Goal: Communication & Community: Answer question/provide support

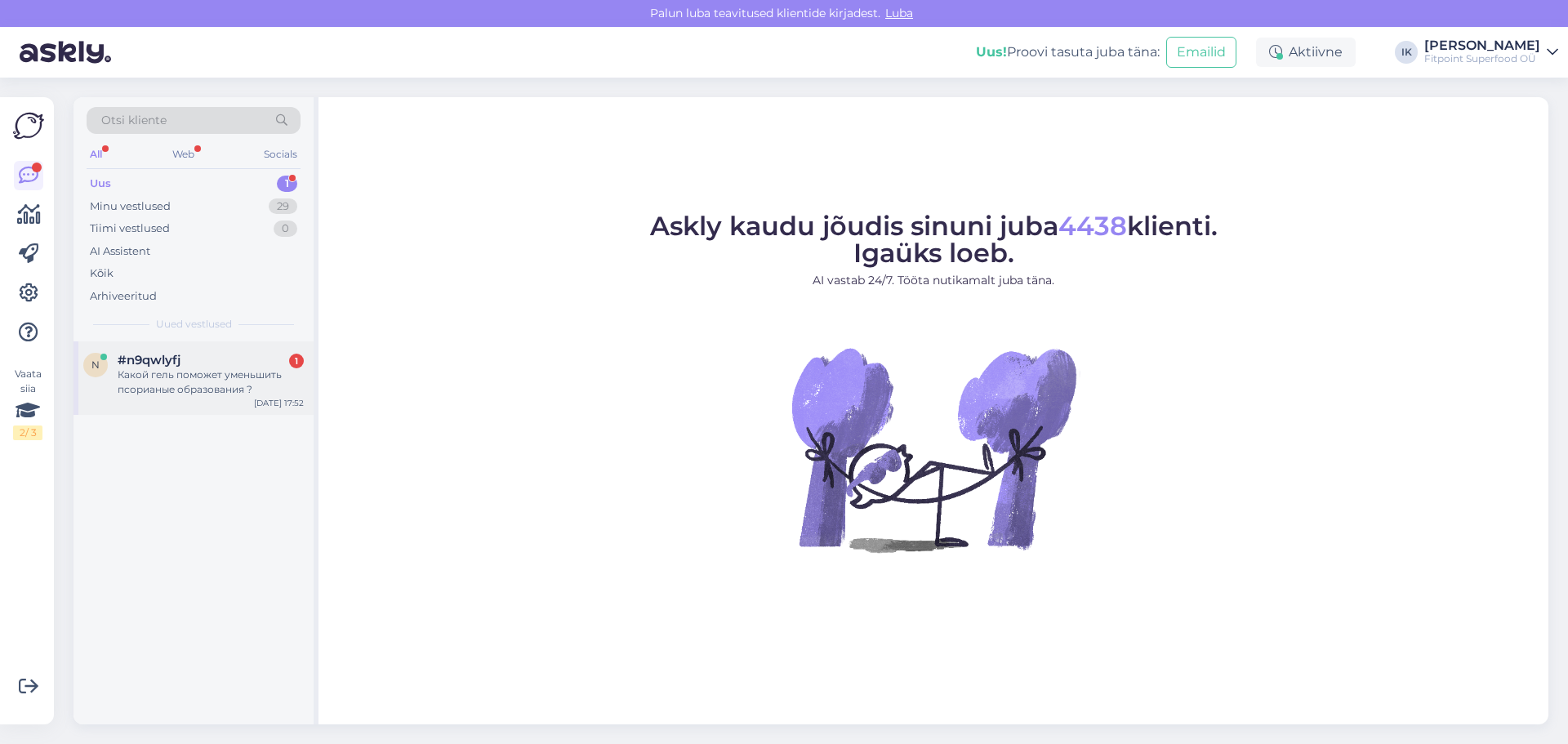
click at [155, 392] on div "Какой гель поможет уменьшить псорианые образования ?" at bounding box center [210, 381] width 186 height 29
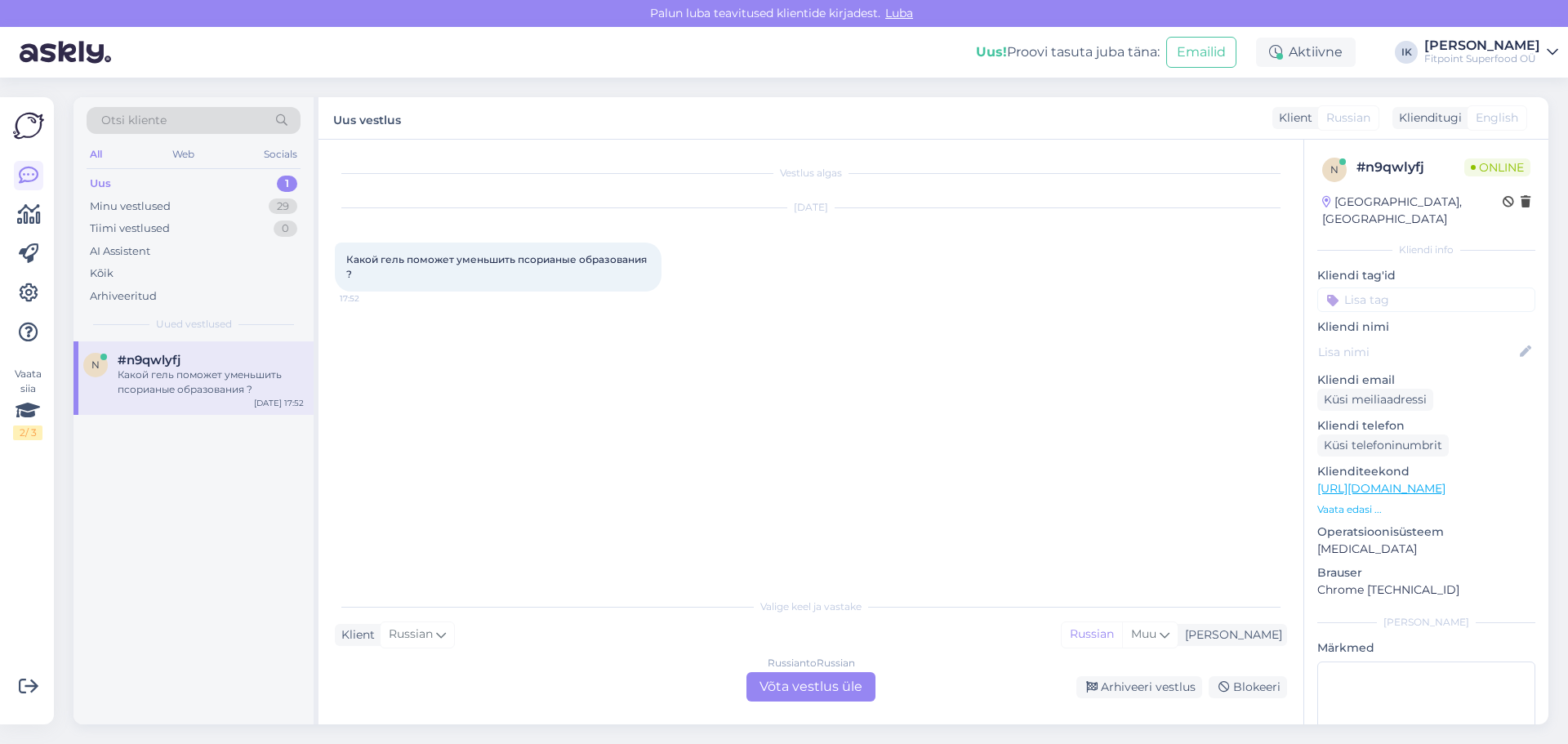
click at [797, 703] on div "Vestlus algas [DATE] Какой гель поможет уменьшить псорианые образования ? 17:52…" at bounding box center [811, 432] width 985 height 584
click at [797, 693] on div "Russian to Russian Võta vestlus üle" at bounding box center [810, 686] width 129 height 29
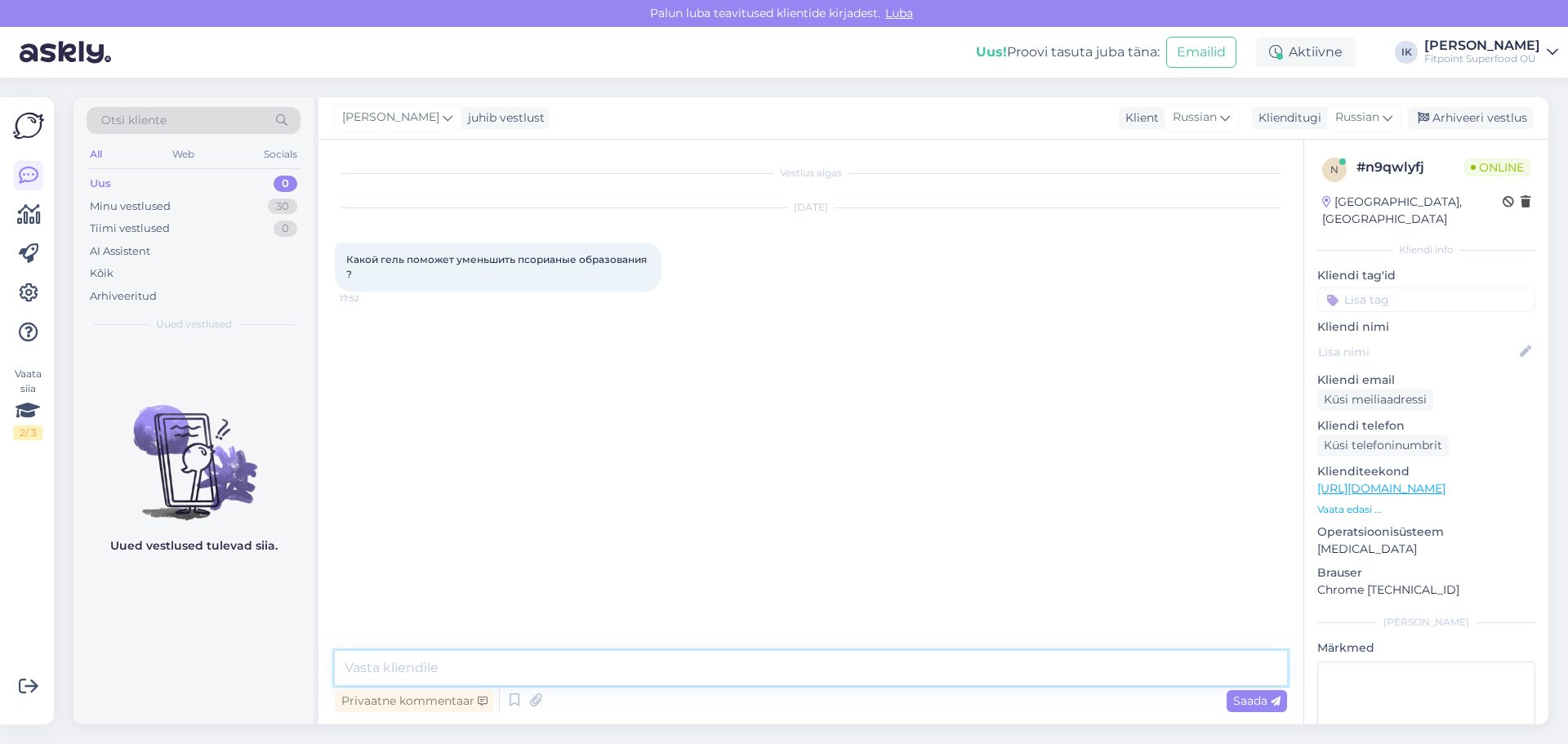
click at [508, 675] on textarea at bounding box center [810, 667] width 953 height 34
type textarea "P"
type textarea "Здравствуйте! За этим советом лучше обращатсья к специалисту или семейному врачу"
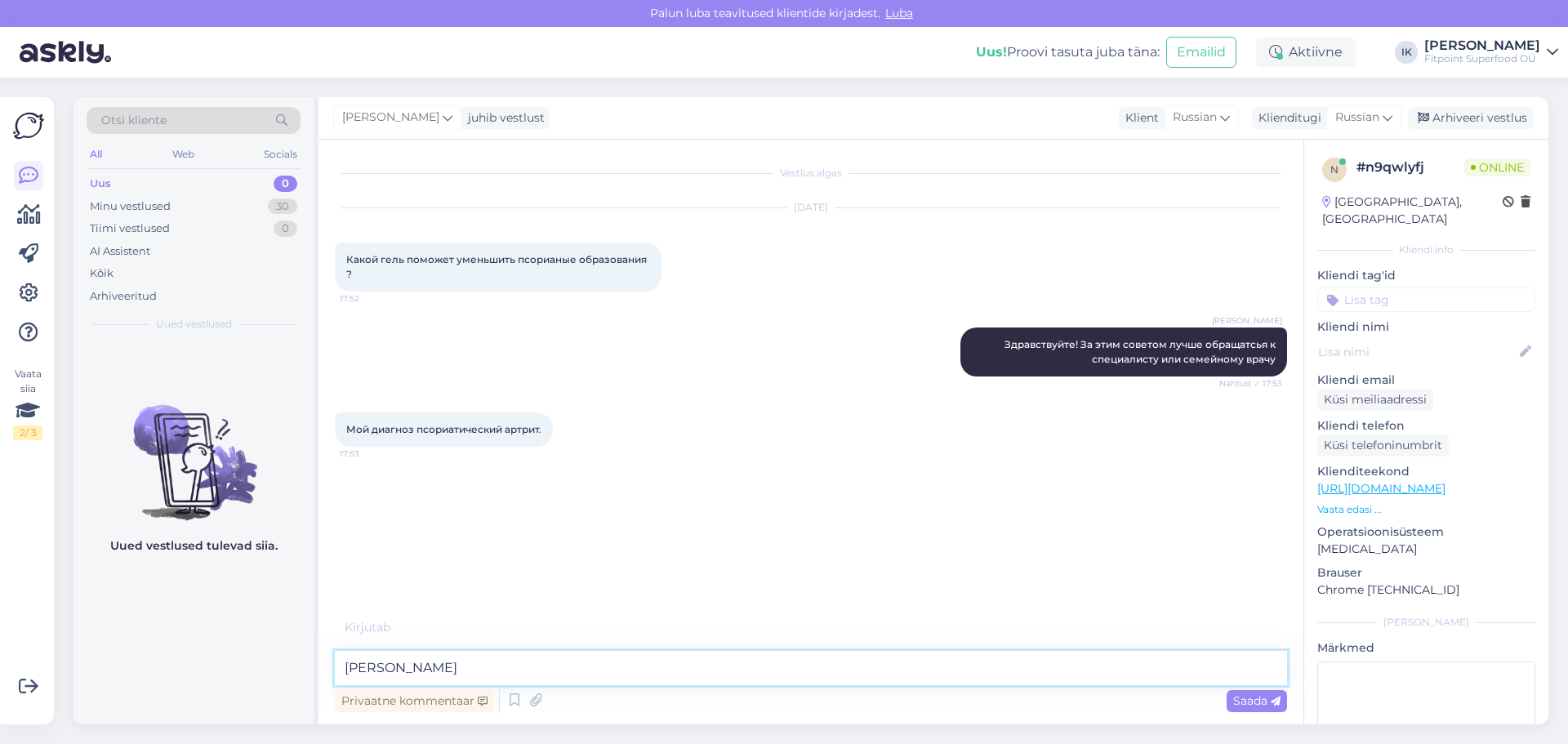
type textarea "[PERSON_NAME]"
type textarea "В этом случае, лучше проконсультироваться со специалистом"
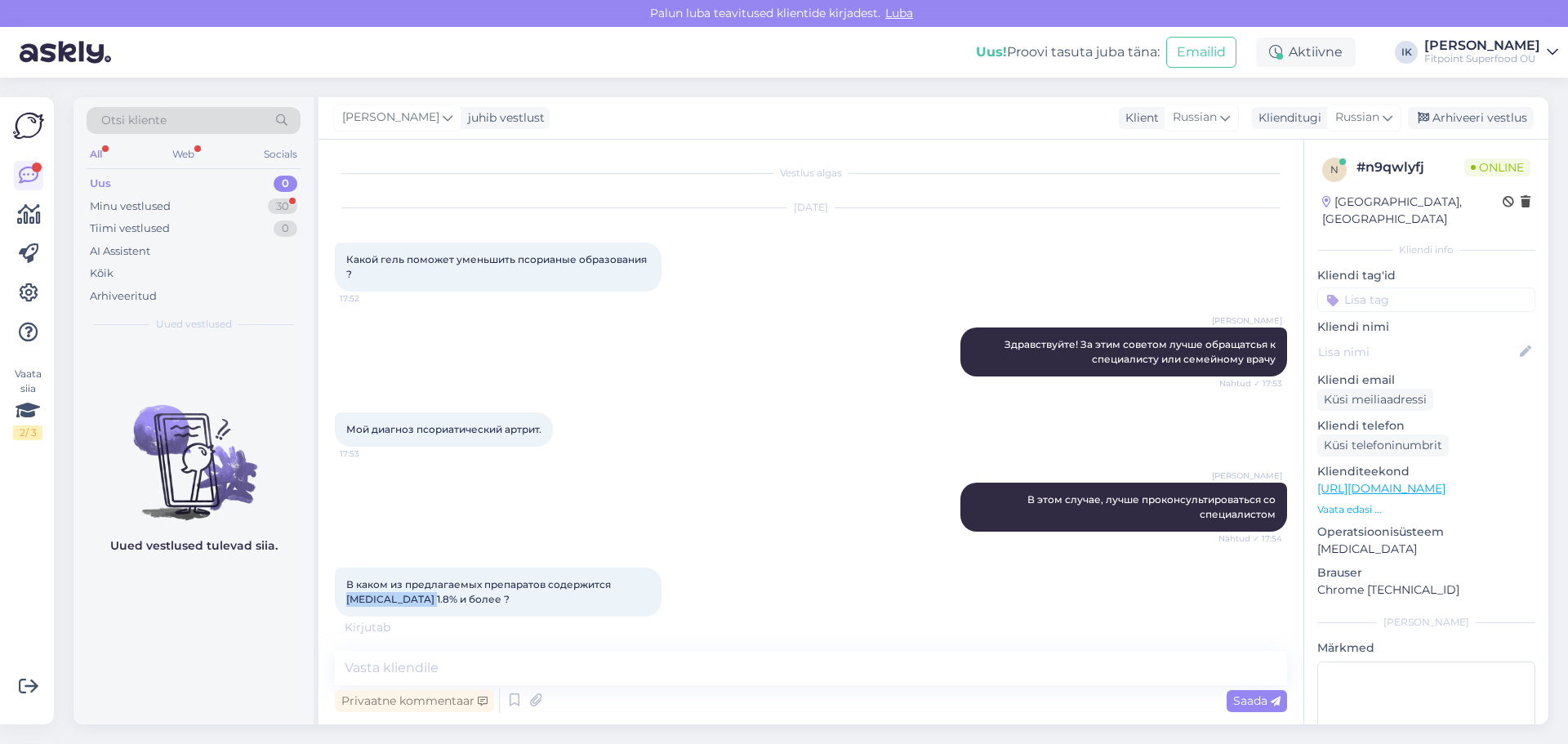
drag, startPoint x: 338, startPoint y: 599, endPoint x: 422, endPoint y: 603, distance: 84.1
click at [422, 603] on div "В каком из предлагаемых препаратов содержится [MEDICAL_DATA] 1.8% и более ? 17:…" at bounding box center [498, 592] width 327 height 49
copy span "[MEDICAL_DATA] 1.8%"
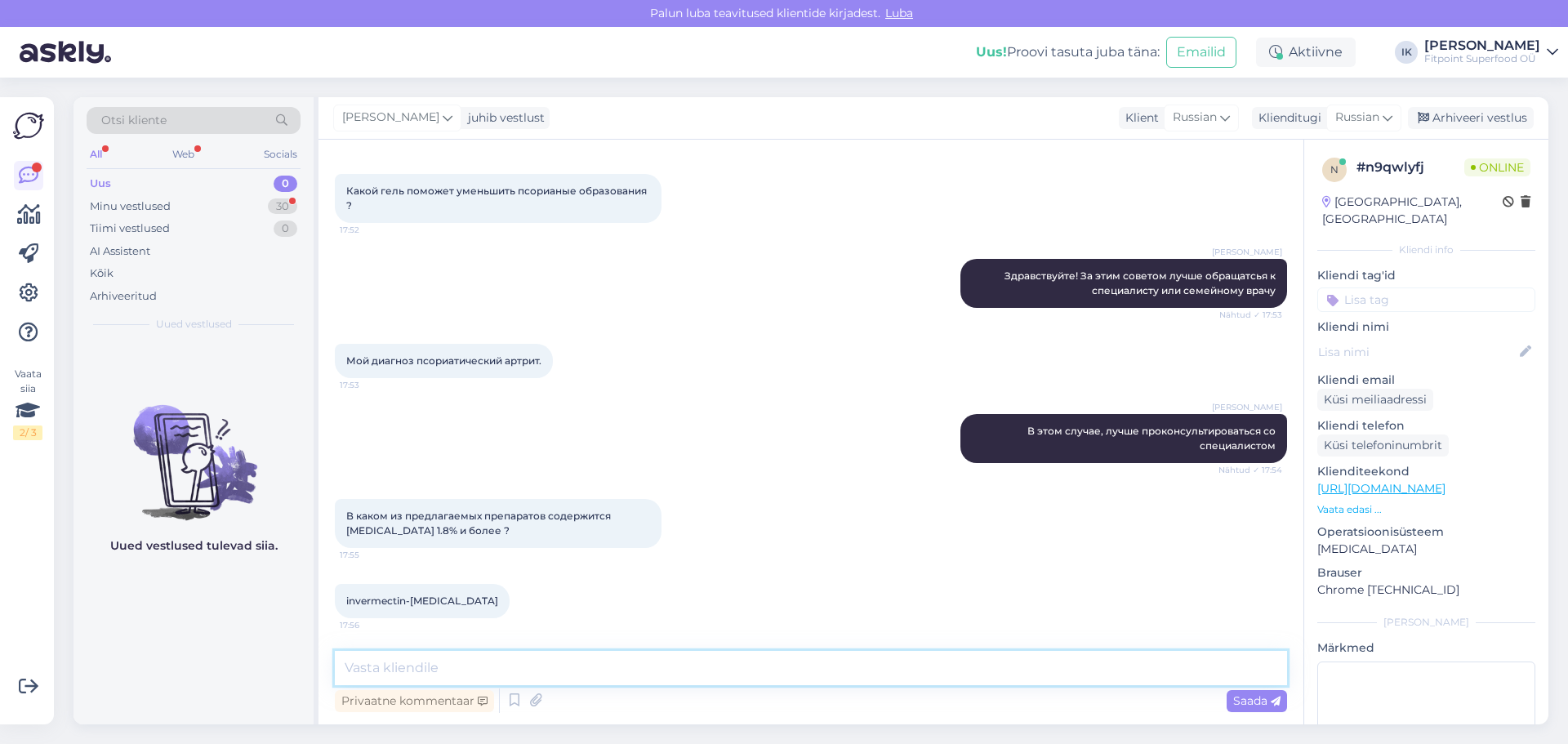
click at [467, 673] on textarea at bounding box center [810, 667] width 953 height 34
paste textarea "Ивермектин 1,8% — это лекарственное средство"
type textarea "Ивермектин 1,8% — это лекарственное средство. Мы не продаем лекарственные средс…"
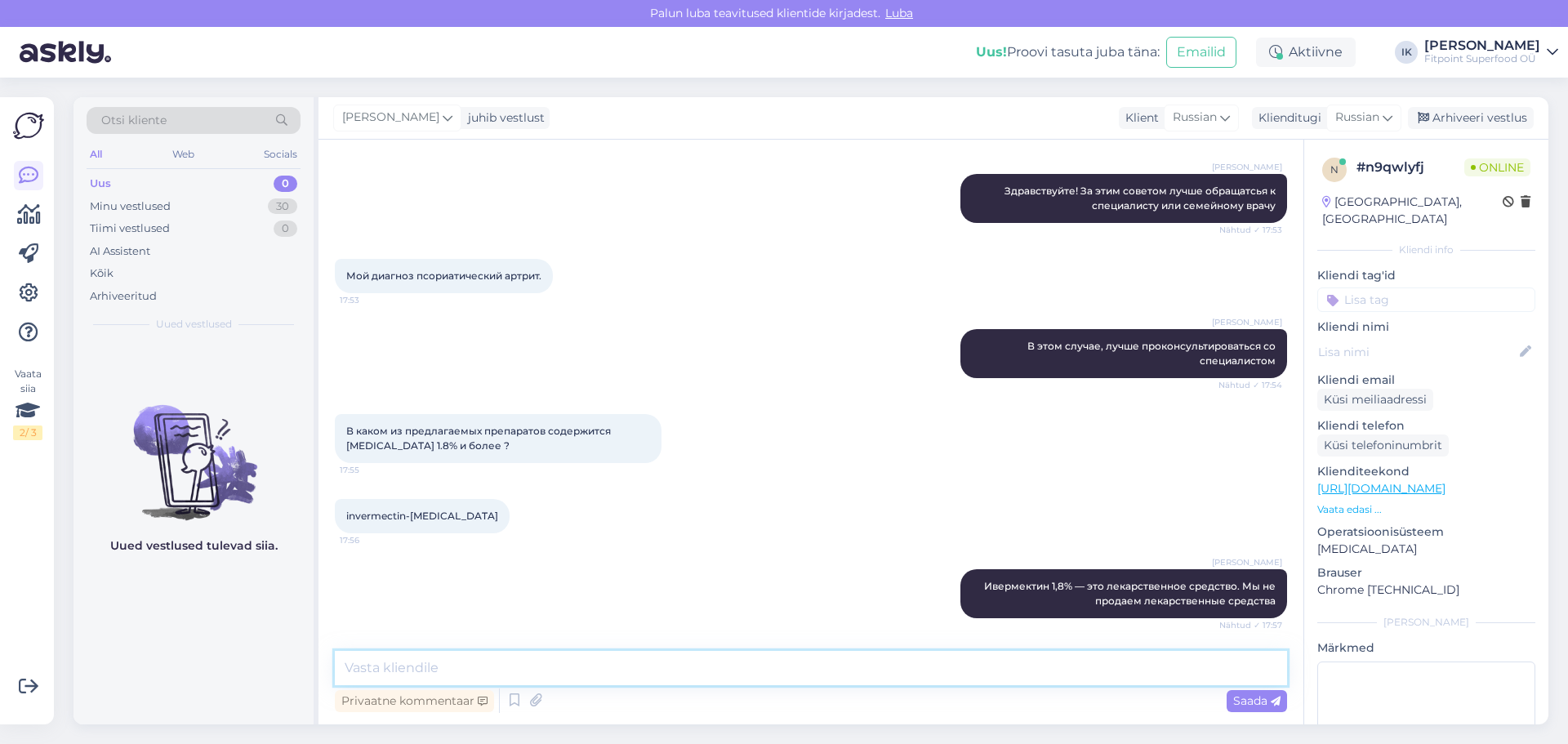
scroll to position [253, 0]
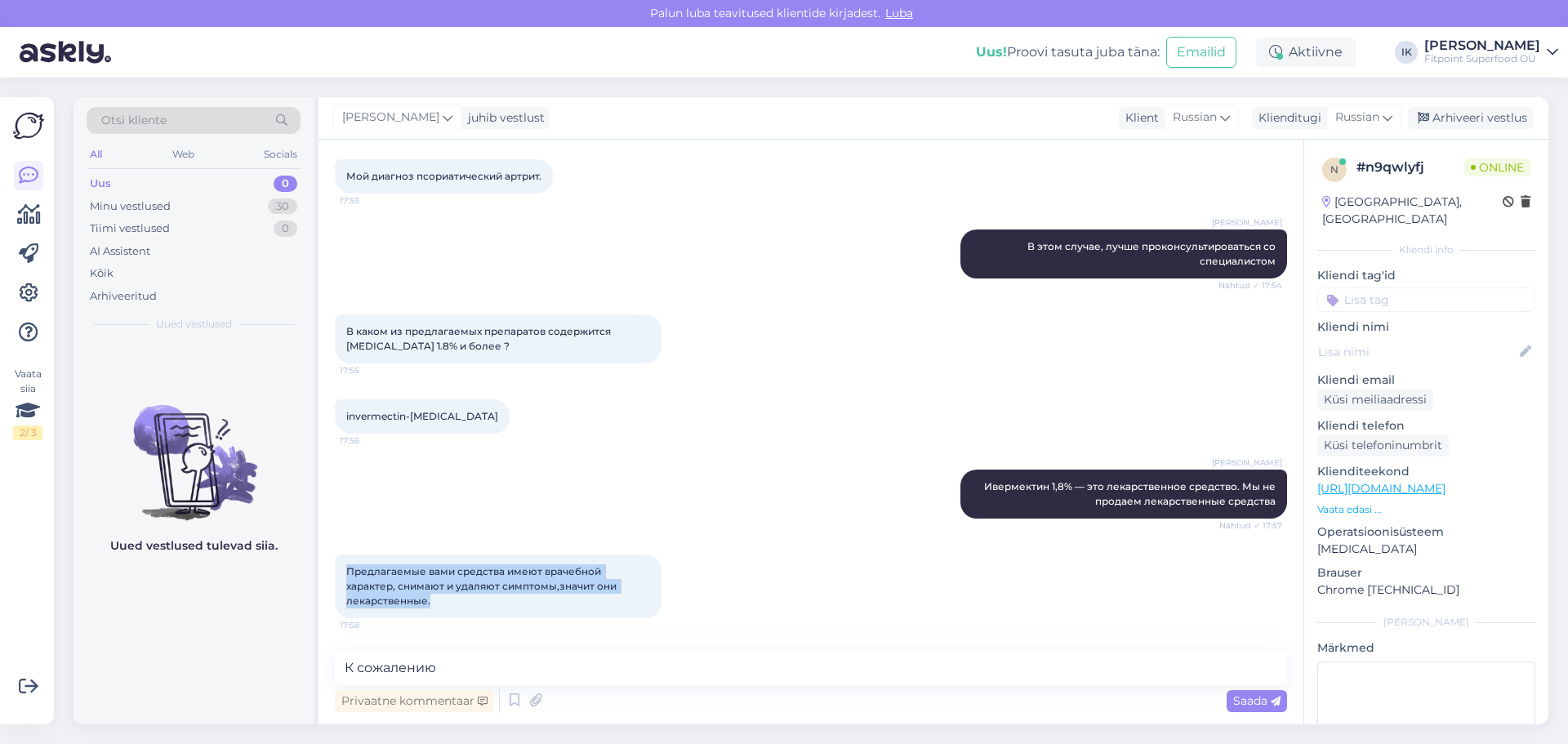
drag, startPoint x: 361, startPoint y: 581, endPoint x: 331, endPoint y: 563, distance: 35.0
click at [331, 564] on div "Vestlus algas [DATE] Какой гель поможет уменьшить псорианые образования ? 17:52…" at bounding box center [811, 432] width 985 height 584
copy span "Предлагаемые вами средства имеют врачебной характер, снимают и удаляют симптомы…"
drag, startPoint x: 569, startPoint y: 672, endPoint x: 268, endPoint y: 659, distance: 301.3
click at [268, 659] on div "Otsi kliente All Web Socials Uus 0 Minu vestlused 30 Tiimi vestlused 0 AI Assis…" at bounding box center [810, 410] width 1475 height 627
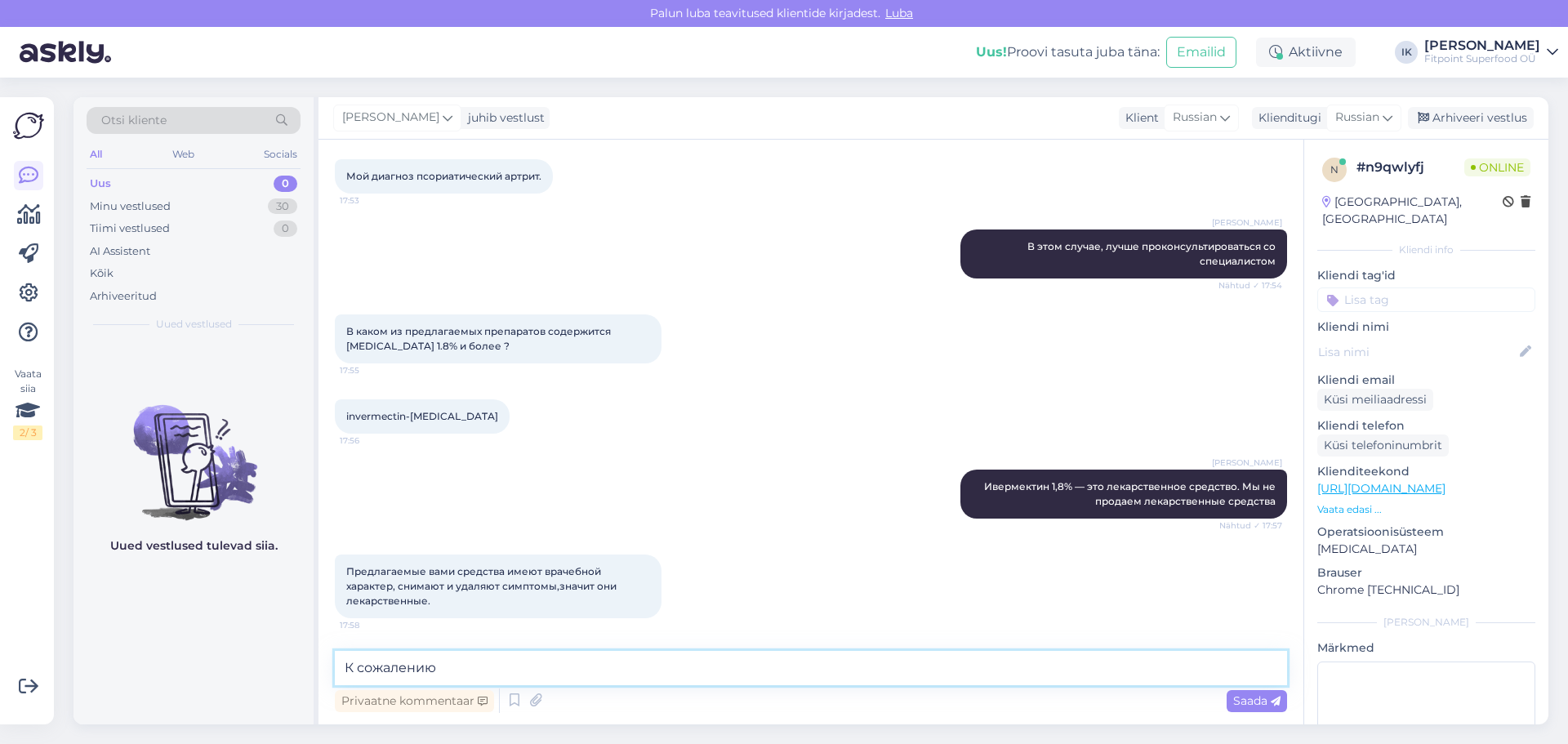
paste textarea "ы предлагаем биологически активные добавки (БАДы), которые предназначены для по…"
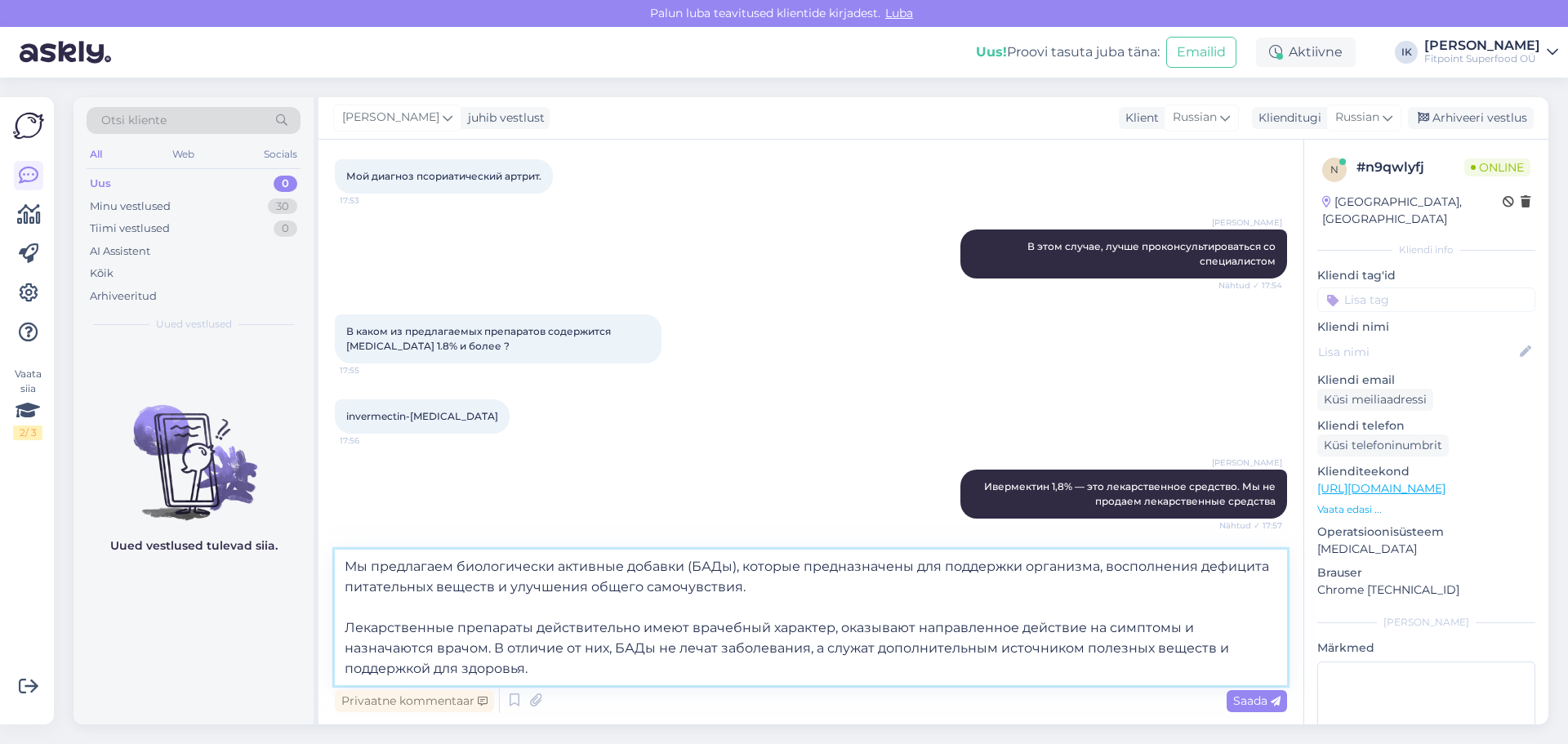
click at [347, 631] on textarea "Мы предлагаем биологически активные добавки (БАДы), которые предназначены для п…" at bounding box center [810, 618] width 953 height 136
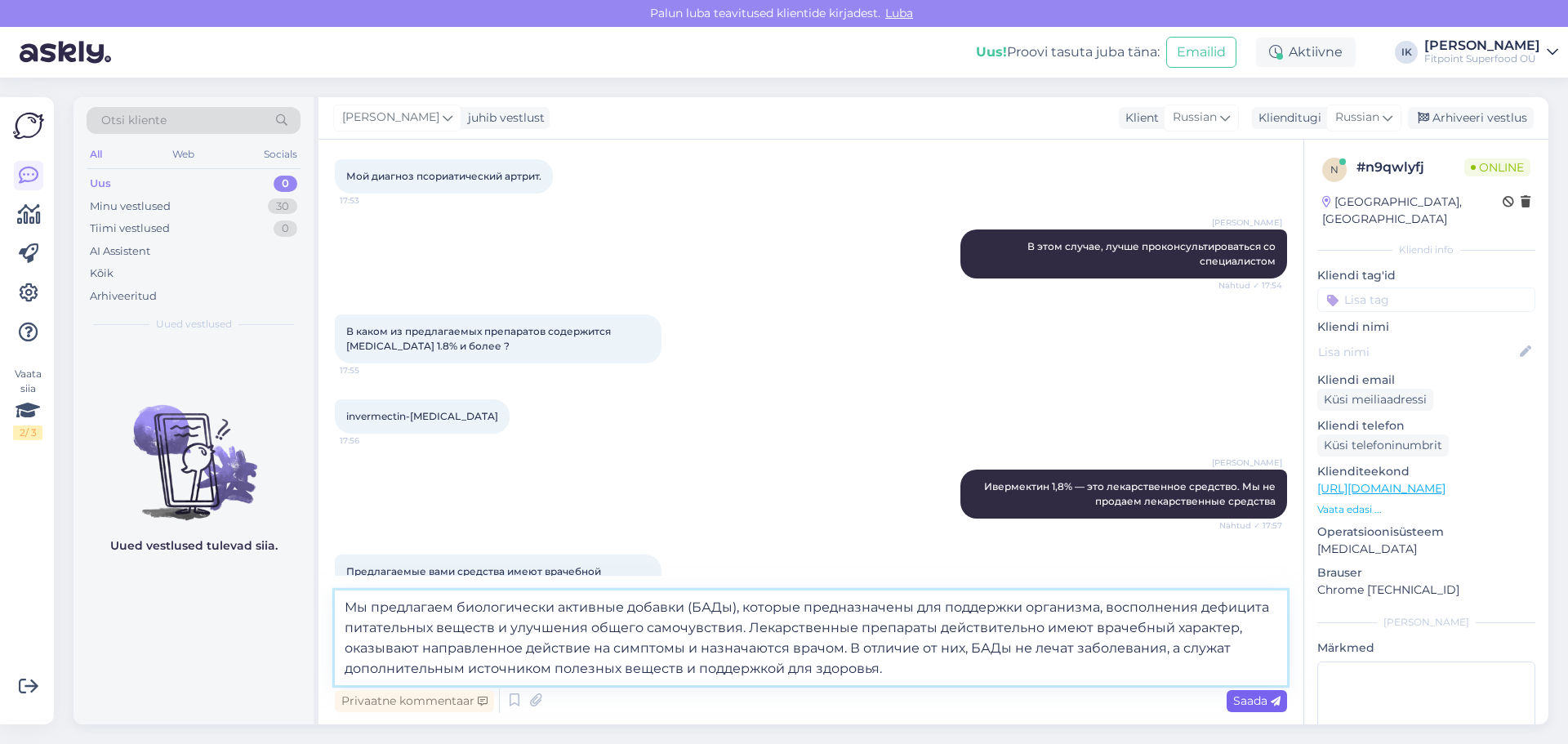
type textarea "Мы предлагаем биологически активные добавки (БАДы), которые предназначены для п…"
click at [1248, 699] on span "Saada" at bounding box center [1257, 700] width 48 height 15
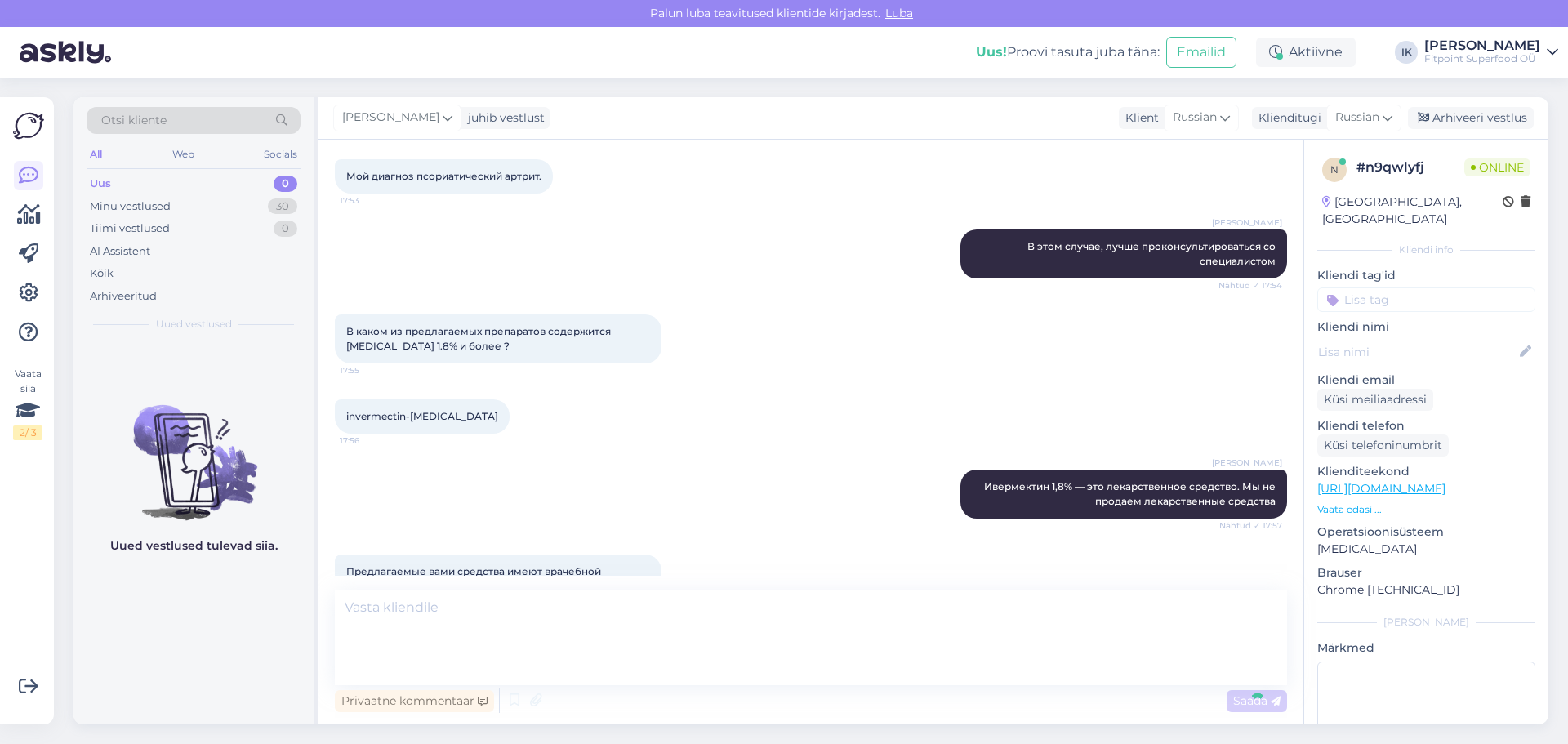
scroll to position [441, 0]
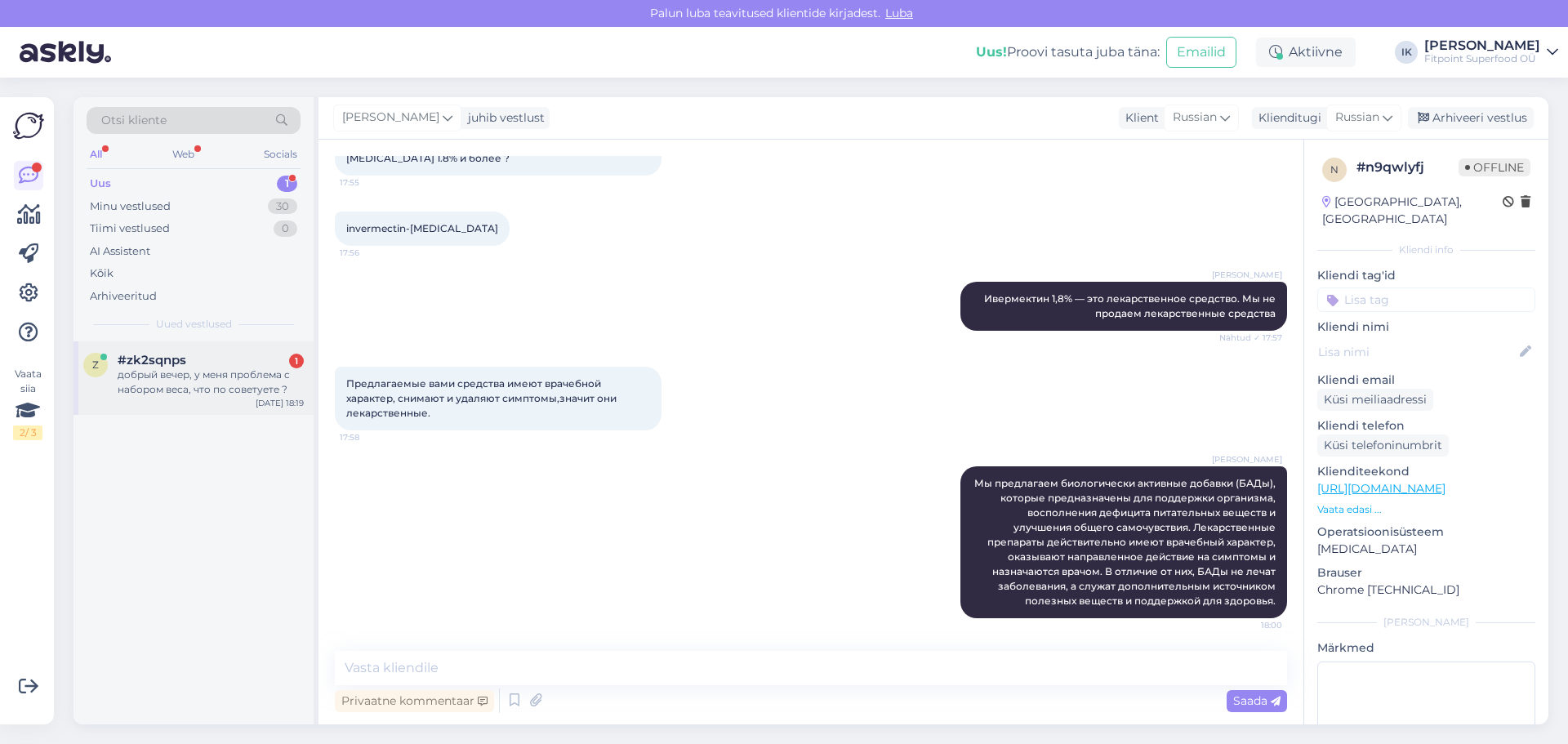
click at [278, 371] on div "добрый вечер, у меня проблема с набором веса, что по советуете ?" at bounding box center [210, 381] width 186 height 29
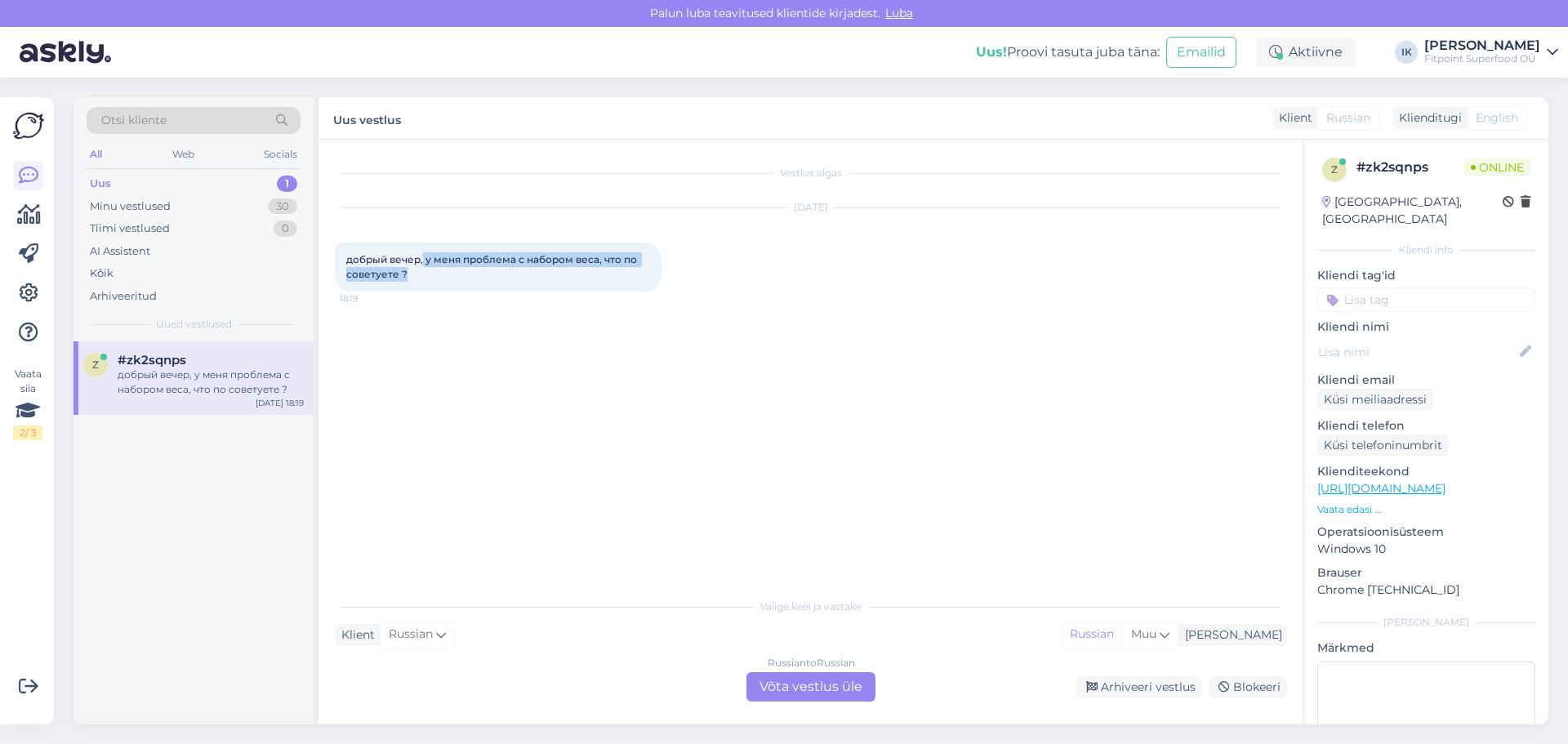
drag, startPoint x: 424, startPoint y: 260, endPoint x: 422, endPoint y: 276, distance: 16.1
click at [422, 276] on div "добрый вечер, у меня проблема с набором веса, что по советуете ? 18:19" at bounding box center [498, 267] width 327 height 49
click at [477, 252] on div "добрый вечер, у меня проблема с набором веса, что по советуете ? 18:19" at bounding box center [498, 267] width 327 height 49
drag, startPoint x: 464, startPoint y: 261, endPoint x: 397, endPoint y: 274, distance: 68.2
click at [397, 274] on span "добрый вечер, у меня проблема с набором веса, что по советуете ?" at bounding box center [493, 267] width 293 height 27
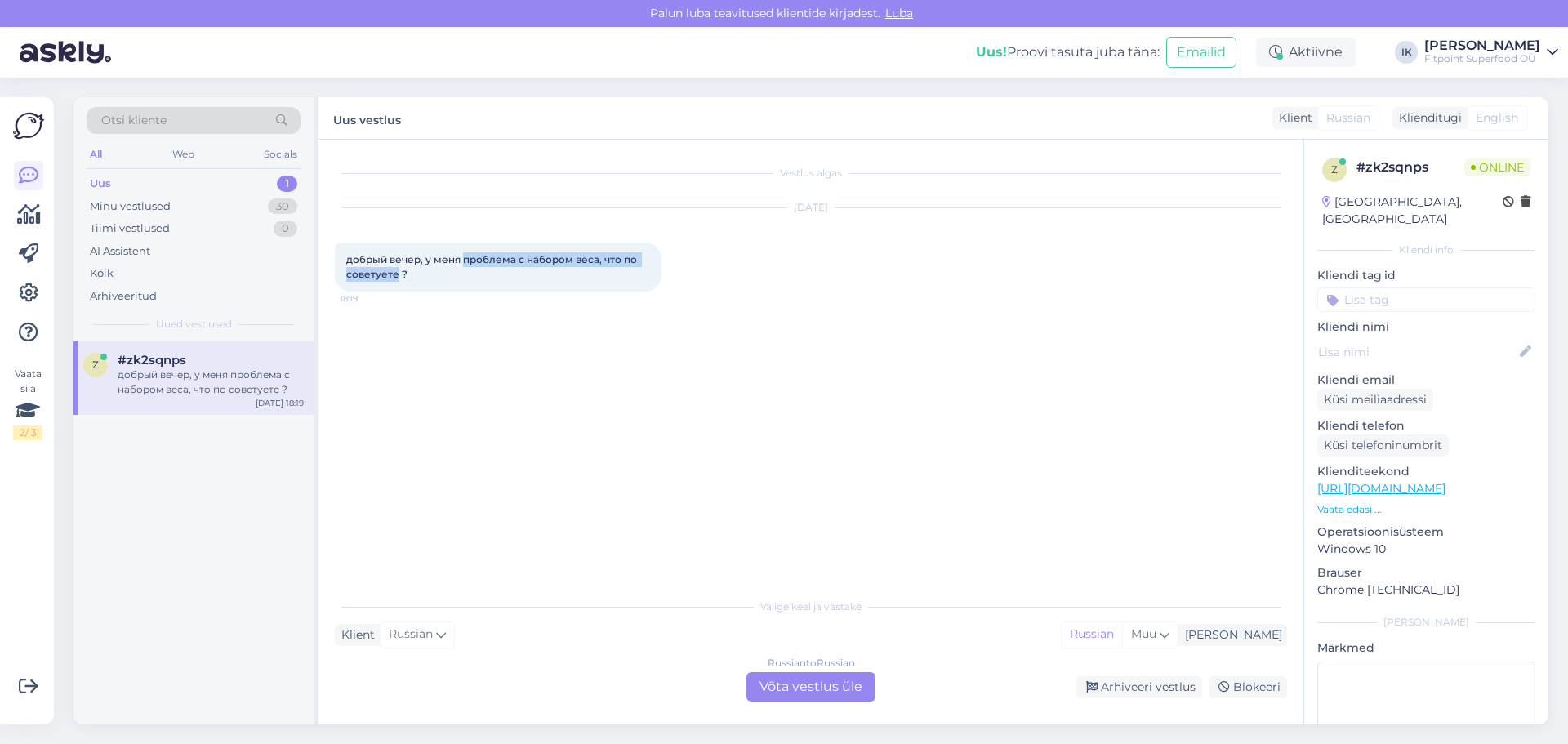
copy span "проблема с набором веса, что по советуете"
click at [844, 680] on div "Russian to Russian Võta vestlus üle" at bounding box center [810, 686] width 129 height 29
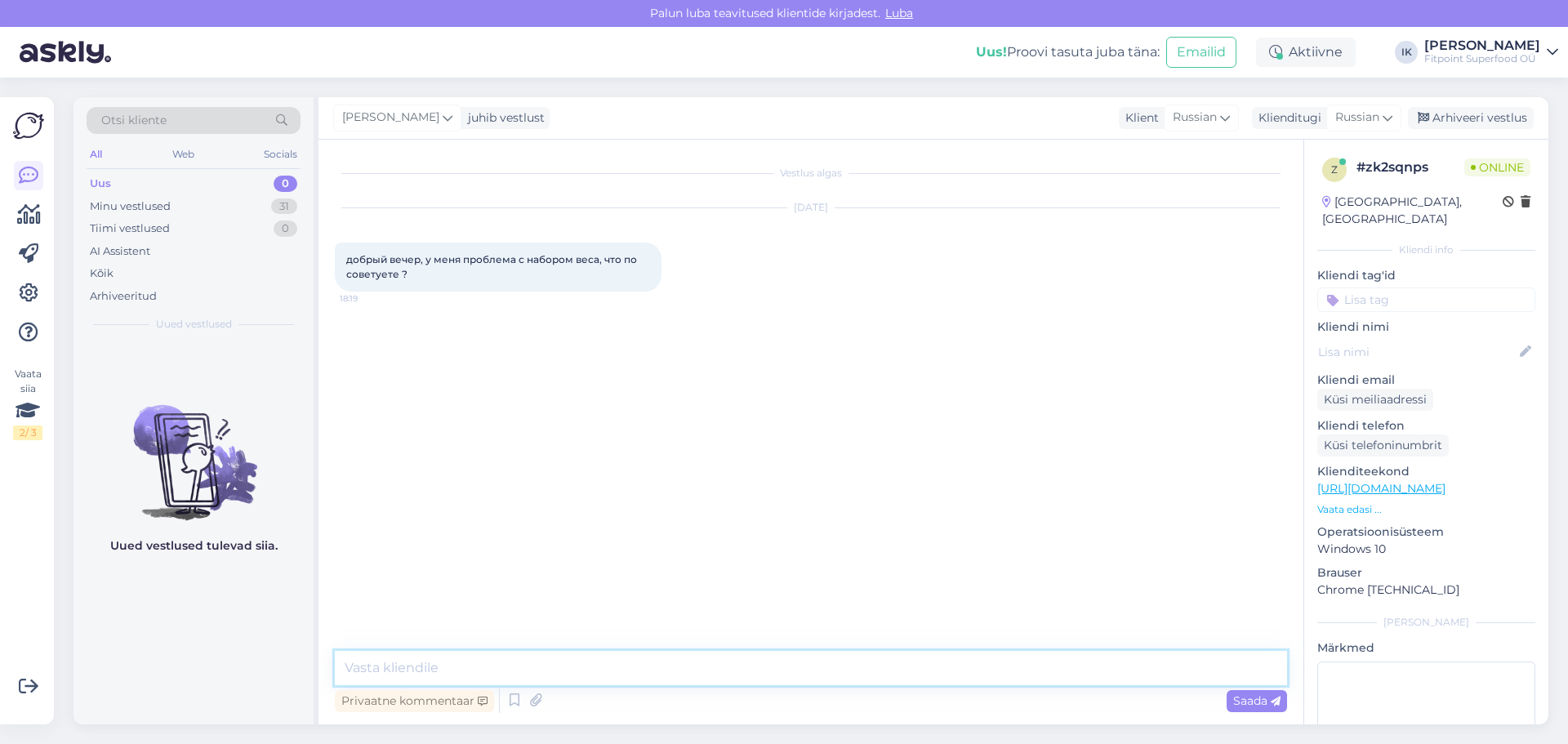
click at [542, 675] on textarea at bounding box center [810, 667] width 953 height 34
type textarea "P"
paste textarea "Гейнер Смесь белков и углеводов. Подходит, если не хватает калорий из обычной п…"
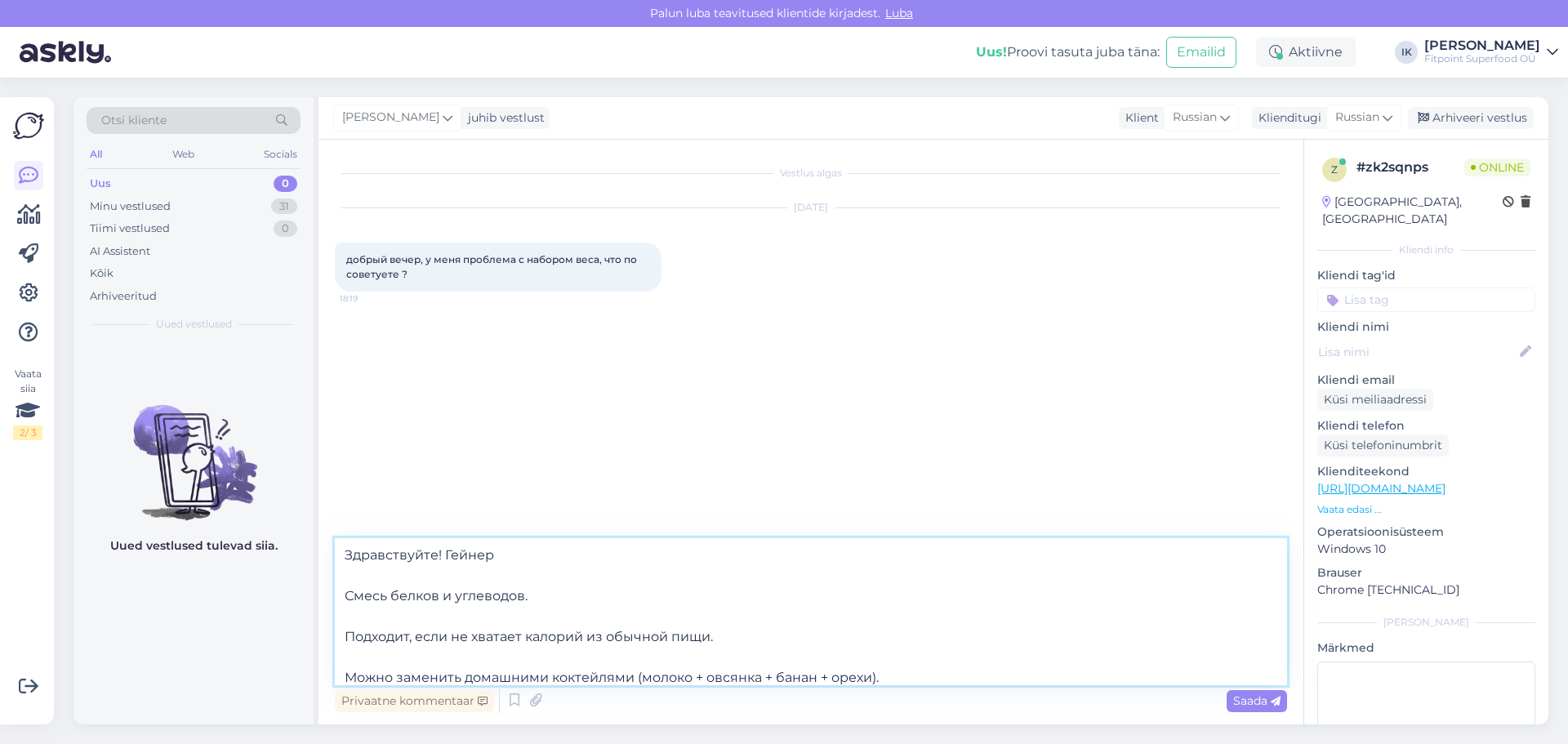
click at [444, 556] on textarea "Здравствуйте! Гейнер Смесь белков и углеводов. Подходит, если не хватает калори…" at bounding box center [810, 612] width 953 height 147
click at [592, 557] on textarea "Здравствуйте! Можем посоветовать [PERSON_NAME] Смесь белков и углеводов. Подход…" at bounding box center [810, 612] width 953 height 147
click at [597, 557] on textarea "Здравствуйте! Можем посоветовать [PERSON_NAME] Смесь белков и углеводов. Подход…" at bounding box center [810, 612] width 953 height 147
drag, startPoint x: 342, startPoint y: 640, endPoint x: 340, endPoint y: 597, distance: 43.0
click at [340, 597] on textarea "Здравствуйте! Можем посоветовать гейнер Смесь белков и углеводов. Подходит, есл…" at bounding box center [810, 612] width 953 height 147
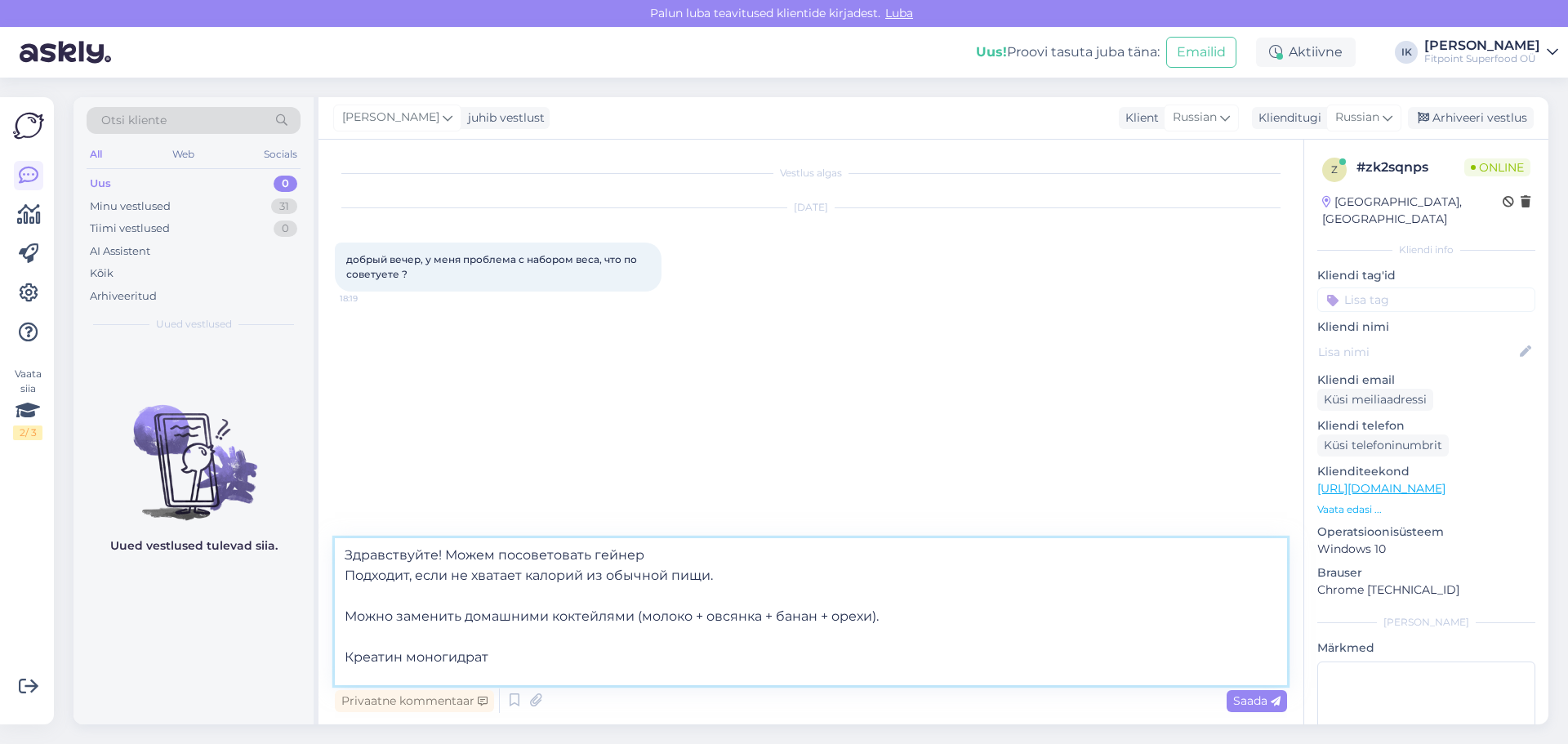
drag, startPoint x: 347, startPoint y: 620, endPoint x: 920, endPoint y: 615, distance: 573.0
click at [920, 615] on textarea "Здравствуйте! Можем посоветовать гейнер Подходит, если не хватает калорий из об…" at bounding box center [810, 612] width 953 height 147
click at [768, 554] on textarea "Здравствуйте! Можем посоветовать гейнер Подходит, если не хватает калорий из об…" at bounding box center [810, 612] width 953 height 147
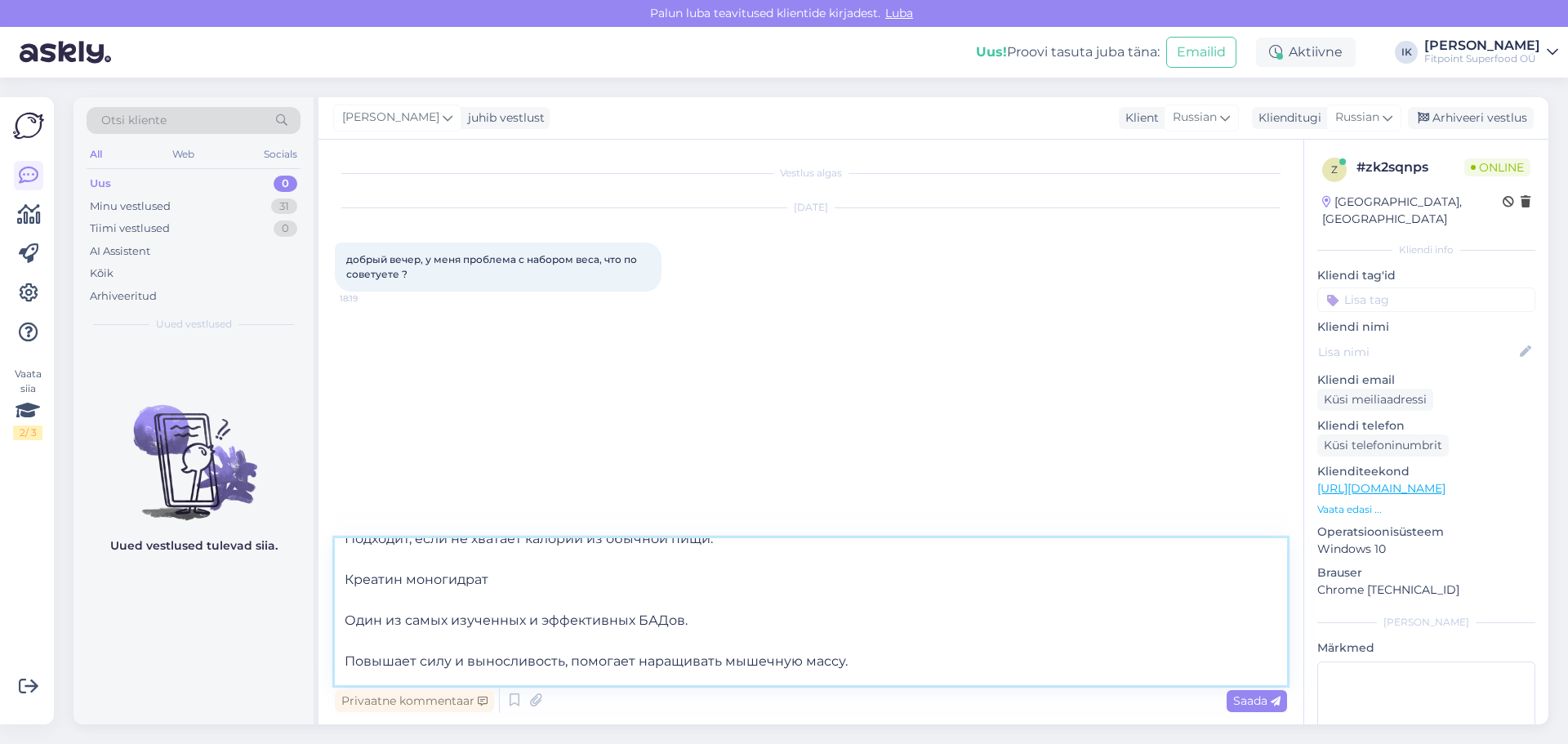
scroll to position [71, 0]
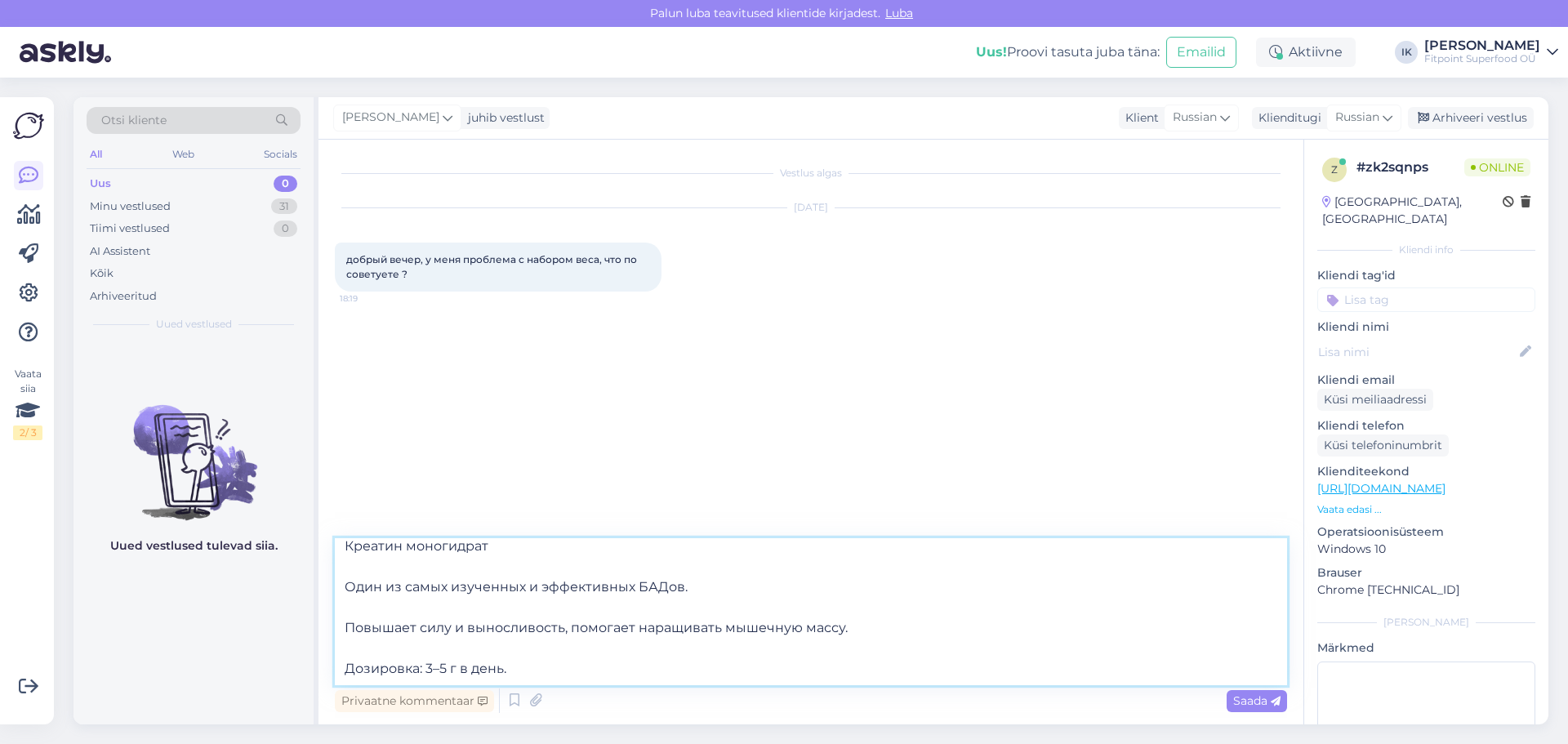
drag, startPoint x: 346, startPoint y: 626, endPoint x: 338, endPoint y: 582, distance: 44.7
click at [338, 582] on textarea "Здравствуйте! Можем посоветовать гейнер - Подходит, если не хватает калорий из …" at bounding box center [810, 612] width 953 height 147
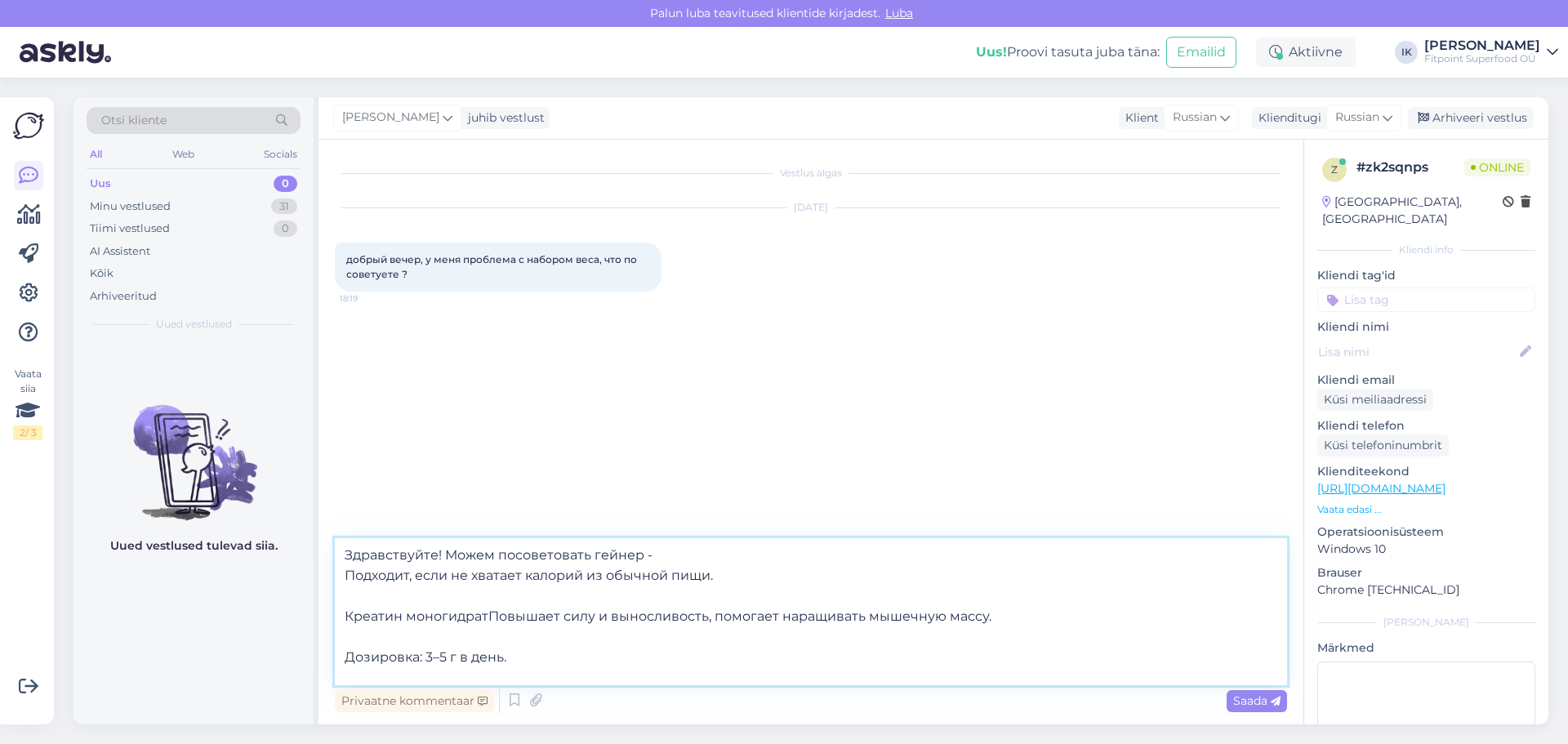
scroll to position [0, 0]
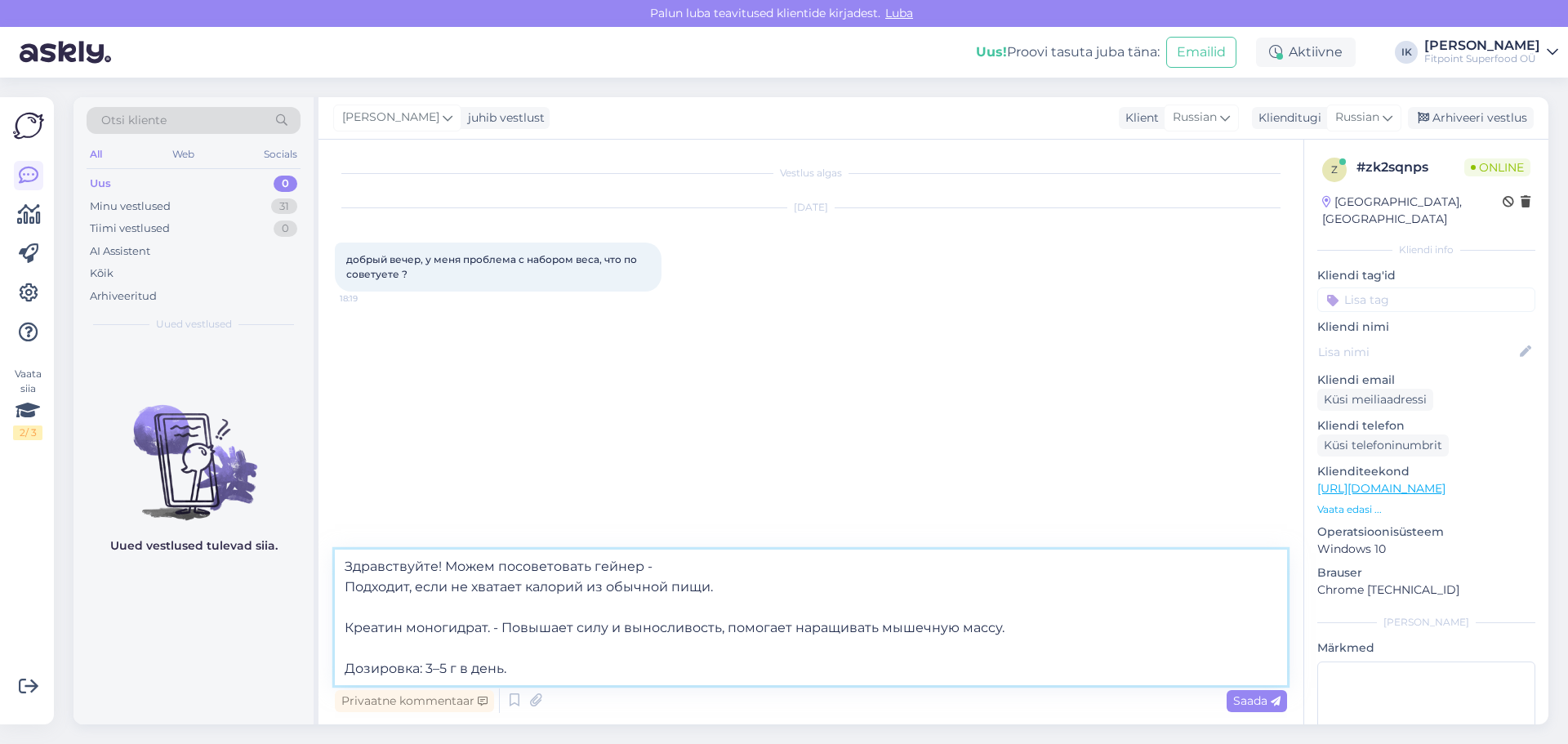
paste textarea "[URL][DOMAIN_NAME]"
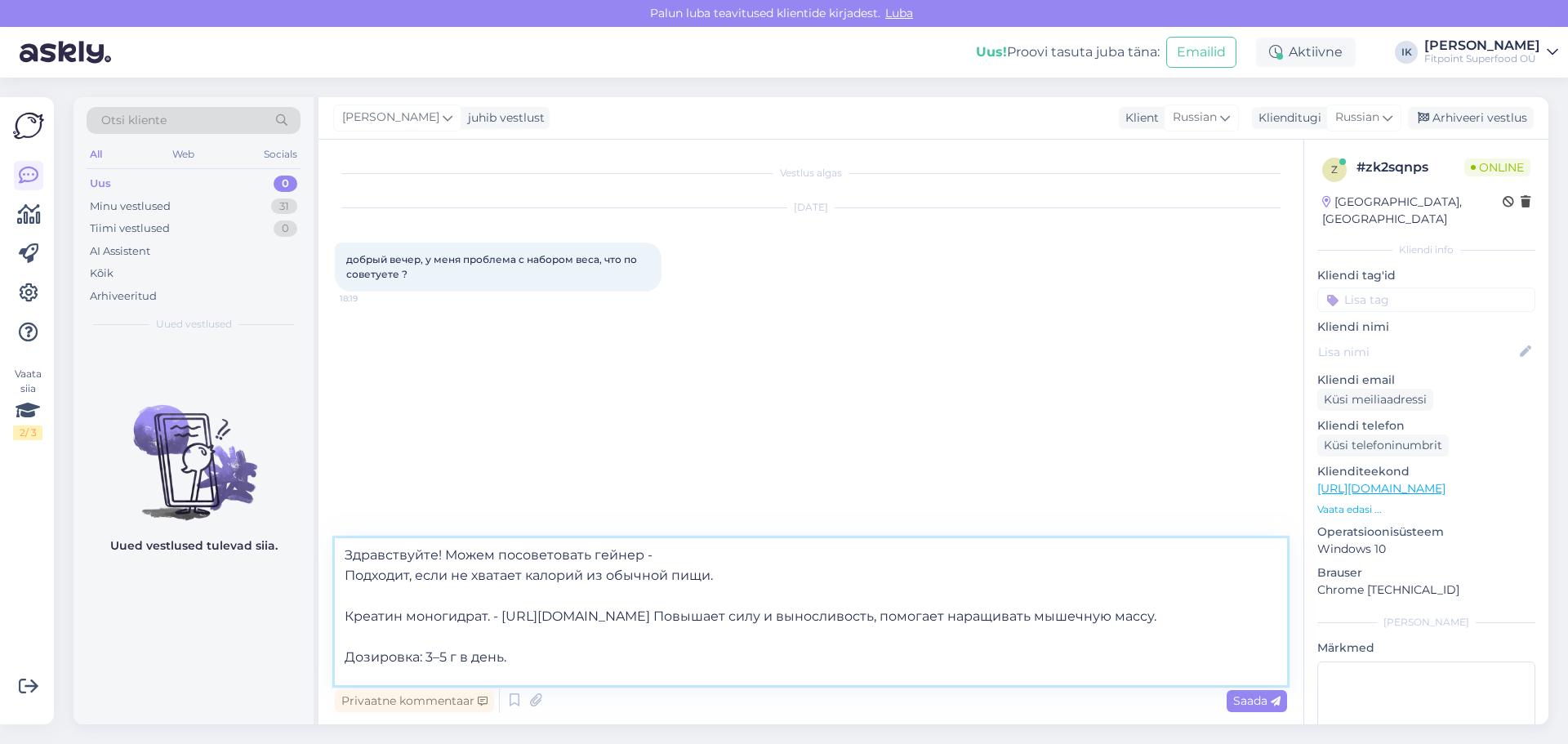
scroll to position [9, 0]
drag, startPoint x: 505, startPoint y: 665, endPoint x: 339, endPoint y: 643, distance: 167.5
click at [339, 643] on textarea "Здравствуйте! Можем посоветовать гейнер - Подходит, если не хватает калорий из …" at bounding box center [810, 612] width 953 height 147
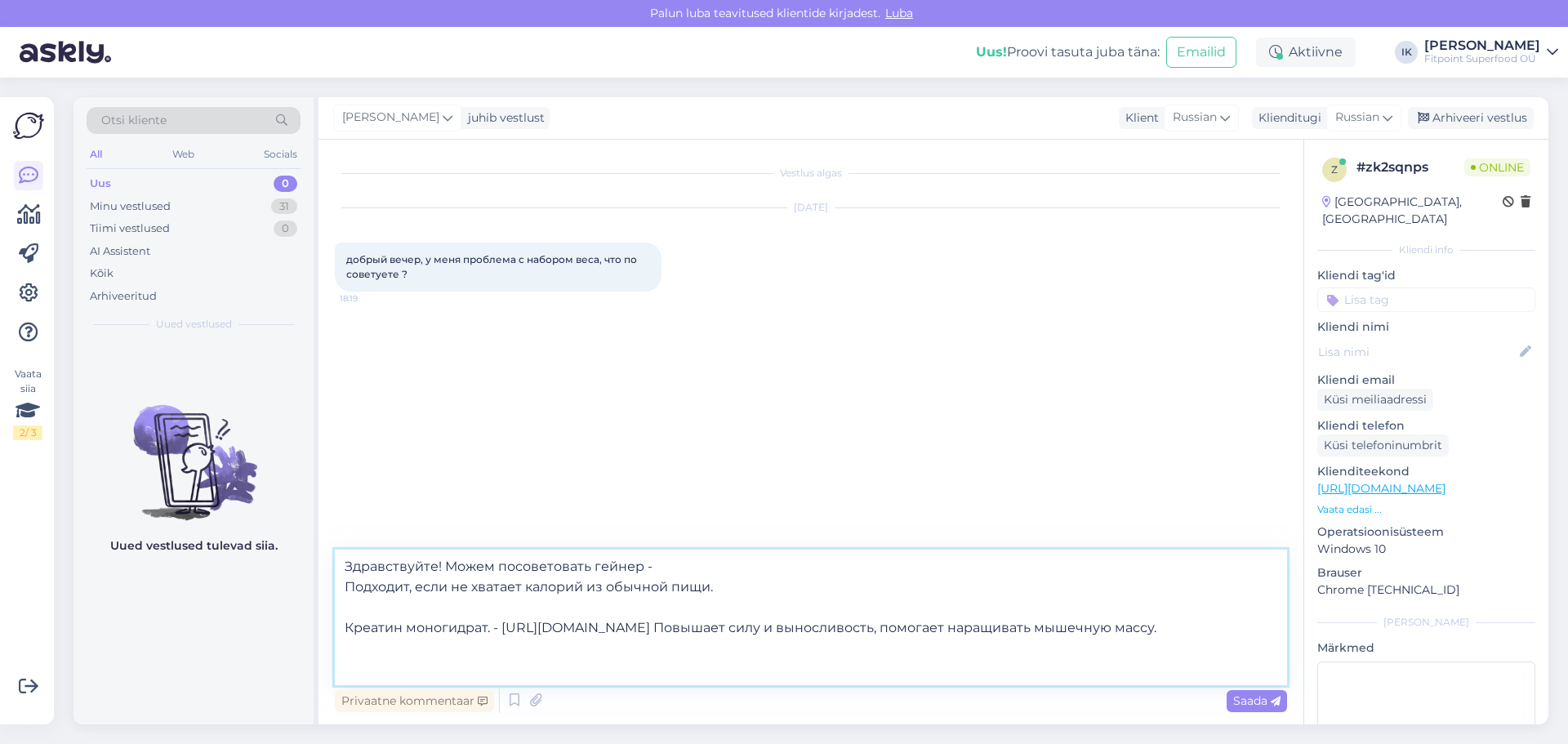
click at [351, 625] on textarea "Здравствуйте! Можем посоветовать гейнер - Подходит, если не хватает калорий из …" at bounding box center [810, 618] width 953 height 136
click at [345, 626] on textarea "Здравствуйте! Можем посоветовать гейнер - Подходит, если не хватает калорий из …" at bounding box center [810, 618] width 953 height 136
click at [676, 590] on textarea "Здравствуйте! Можем посоветовать гейнер - Подходит, если не хватает калорий из …" at bounding box center [810, 628] width 953 height 115
paste textarea "[URL][DOMAIN_NAME]"
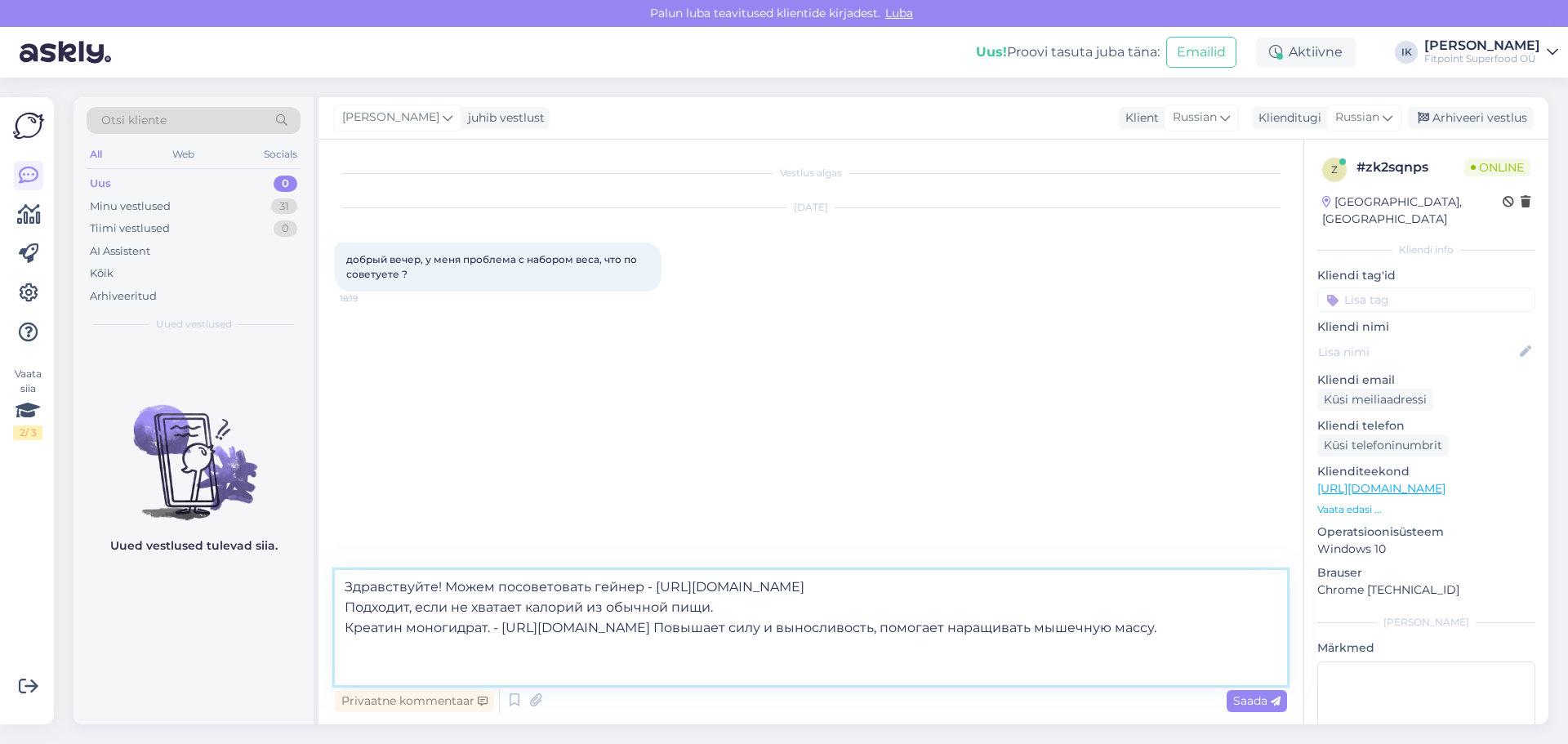
click at [491, 626] on textarea "Здравствуйте! Можем посоветовать гейнер - [URL][DOMAIN_NAME] Подходит, если не …" at bounding box center [810, 628] width 953 height 115
type textarea "Здравствуйте! Можем посоветовать гейнер - [URL][DOMAIN_NAME] Подходит, если не …"
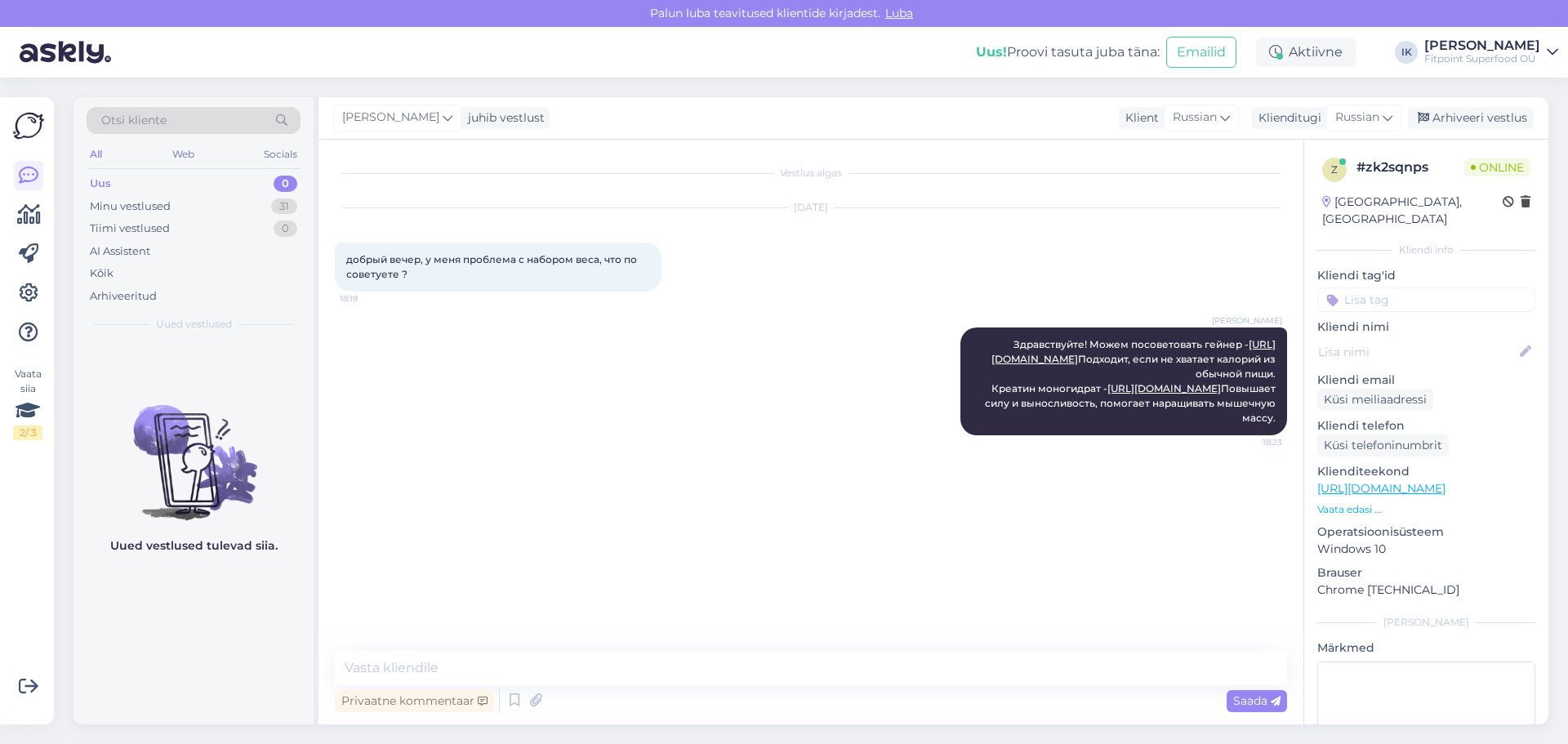
click at [548, 530] on div "Vestlus algas [DATE] добрый вечер, у меня проблема с набором веса, что по совет…" at bounding box center [818, 396] width 967 height 480
click at [211, 196] on div "Minu vestlused 31" at bounding box center [193, 207] width 214 height 23
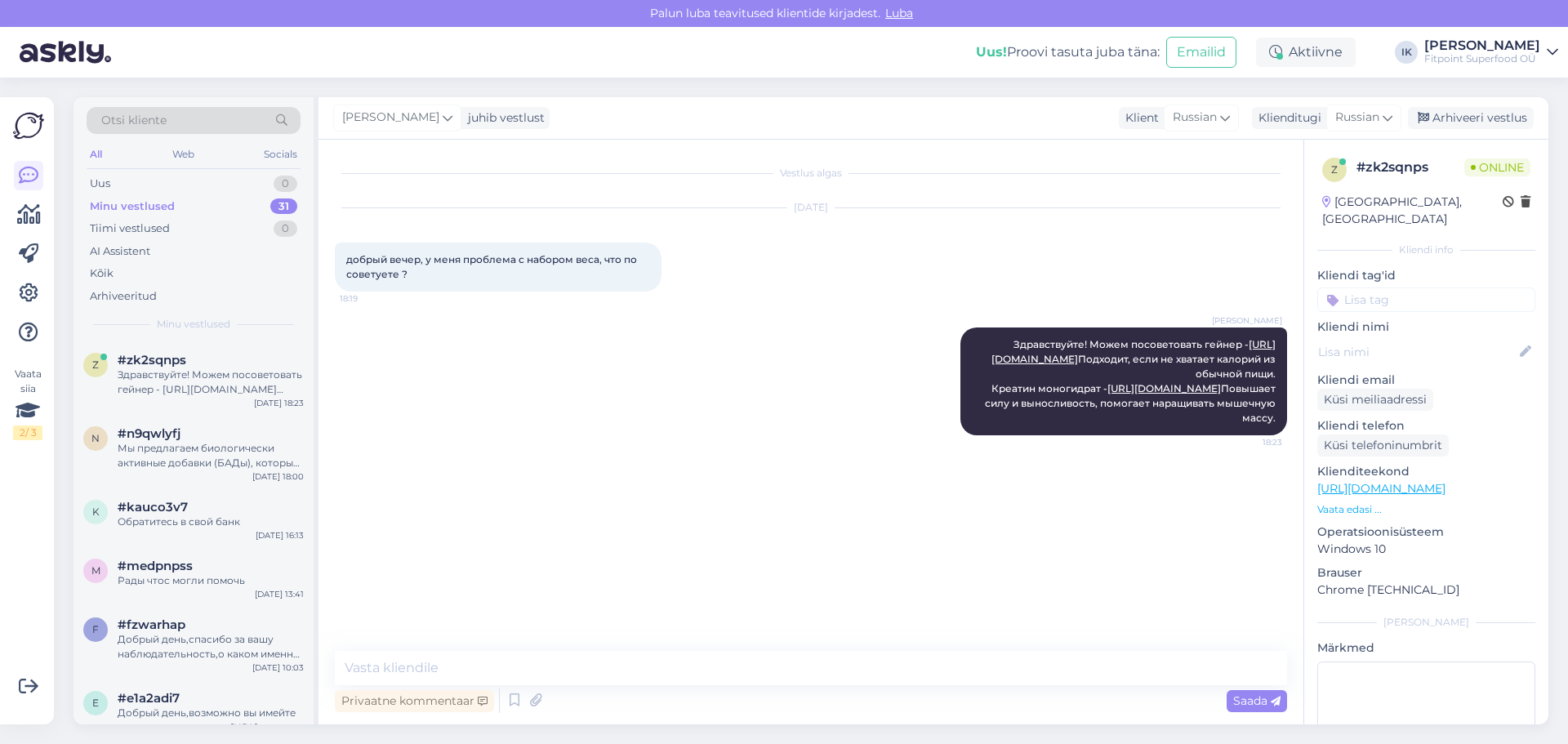
click at [204, 171] on div "Otsi kliente All Web Socials Uus 0 Minu vestlused 31 Tiimi vestlused 0 AI Assis…" at bounding box center [193, 219] width 240 height 244
click at [240, 189] on div "Uus 0" at bounding box center [193, 184] width 214 height 23
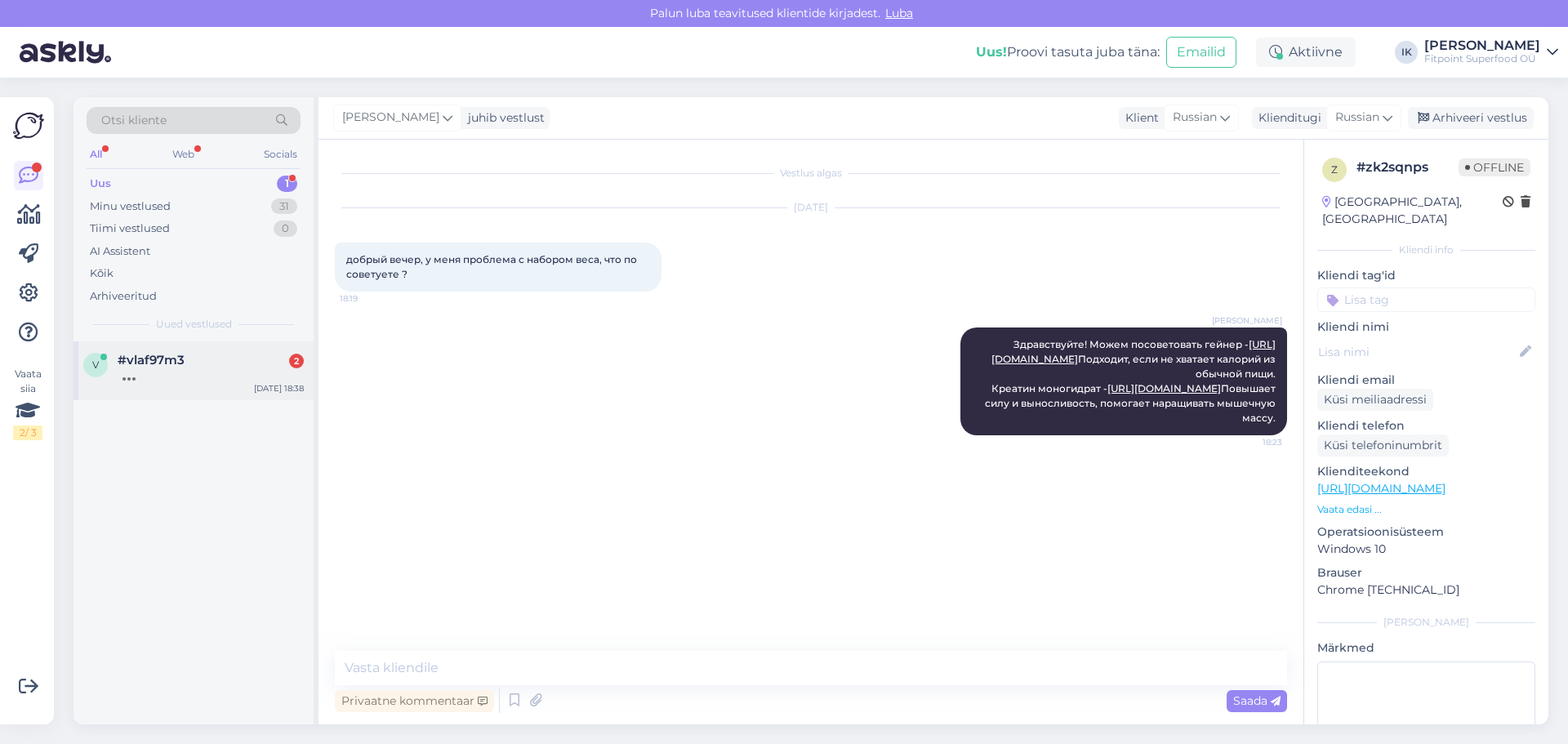
click at [210, 349] on div "v #vlaf97m3 [DATE] 18:38" at bounding box center [193, 371] width 240 height 59
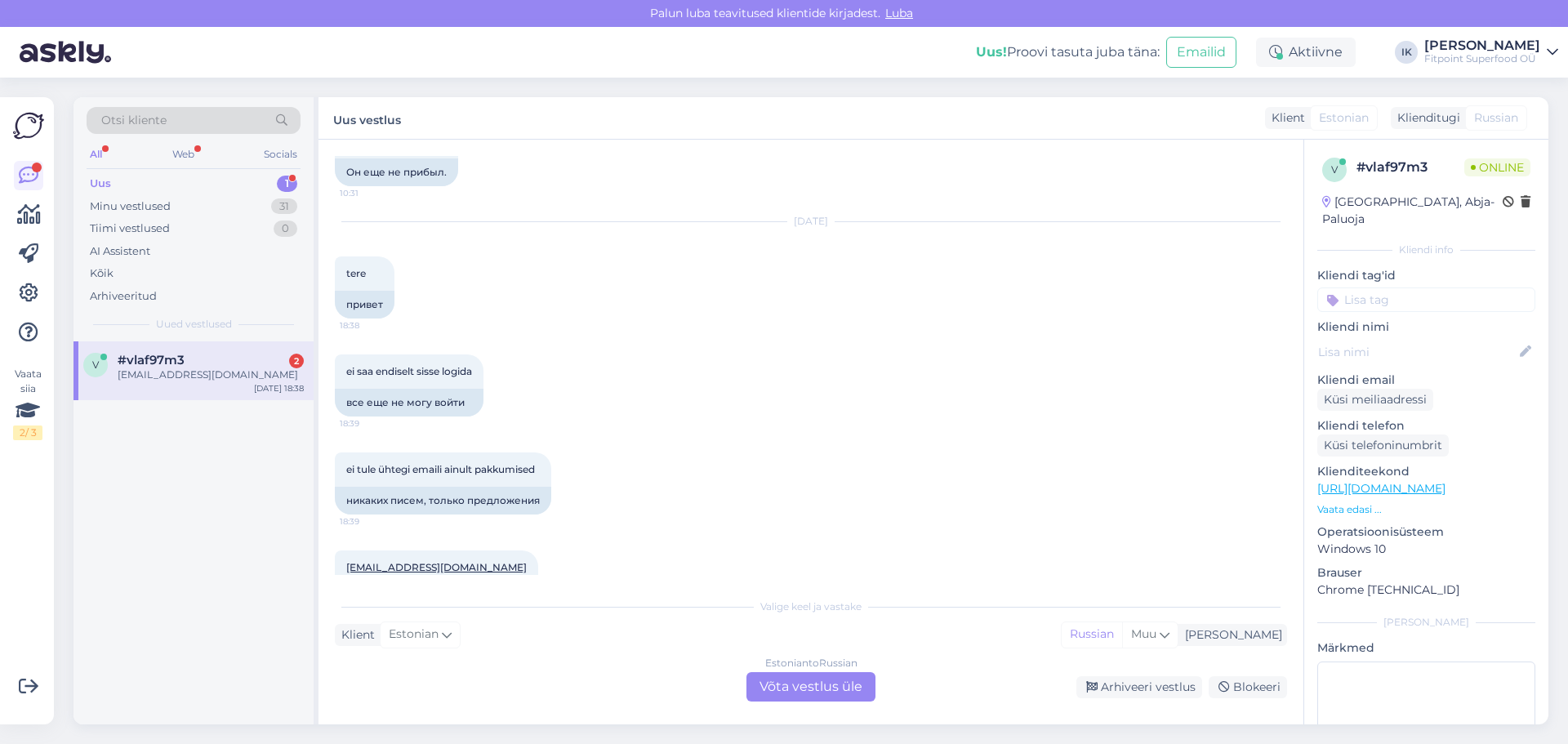
scroll to position [723, 0]
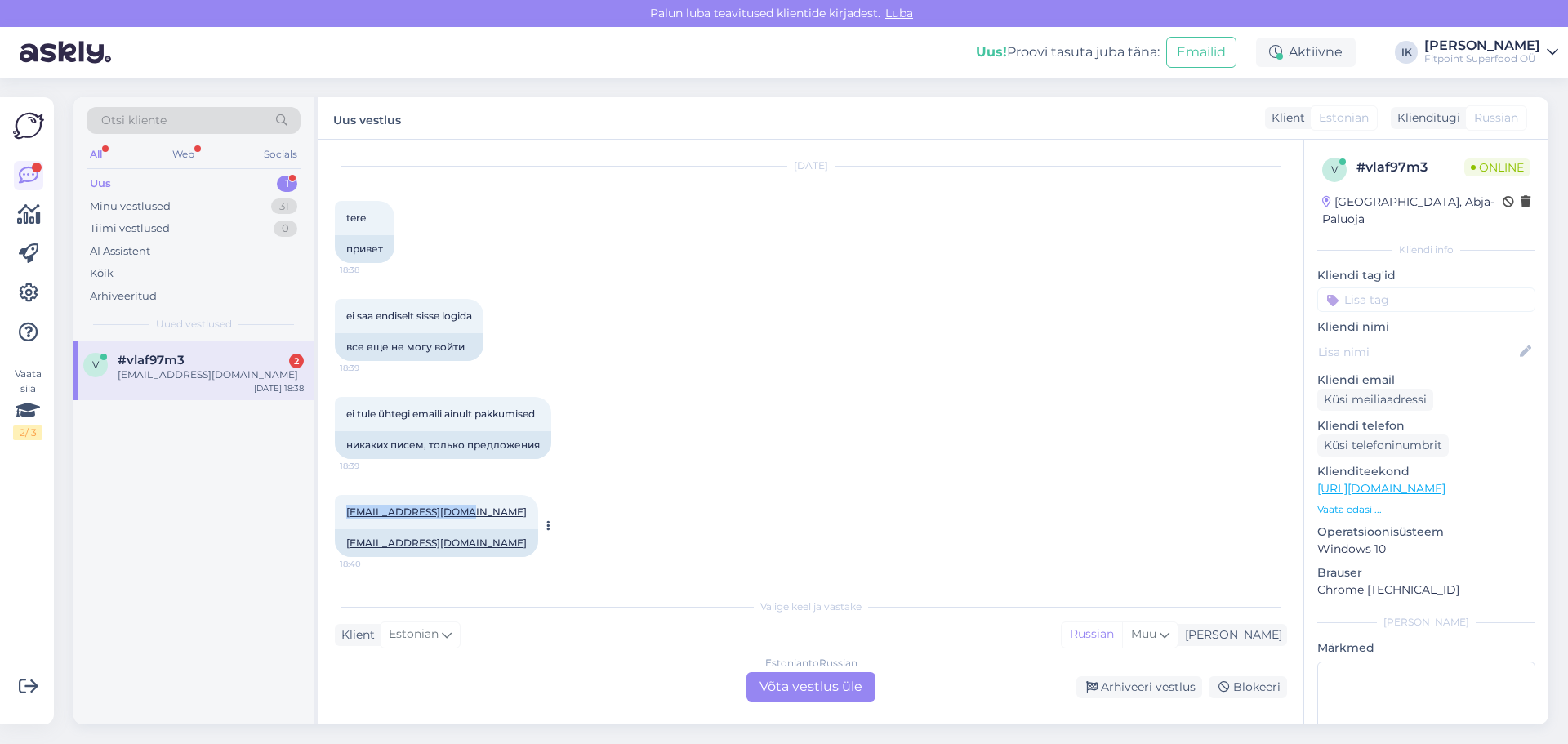
drag, startPoint x: 464, startPoint y: 515, endPoint x: 343, endPoint y: 516, distance: 121.0
click at [343, 516] on div "[EMAIL_ADDRESS][DOMAIN_NAME] 18:40" at bounding box center [436, 512] width 203 height 34
copy link "[EMAIL_ADDRESS][DOMAIN_NAME]"
click at [798, 688] on div "Estonian to Russian Võta vestlus üle" at bounding box center [810, 686] width 129 height 29
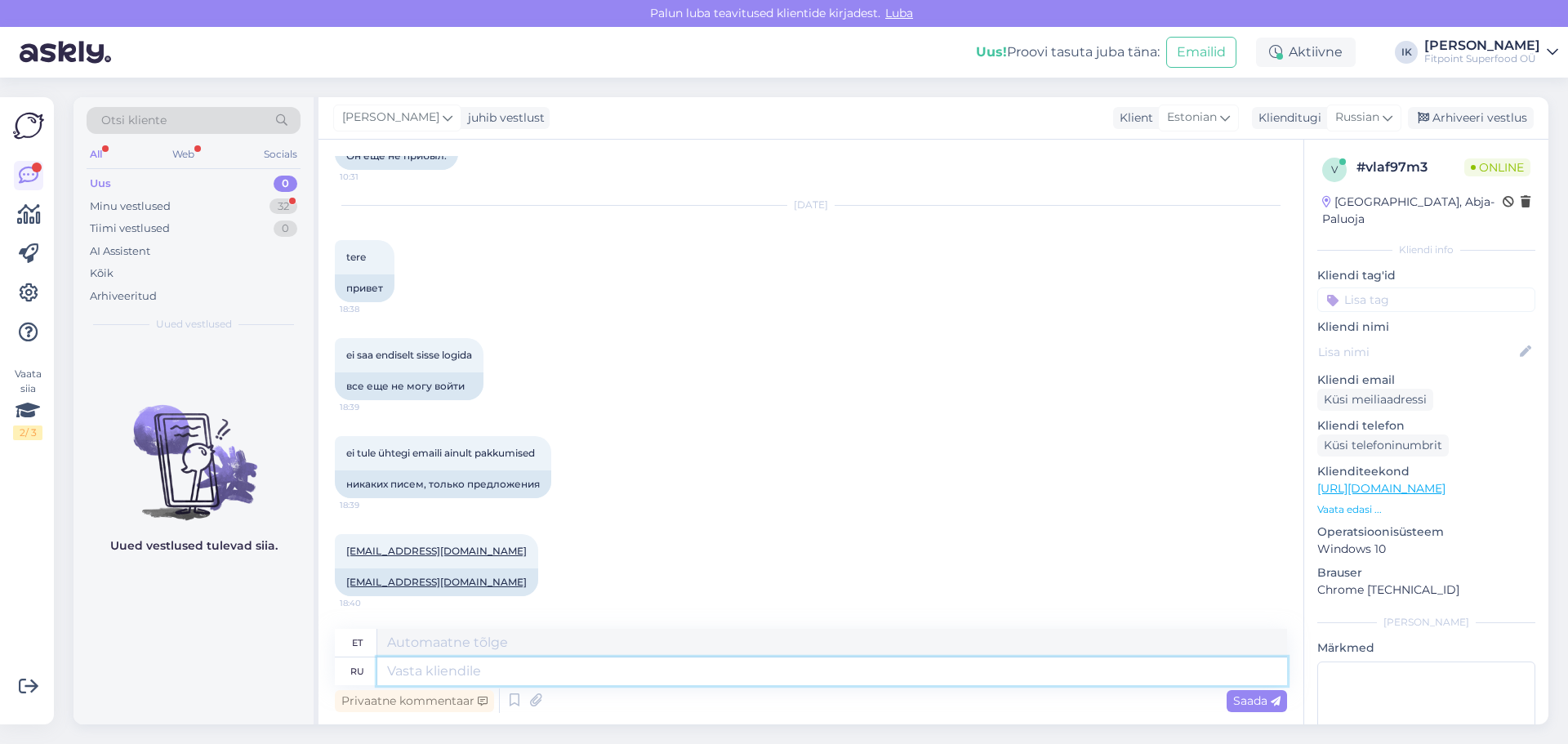
click at [465, 679] on textarea at bounding box center [832, 671] width 909 height 27
type textarea "Здравствуйте!"
type textarea "Tere!"
paste textarea "Uus parool on saadetud teie e-posti aadressile."
type textarea "Здравствуйте! Uus parool on saadetud teie e-posti aadressile."
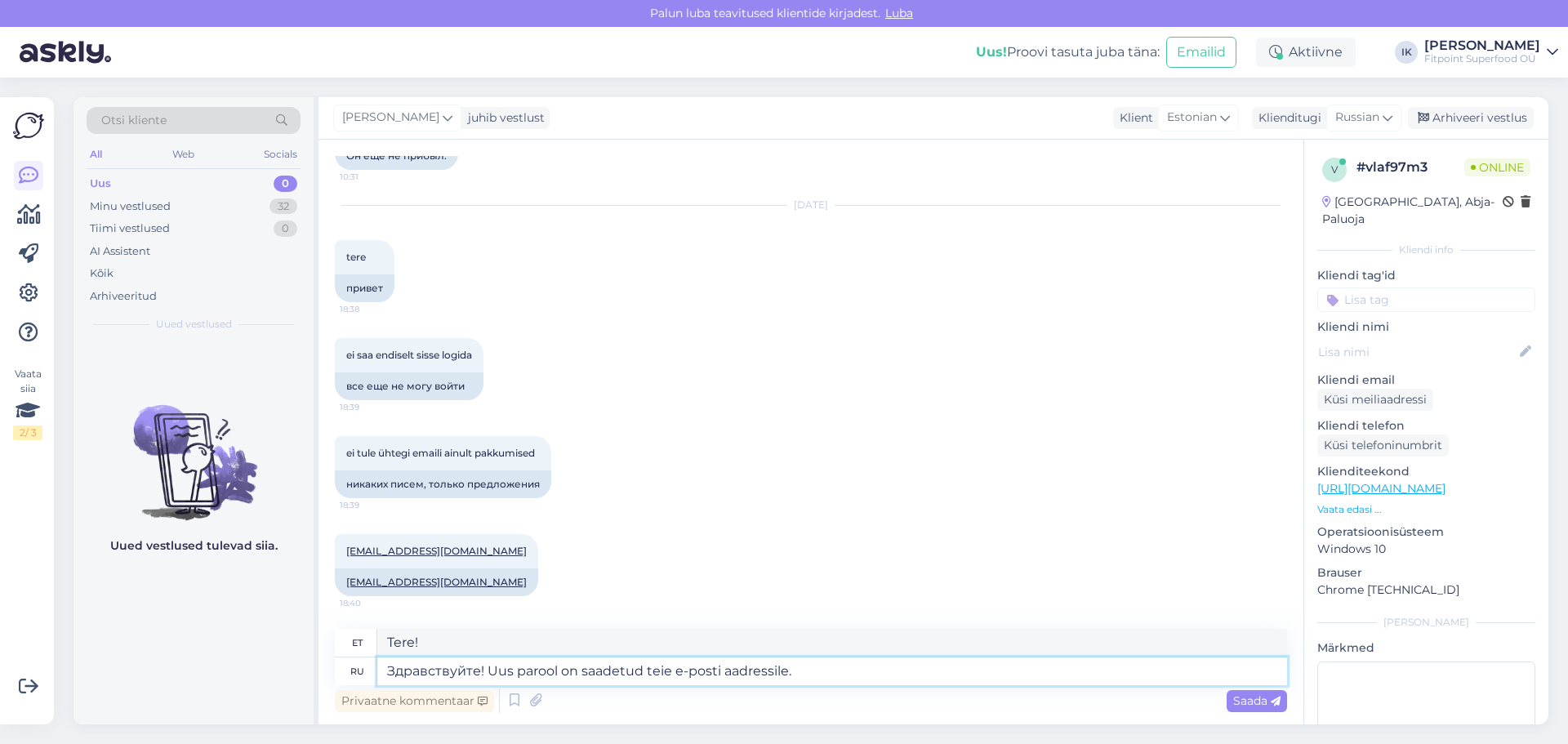
type textarea "Tere! Uus parool on saadetud teie e-posti aadressile."
type textarea "Здравствуйте! Uus parool on saadetud teie e-posti aadressile."
click at [1239, 701] on span "Saada" at bounding box center [1257, 700] width 48 height 15
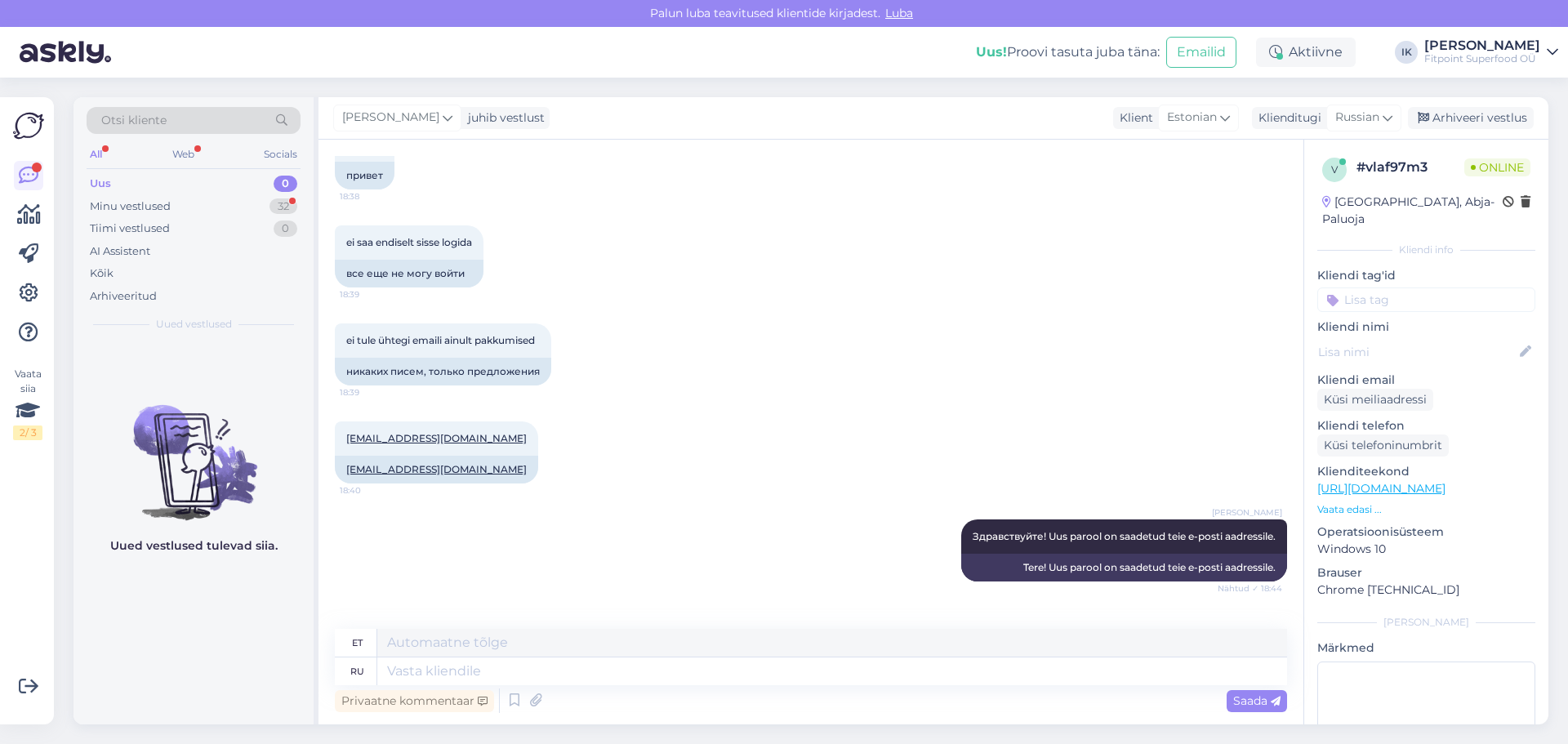
scroll to position [894, 0]
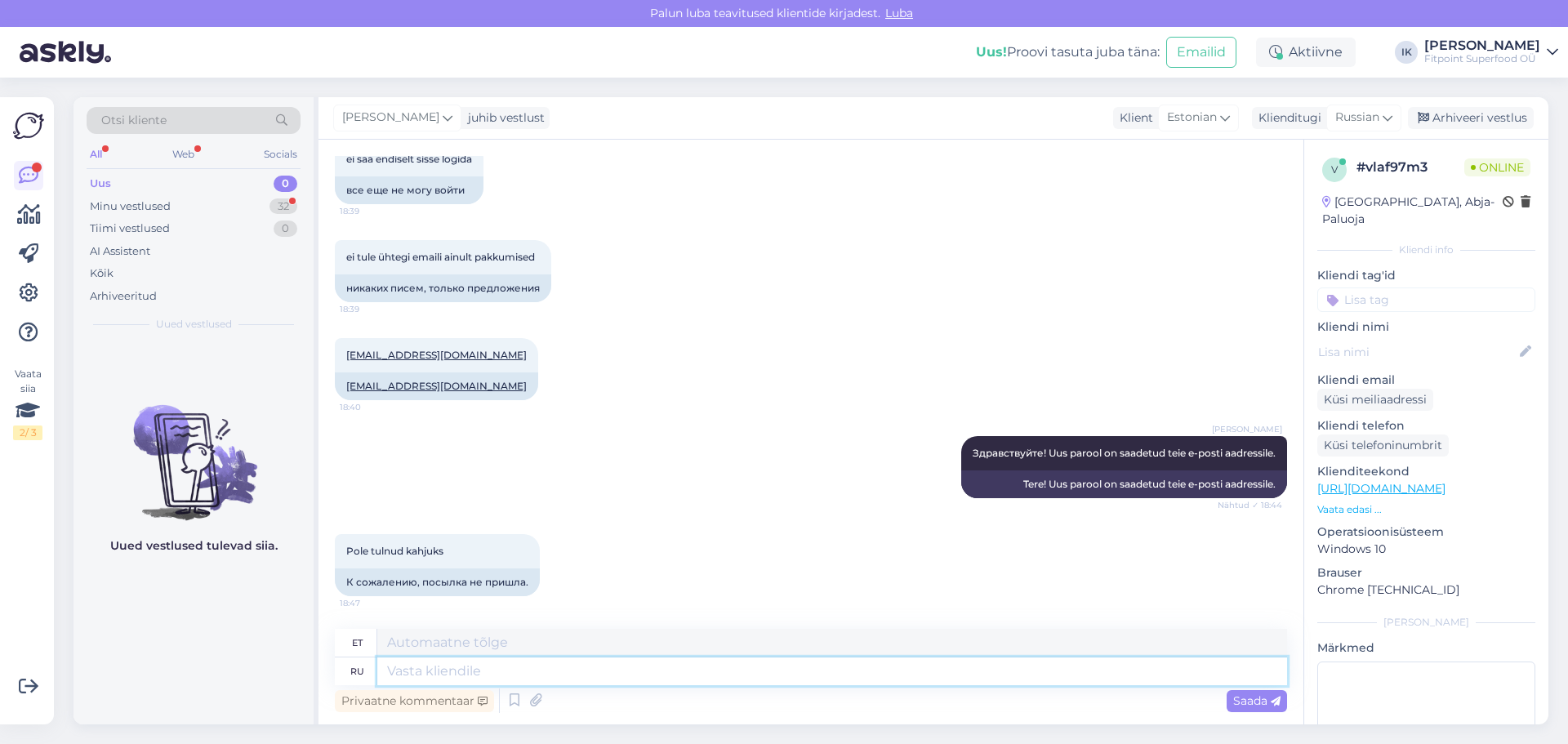
click at [479, 677] on textarea at bounding box center [832, 671] width 909 height 27
type textarea "E"
click at [484, 666] on textarea "E" at bounding box center [832, 671] width 909 height 27
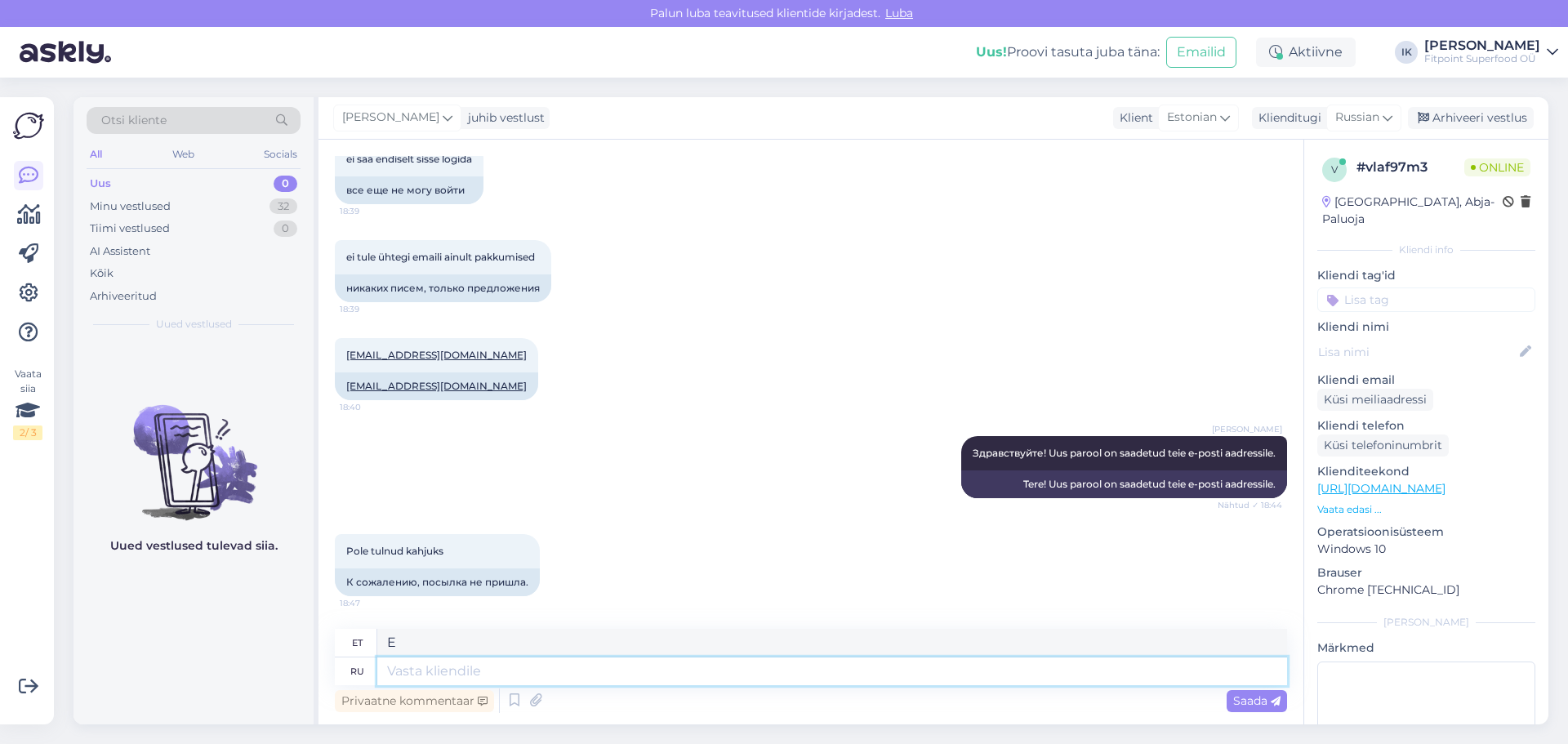
type textarea "e"
type textarea "у ВА"
type textarea "kell"
type textarea "у"
type textarea "У"
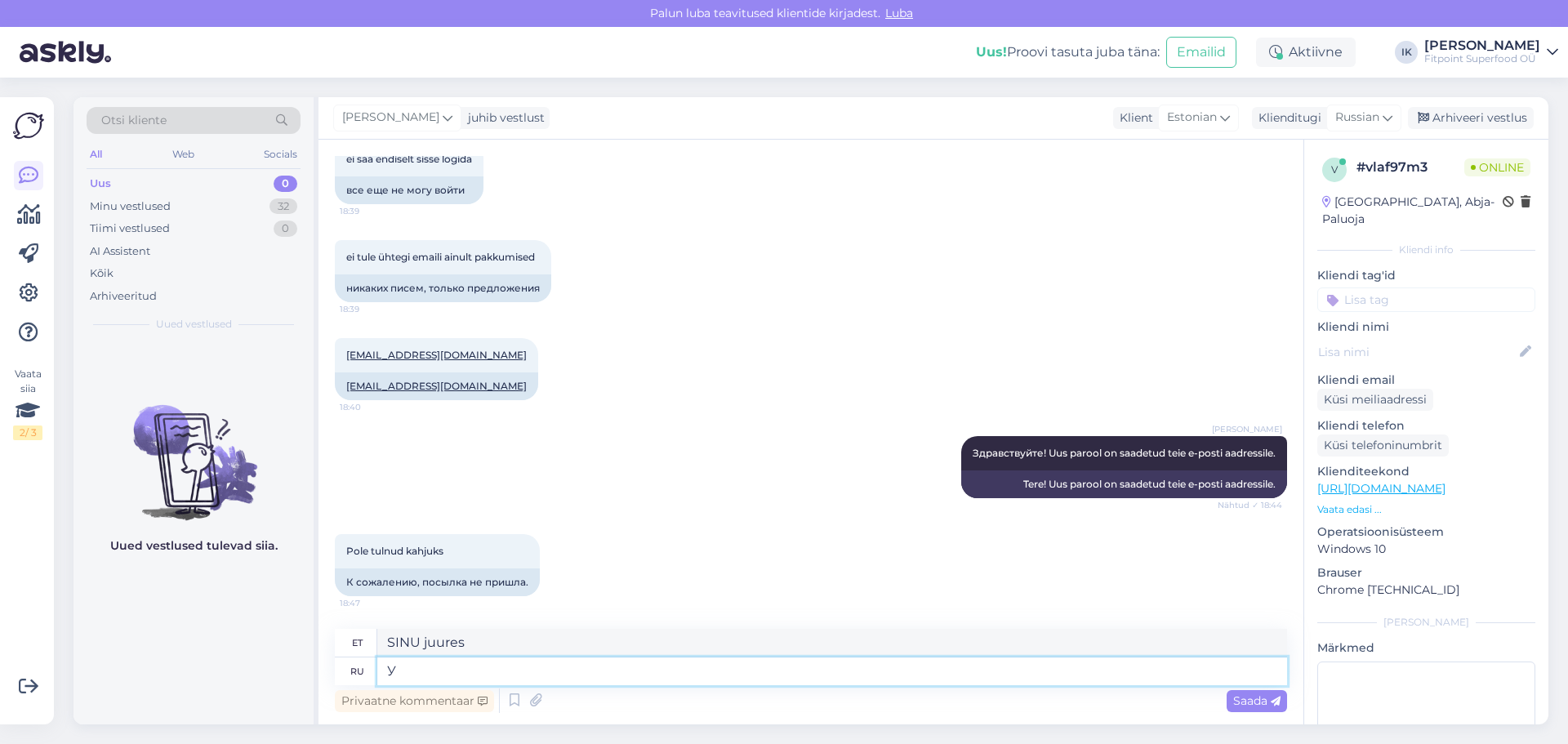
type textarea "SUL ON"
type textarea "У"
type textarea "SINU juures"
type textarea "У ва"
type textarea "U"
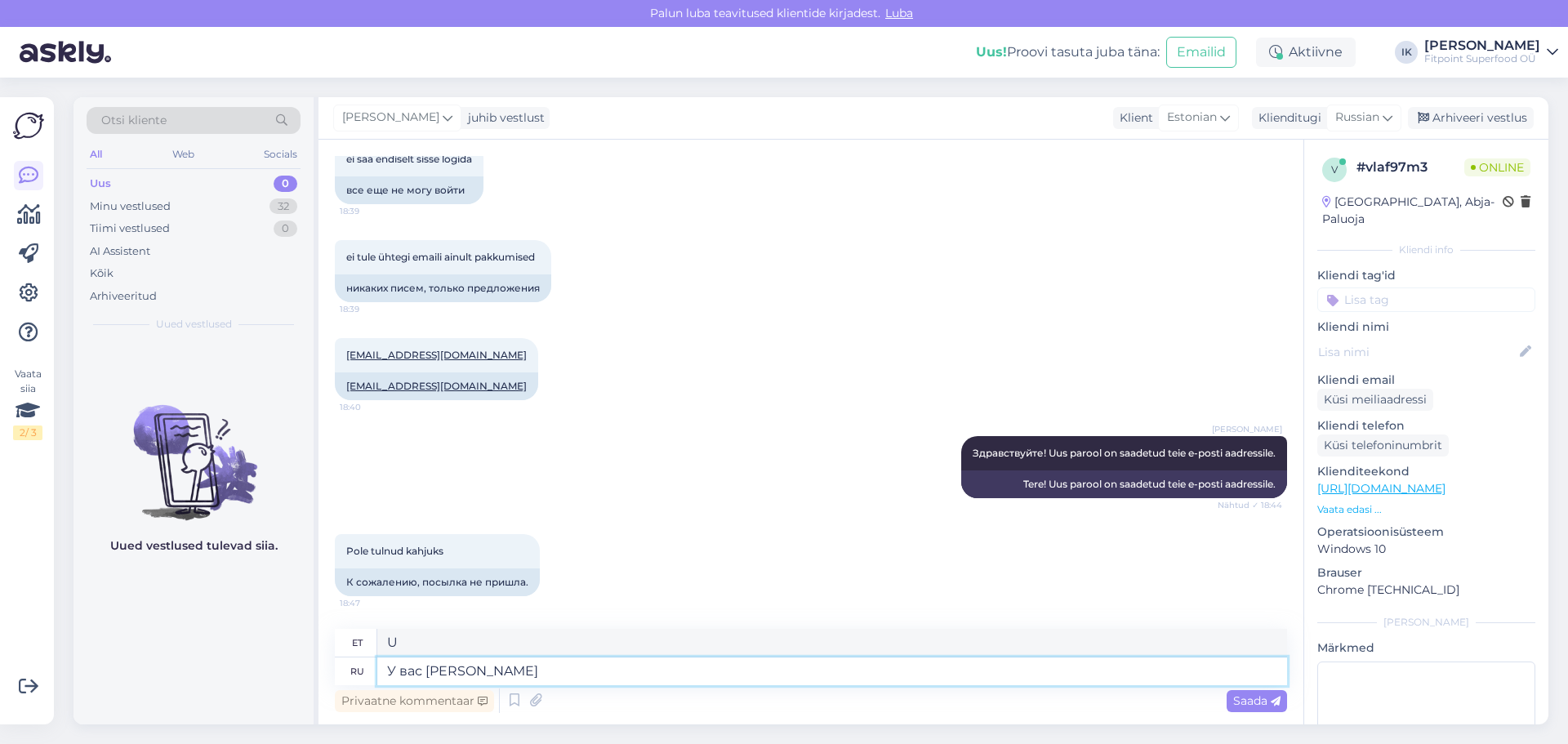
type textarea "У вас ес"
type textarea "Kas sul on"
type textarea "У вас есть другой"
type textarea "Kas sul on veel üks?"
type textarea "У вас есть другой эмайл"
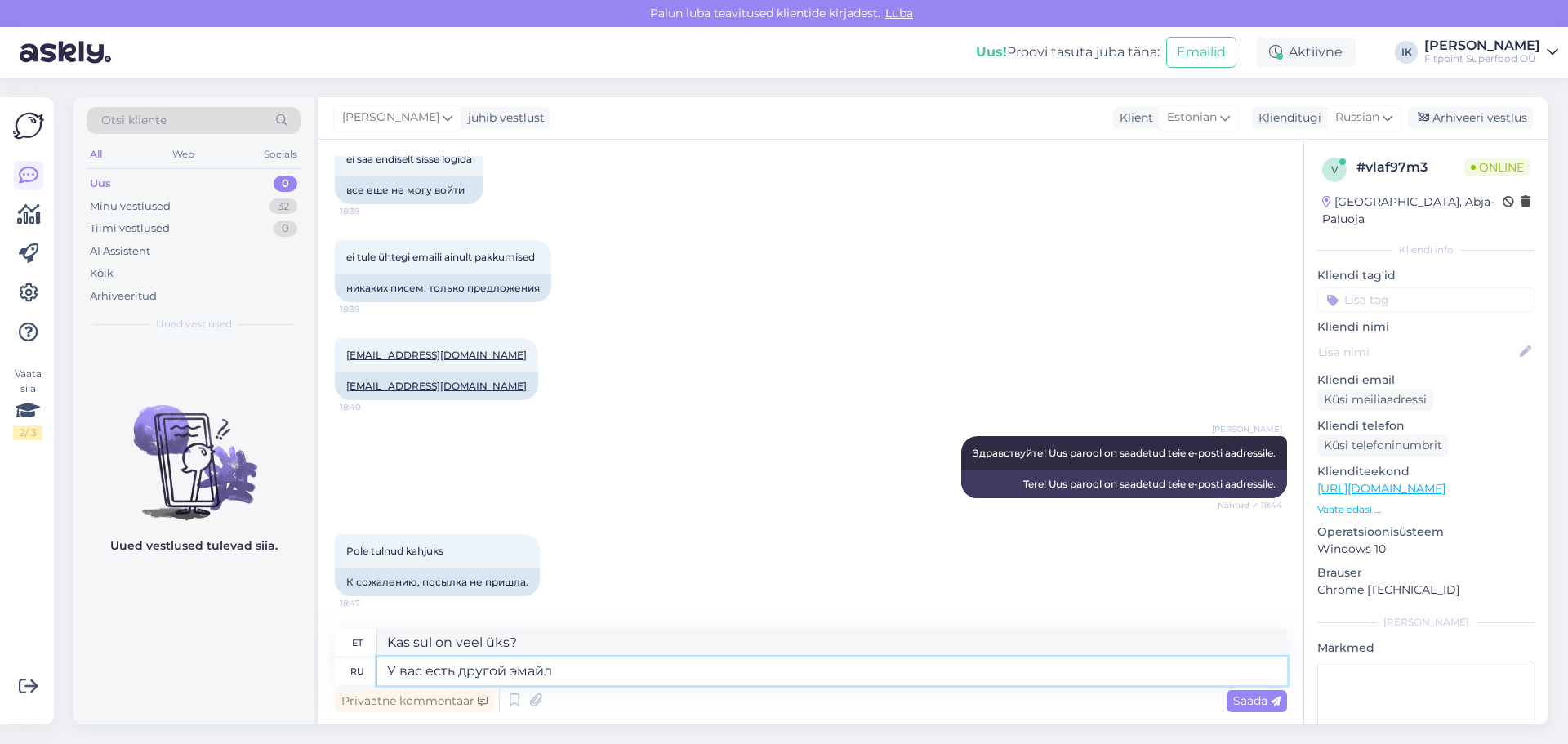
type textarea "Kas teil on erinev e-posti aadress?"
type textarea "У вас есть другой эмайл? Потому ч"
type textarea "Kas teil on erinev e-posti aadress? Sest"
type textarea "У вас есть другой эмайл? Потому что сейчас мы"
type textarea "Kas sul on teistsugune e-posti aadress? Sest nüüd"
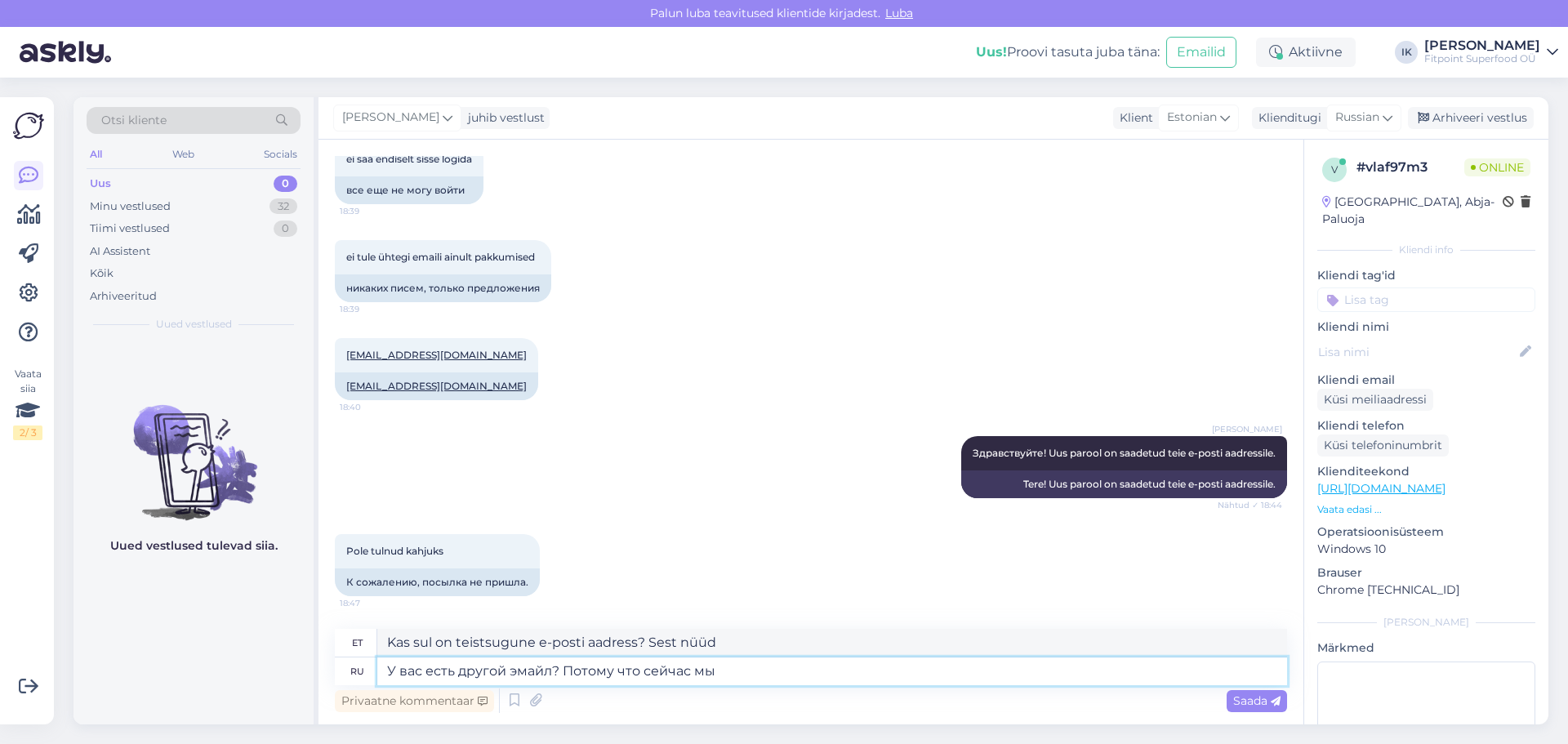
type textarea "У вас есть другой эмайл? Потому что сейчас мы п"
type textarea "Kas teil on teistsugune e-posti aadress? Sest nüüd meil on"
type textarea "У вас есть другой эмайл? Потому что сейчас мы порверили и"
type textarea "Kas teil on teine ​​e-posti aadress? Sest me oleme seda nüüd kontrollinud."
type textarea "У вас есть другой эмайл? Потому что сейчас мы порверили и ссылка н"
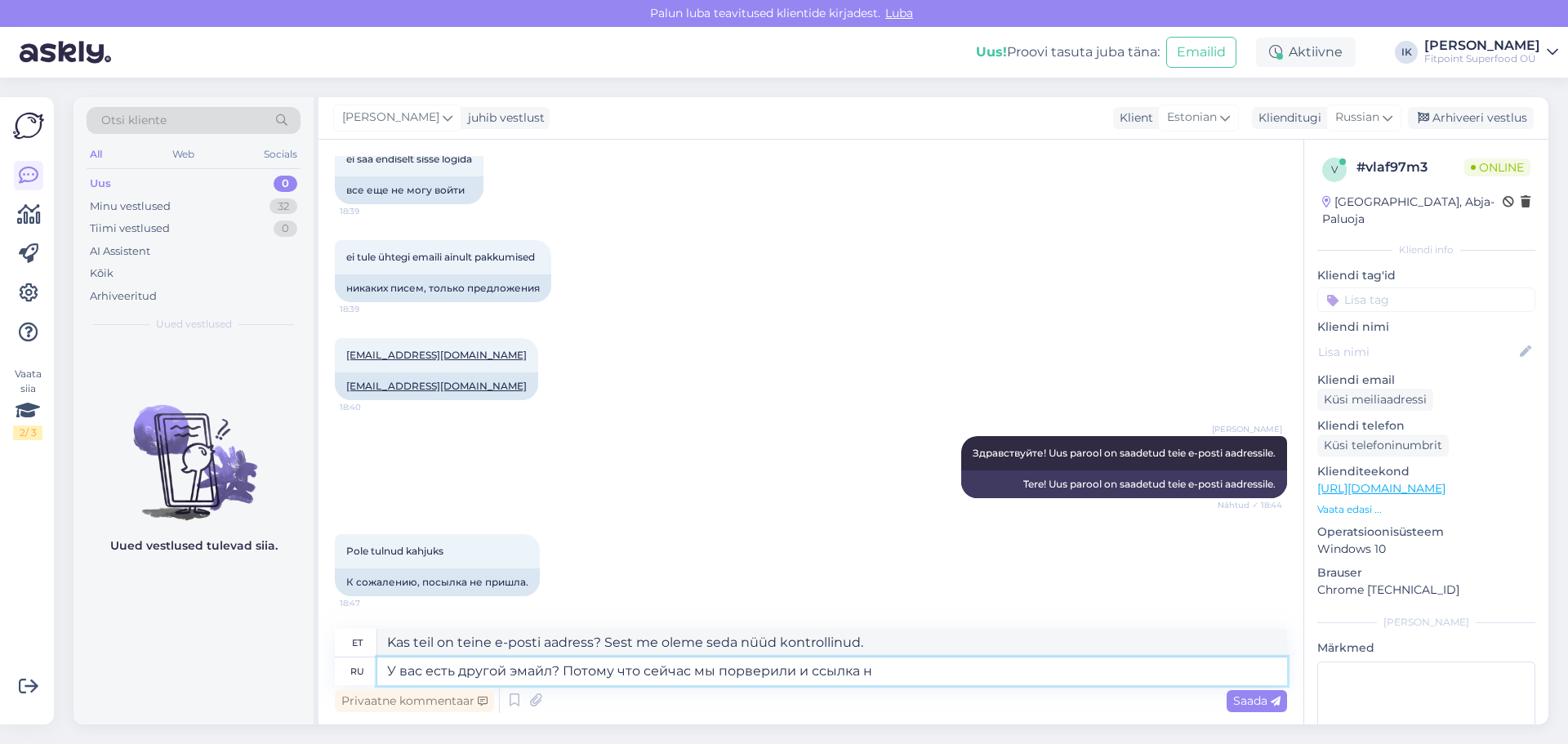
type textarea "Kas teil on teine ​​e-posti aadress? Me kontrollisime seda ja siin on link."
type textarea "У вас есть другой эмайл? Потому что сейчас мы порверили и ссылка на нов"
type textarea "Kas teil on teine ​​e-posti aadress? Sest me oleme seda nüüd kontrollinud ja si…"
type textarea "У вас есть другой эмайл? Потому что сейчас мы порверили и ссылка на новый"
type textarea "Kas teil on teine ​​e-posti aadress? Oleme seda nüüd kontrollinud ja siin on li…"
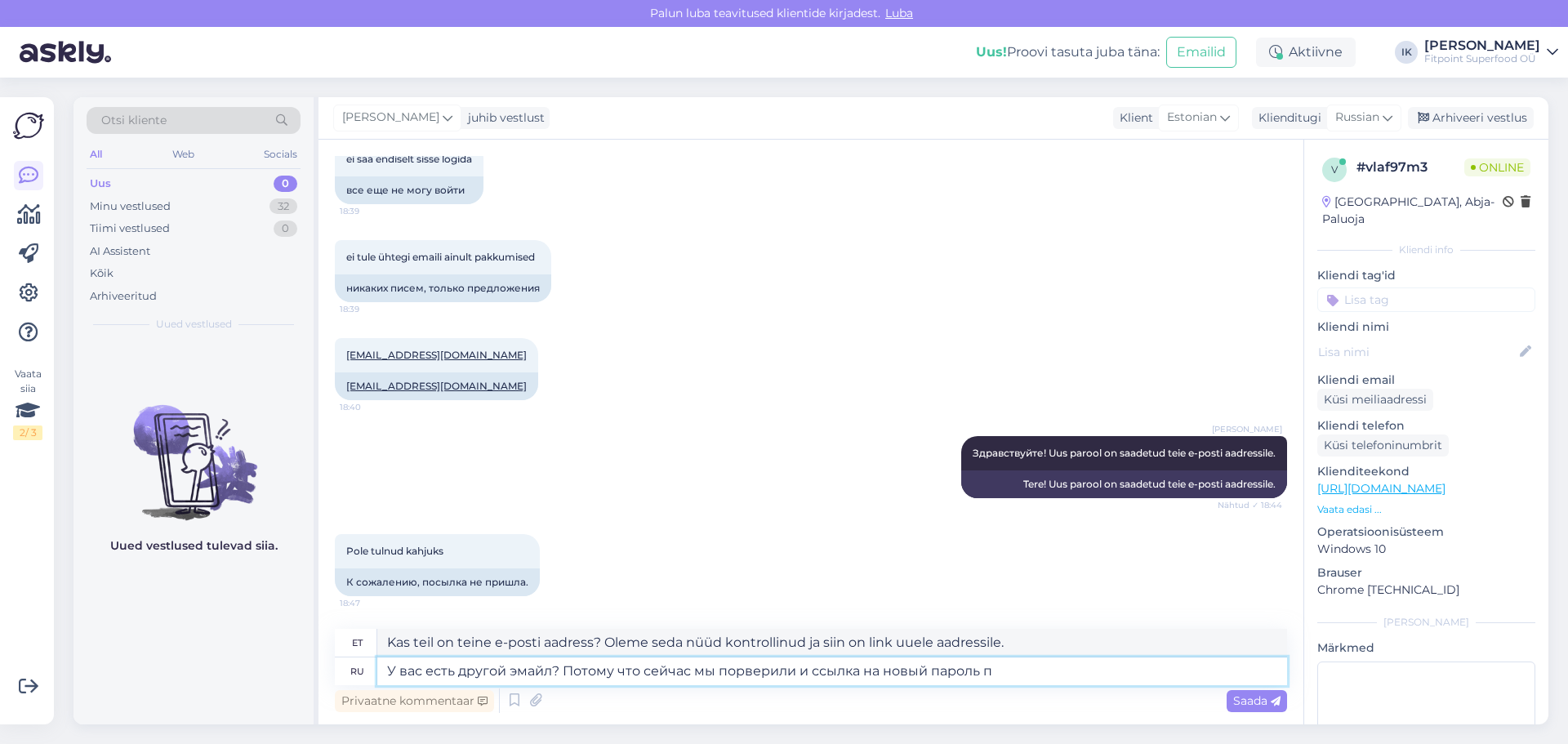
type textarea "У вас есть другой эмайл? Потому что сейчас мы порверили и ссылка на новый парол…"
type textarea "Kas teil on teine ​​e-posti aadress? Oleme seda kontrollinud ja siin on link uu…"
type textarea "У вас есть другой эмайл? Потому что сейчас мы порверили и ссылка на новый парол…"
type textarea "Kas teil on teine ​​e-posti aadress? Oleme seda nüüd kontrollinud ja uue parool…"
type textarea "У вас есть другой эмайл? Потому что сейчас мы порверили и ссылка на новый парол…"
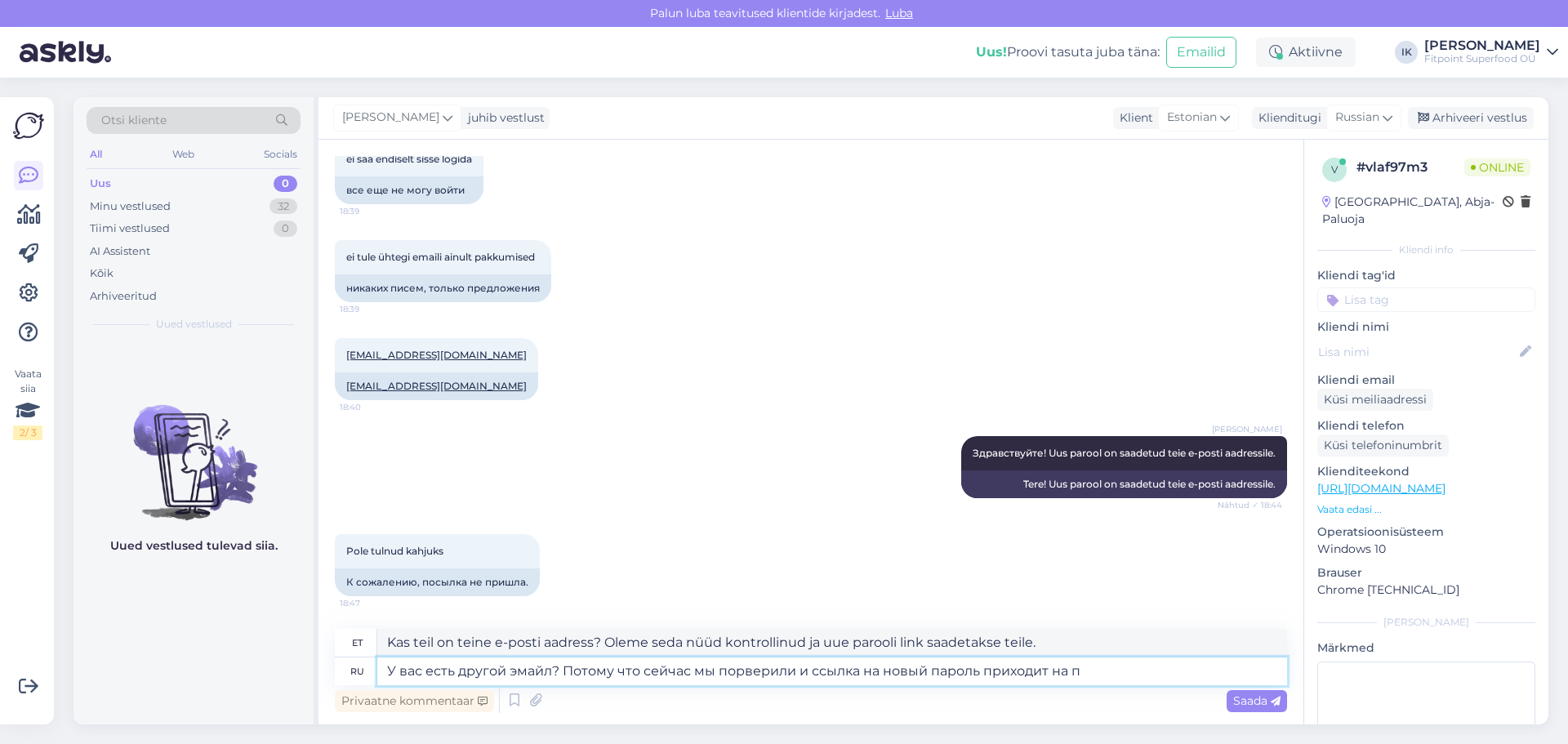
type textarea "Kas teil on teine ​​e-posti aadress? Sest me kontrollisime seda nüüd ja uue par…"
type textarea "У вас есть другой эмайл? Потому что сейчас мы порверили и ссылка на новый парол…"
type textarea "Kas teil on teine ​​e-posti aadress? [PERSON_NAME] kontrollinud ja uue parooli …"
type textarea "У вас есть другой эмайл? Потому что сейчас мы порверили и ссылка на новый парол…"
click at [970, 641] on textarea "Kas teil on teine ​​e-posti aadress? [PERSON_NAME] kontrollinud ja uue parooli …" at bounding box center [832, 642] width 909 height 27
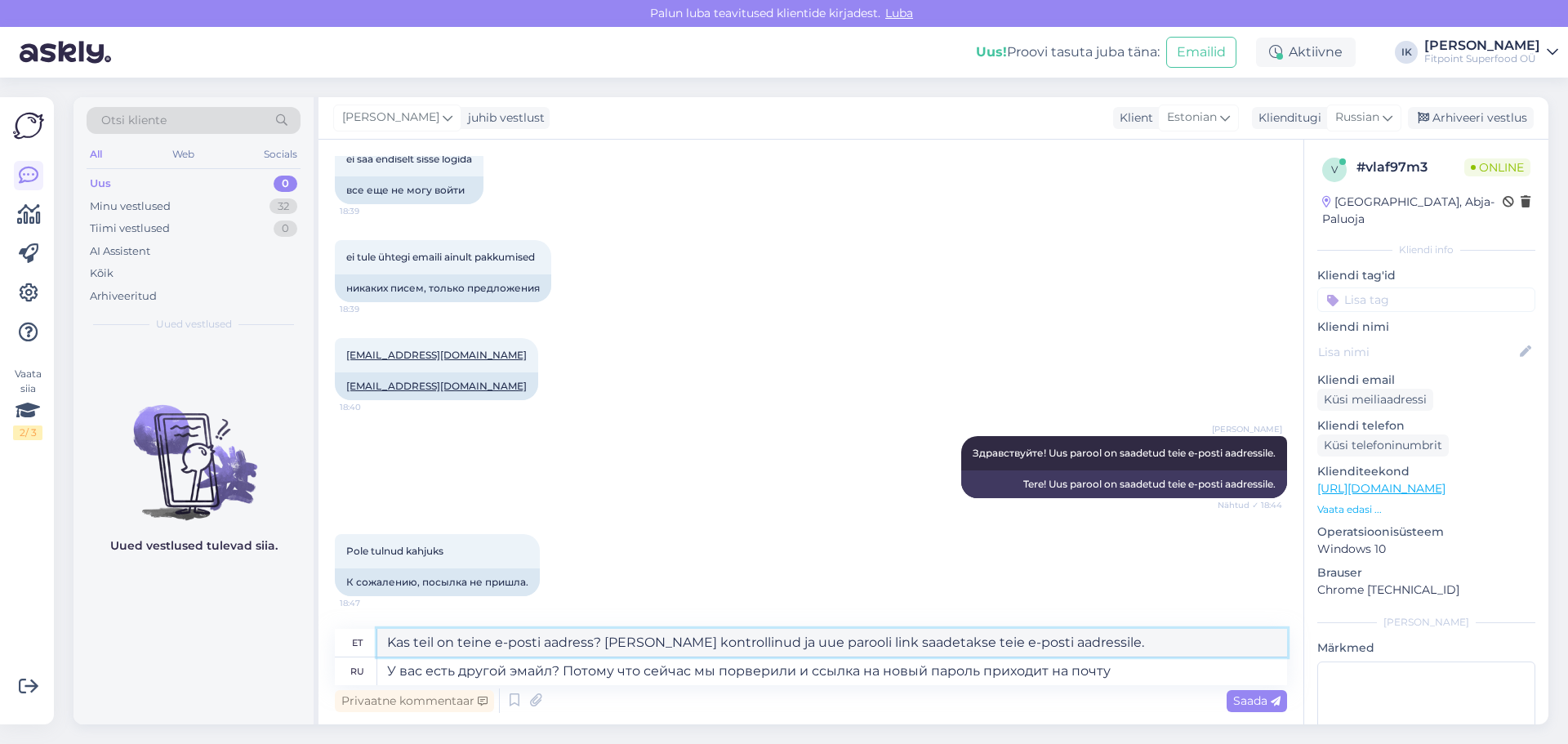
click at [970, 641] on textarea "Kas teil on teine ​​e-posti aadress? [PERSON_NAME] kontrollinud ja uue parooli …" at bounding box center [832, 642] width 909 height 27
type textarea "Kas teil on teine ​​e-posti aadress? [PERSON_NAME] kontrollinud ja uue parooli …"
click at [1248, 696] on span "Saada" at bounding box center [1257, 700] width 48 height 15
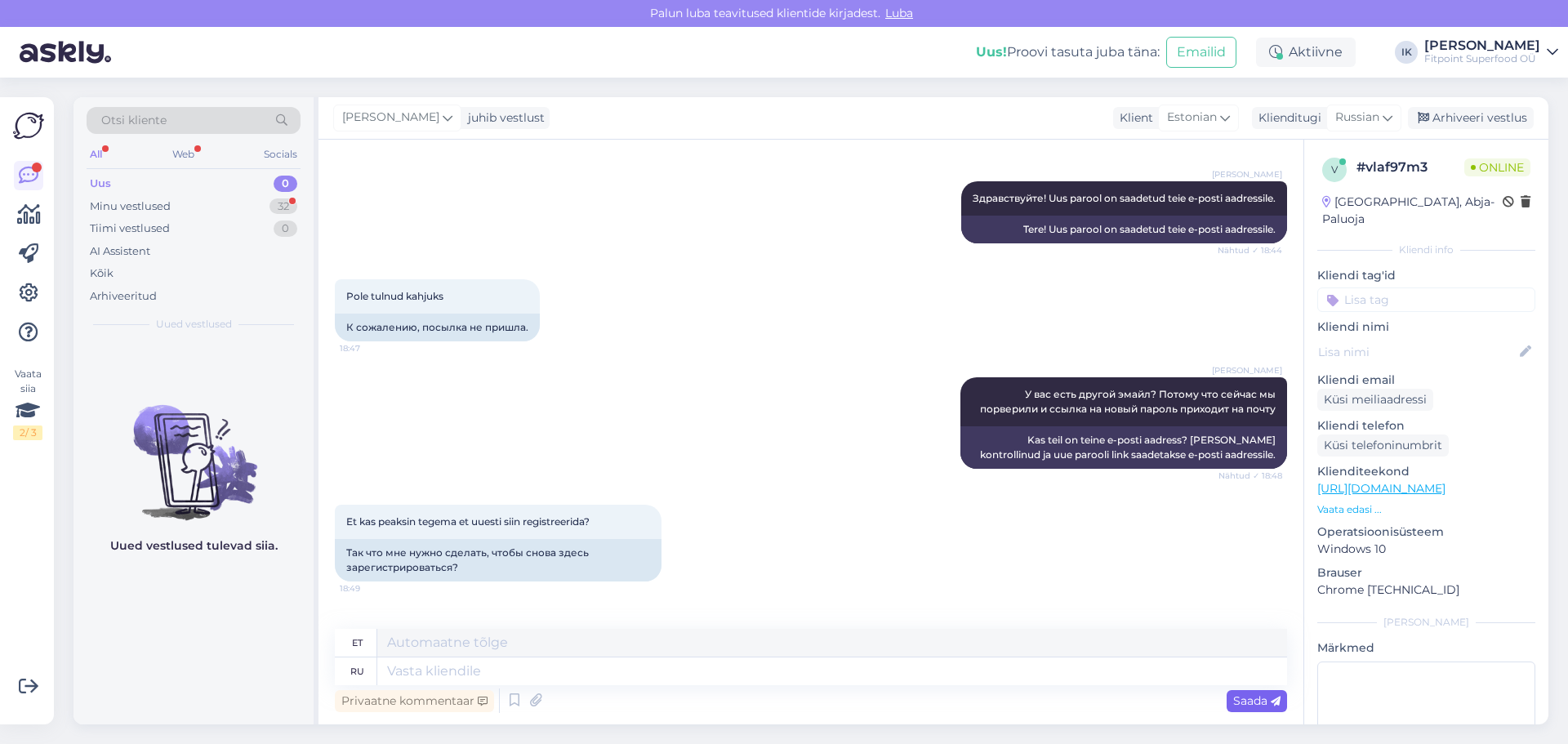
scroll to position [1232, 0]
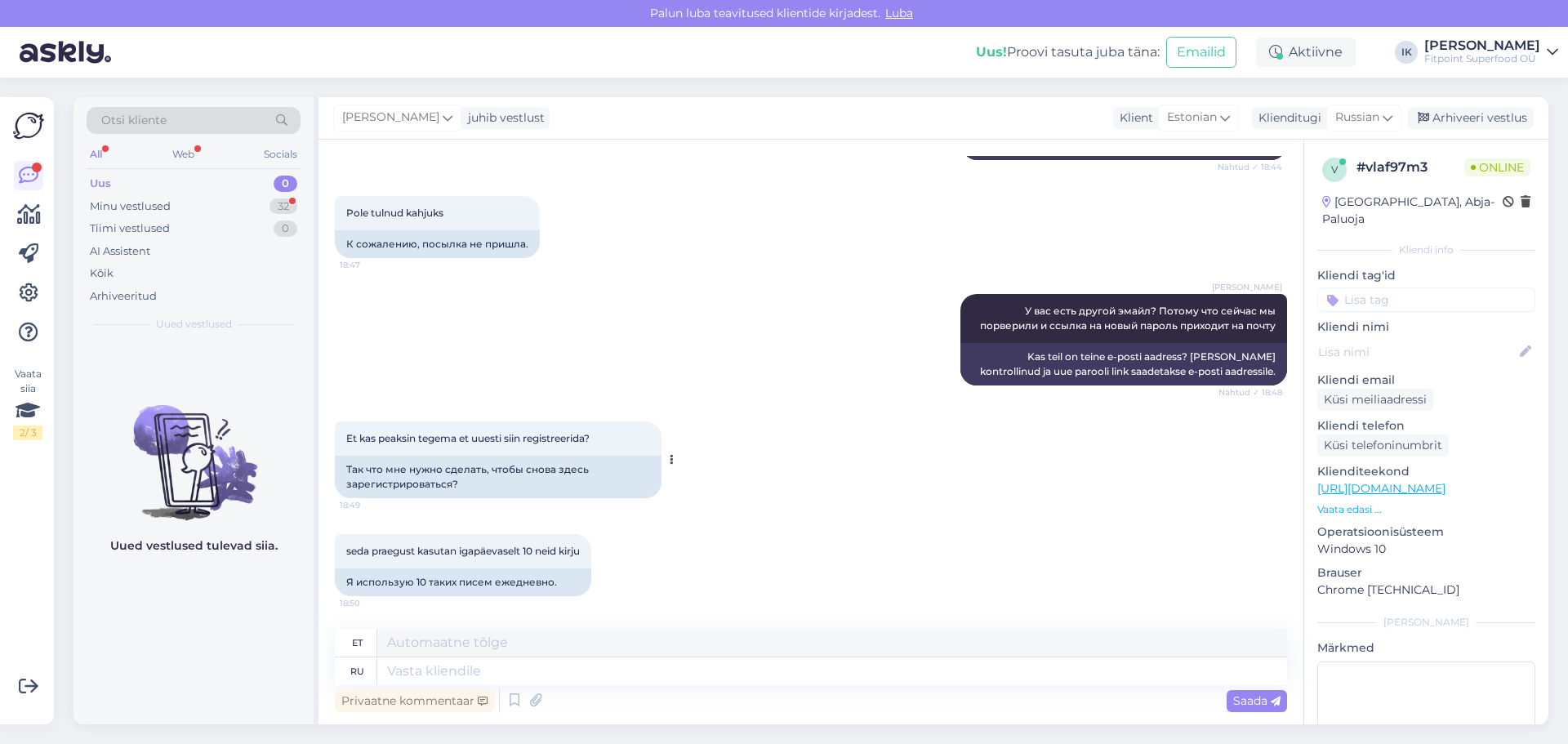
click at [495, 486] on div "Так что мне нужно сделать, чтобы снова здесь зарегистрироваться?" at bounding box center [498, 477] width 327 height 42
click at [419, 680] on textarea at bounding box center [832, 671] width 909 height 27
type textarea "Да, вы"
type textarea "Jah,"
type textarea "Да, вы"
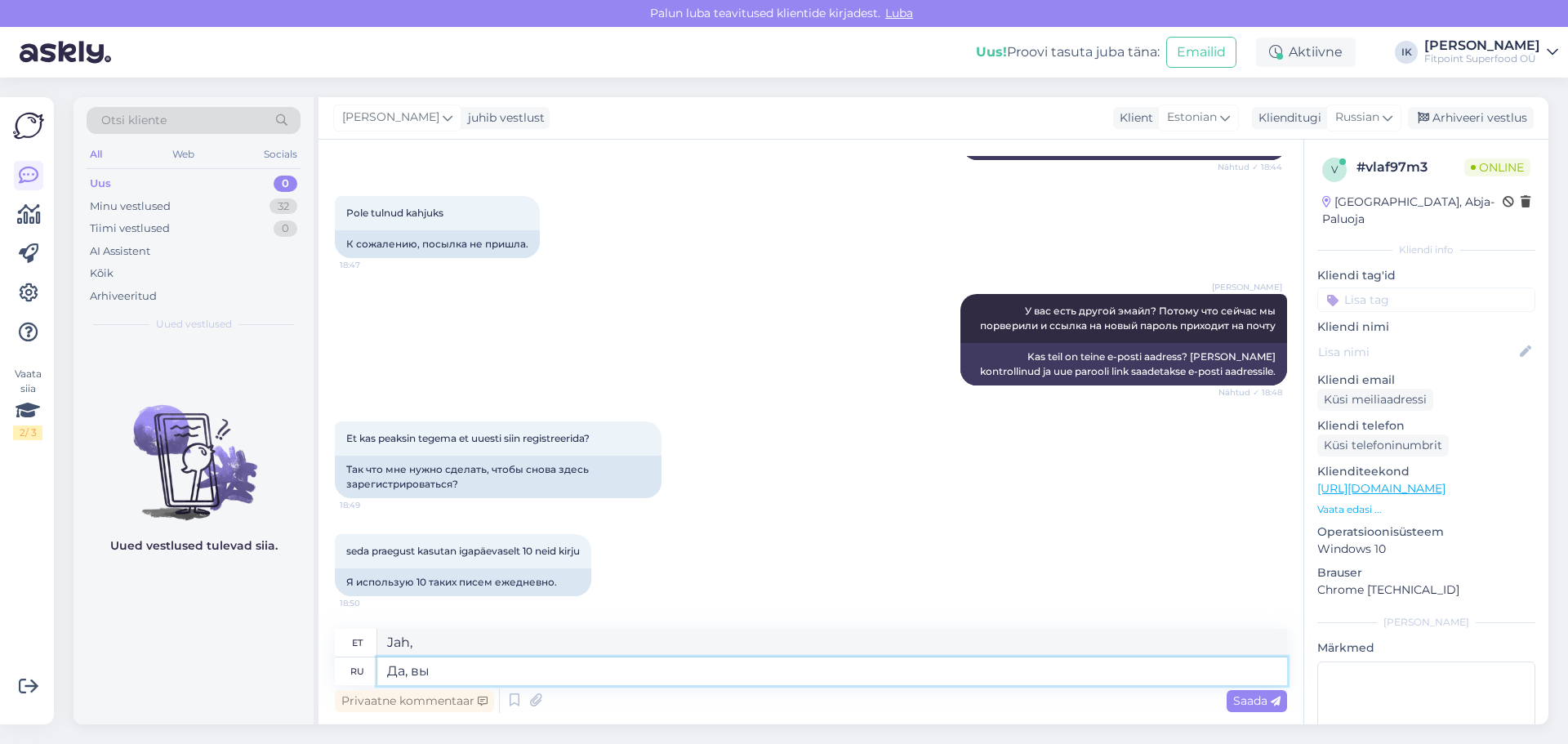
type textarea "Jah, sina"
type textarea "Да, вы можете"
type textarea "Jah, saate küll."
type textarea "Да, вы можете зарегистрироваться"
type textarea "Jah, saate registreeruda."
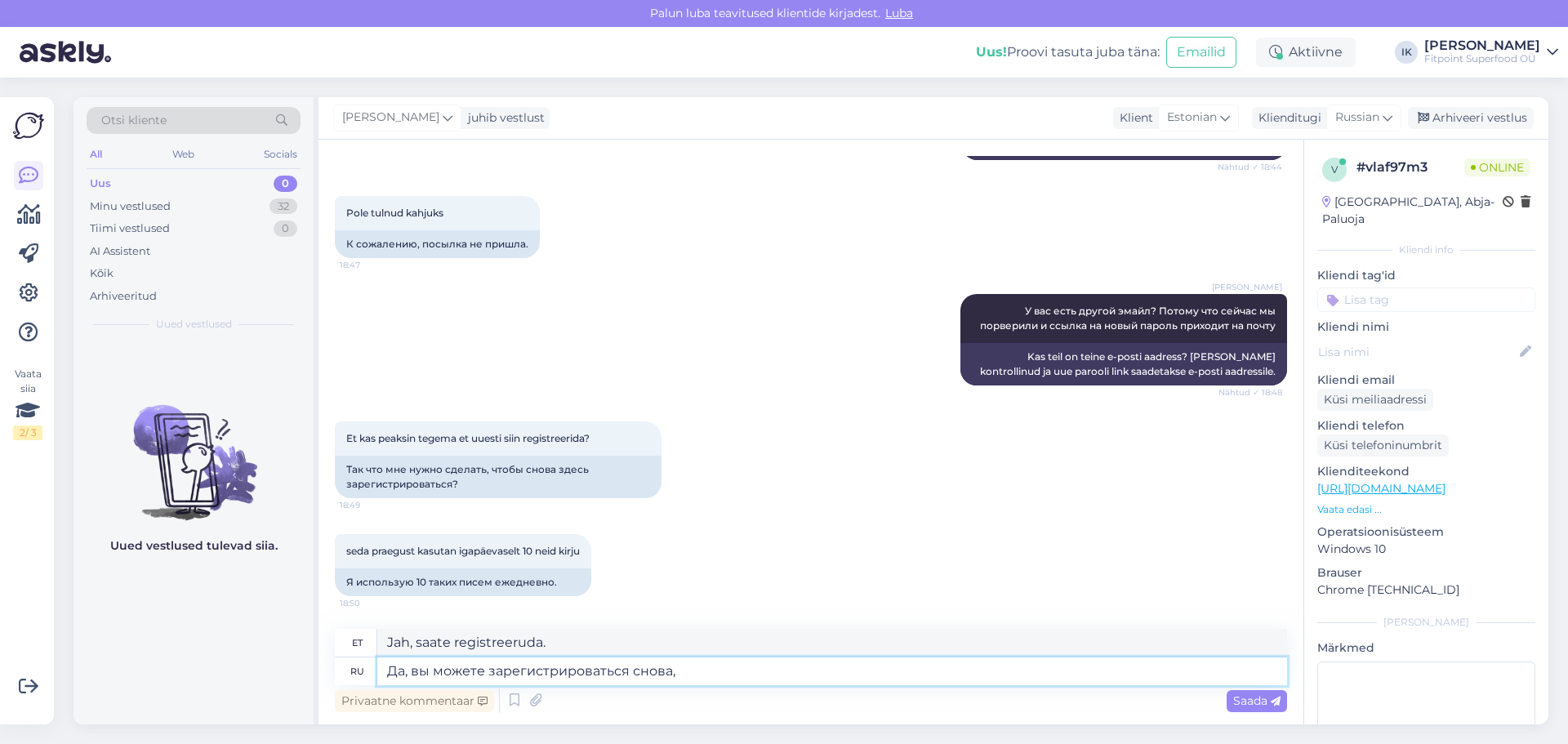
type textarea "Да, вы можете зарегистрироваться снова,"
type textarea "Jah, saate uuesti registreeruda,"
type textarea "Да, вы можете зарегистрироваться снова, но дл"
type textarea "Jah, saate uuesti registreeruda, aga"
type textarea "Да, вы можете зарегистрироваться снова, но для ж"
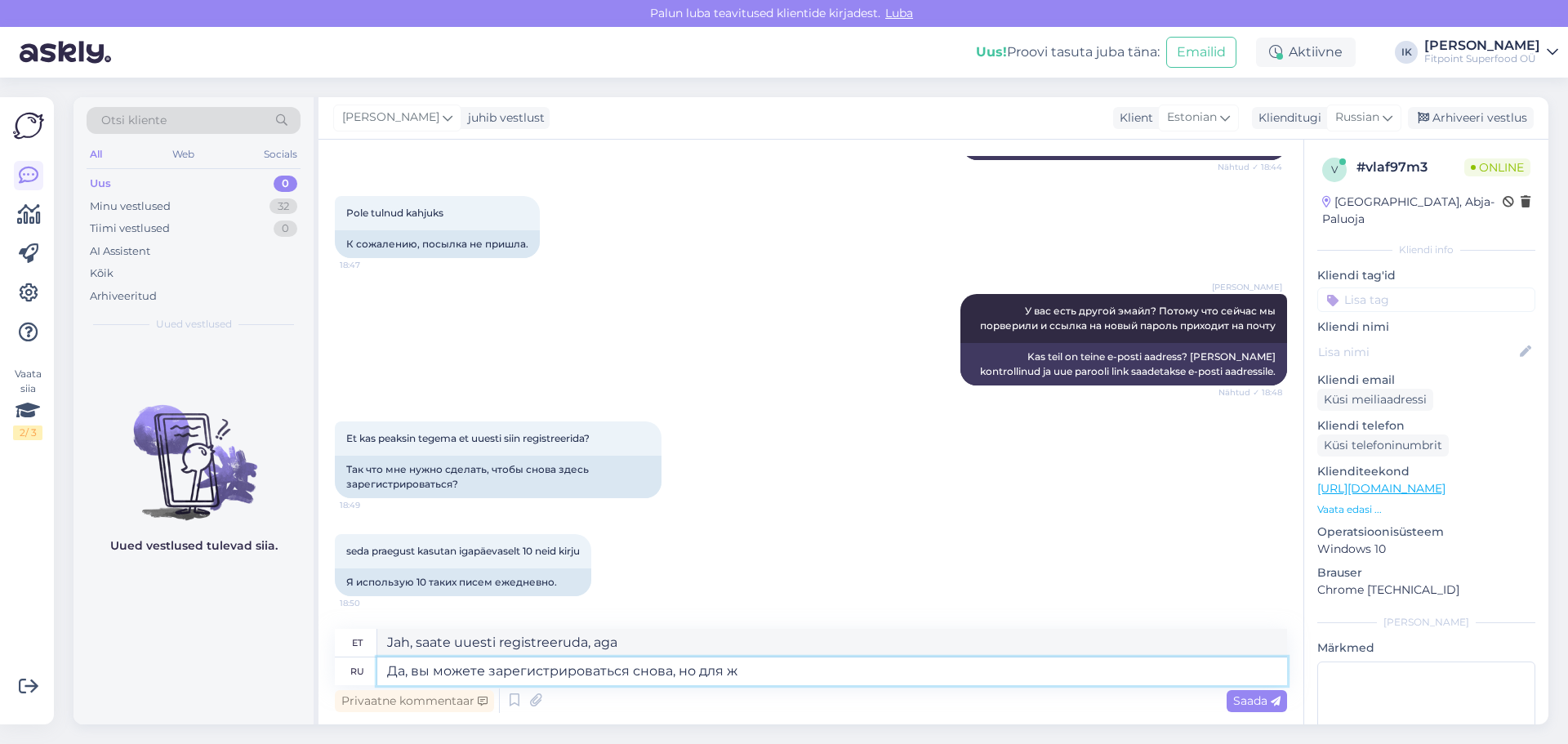
type textarea "Jah, saate uuesti registreeruda, aga selleks ajaks"
type textarea "Да, вы можете зарегистрироваться снова, но для этого"
type textarea "Jah, saate uuesti registreeruda, aga selleks"
type textarea "Да, вы можете зарегистрироваться снова, но для этого нужно"
type textarea "Jah, saate uuesti registreeruda, aga [PERSON_NAME]"
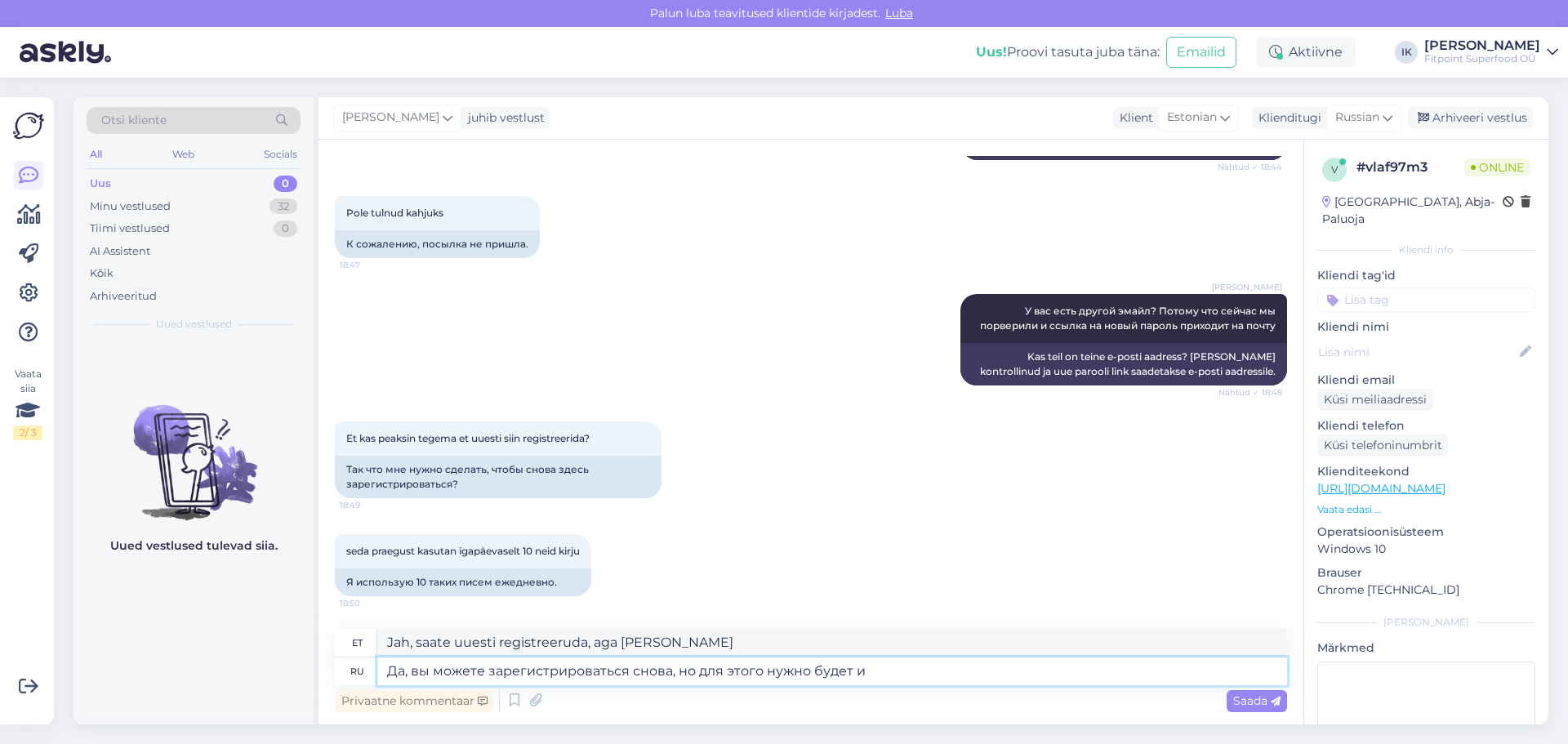
type textarea "Да, вы можете зарегистрироваться снова, но для этого нужно будет ис"
type textarea "Jah, saate uuesti registreeruda, aga [PERSON_NAME] tegema"
type textarea "Да, вы можете зарегистрироваться снова, но для этого нужно будет использовать"
type textarea "Jah, saate uuesti registreeruda, aga [PERSON_NAME] kasutama"
type textarea "Да, вы можете зарегистрироваться снова, но для этого нужно будет использовать н…"
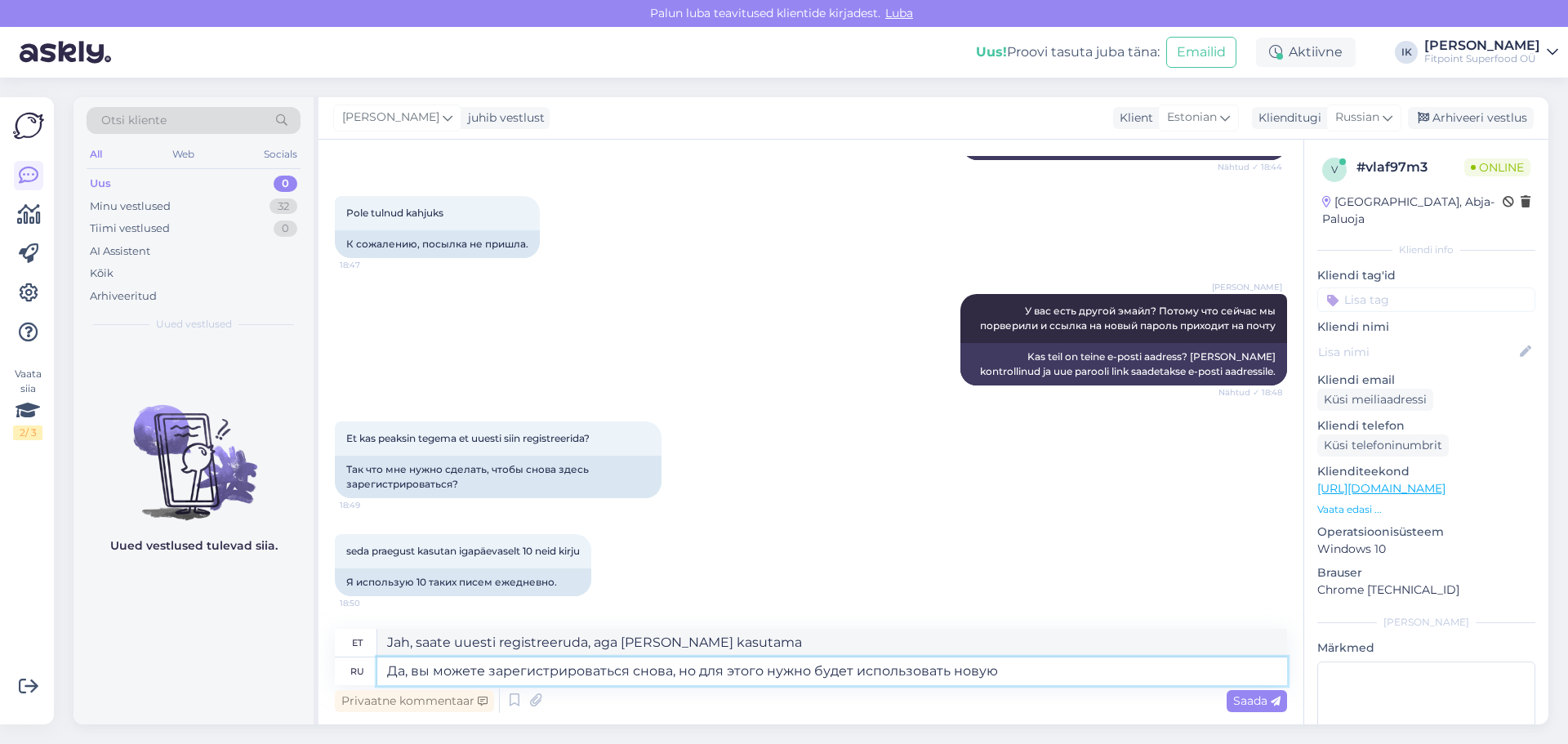
type textarea "Jah, saate uuesti registreeruda, aga [PERSON_NAME] kasutama uut."
type textarea "Да, вы можете зарегистрироваться снова, но для этого нужно будет использовать н…"
type textarea "Jah, saate uuesti registreeruda, aga [PERSON_NAME] kasutama uut e-posti aadress…"
type textarea "Да, вы можете зарегистрироваться снова, но для этого нужно будет использовать н…"
click at [625, 656] on textarea "Jah, saate uuesti registreeruda, aga [PERSON_NAME] kasutama uut e-posti aadress…" at bounding box center [832, 642] width 909 height 27
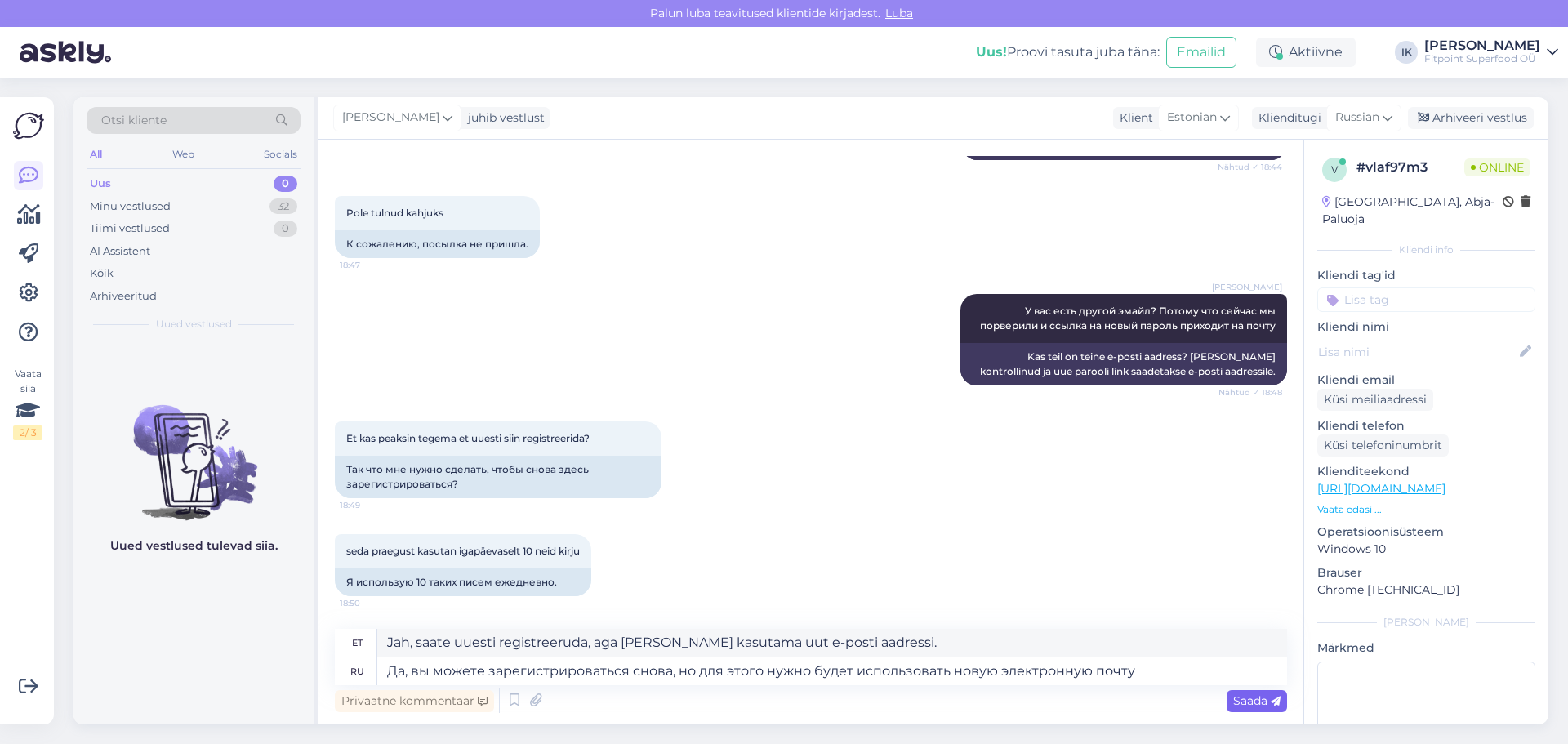
click at [1258, 694] on span "Saada" at bounding box center [1257, 700] width 48 height 15
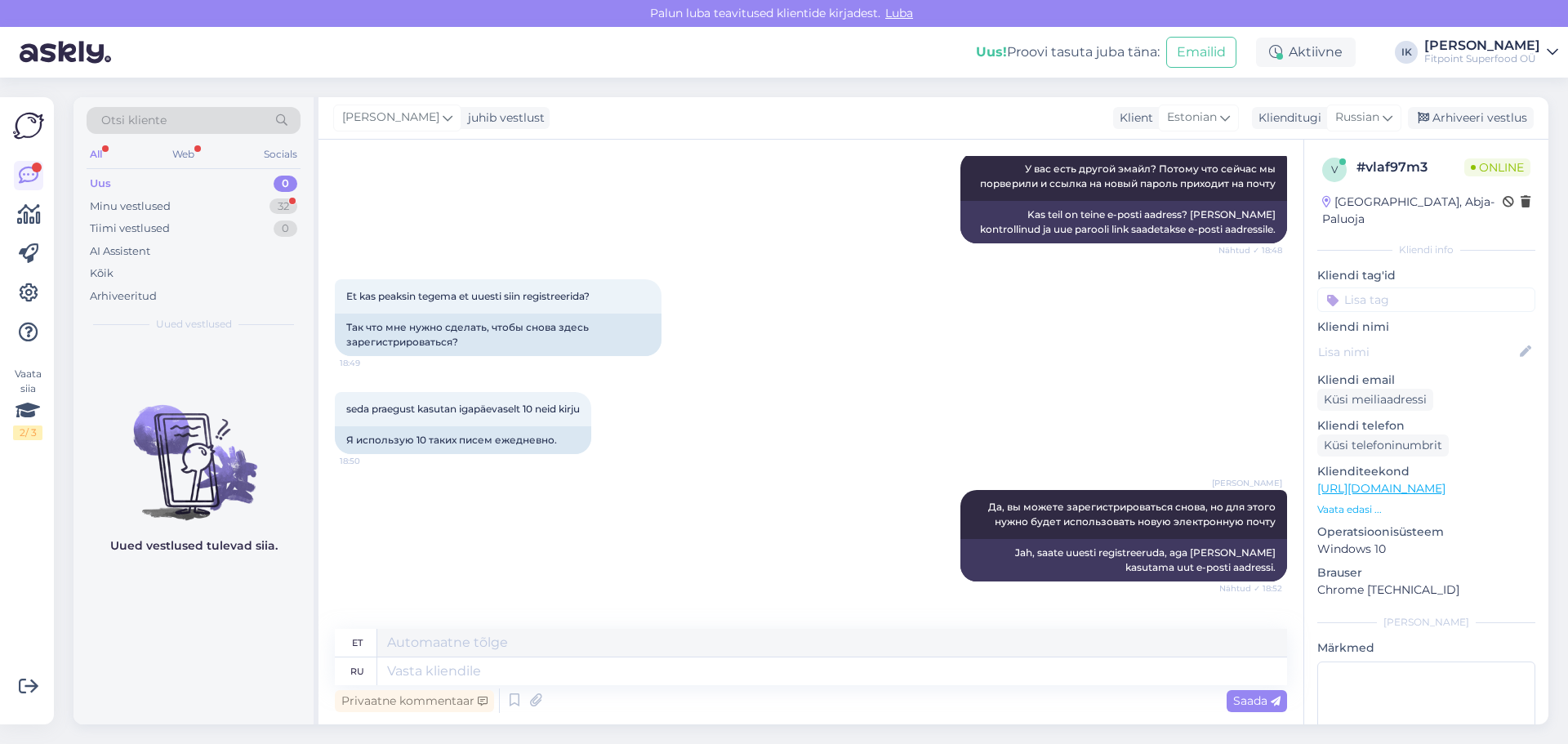
scroll to position [1457, 0]
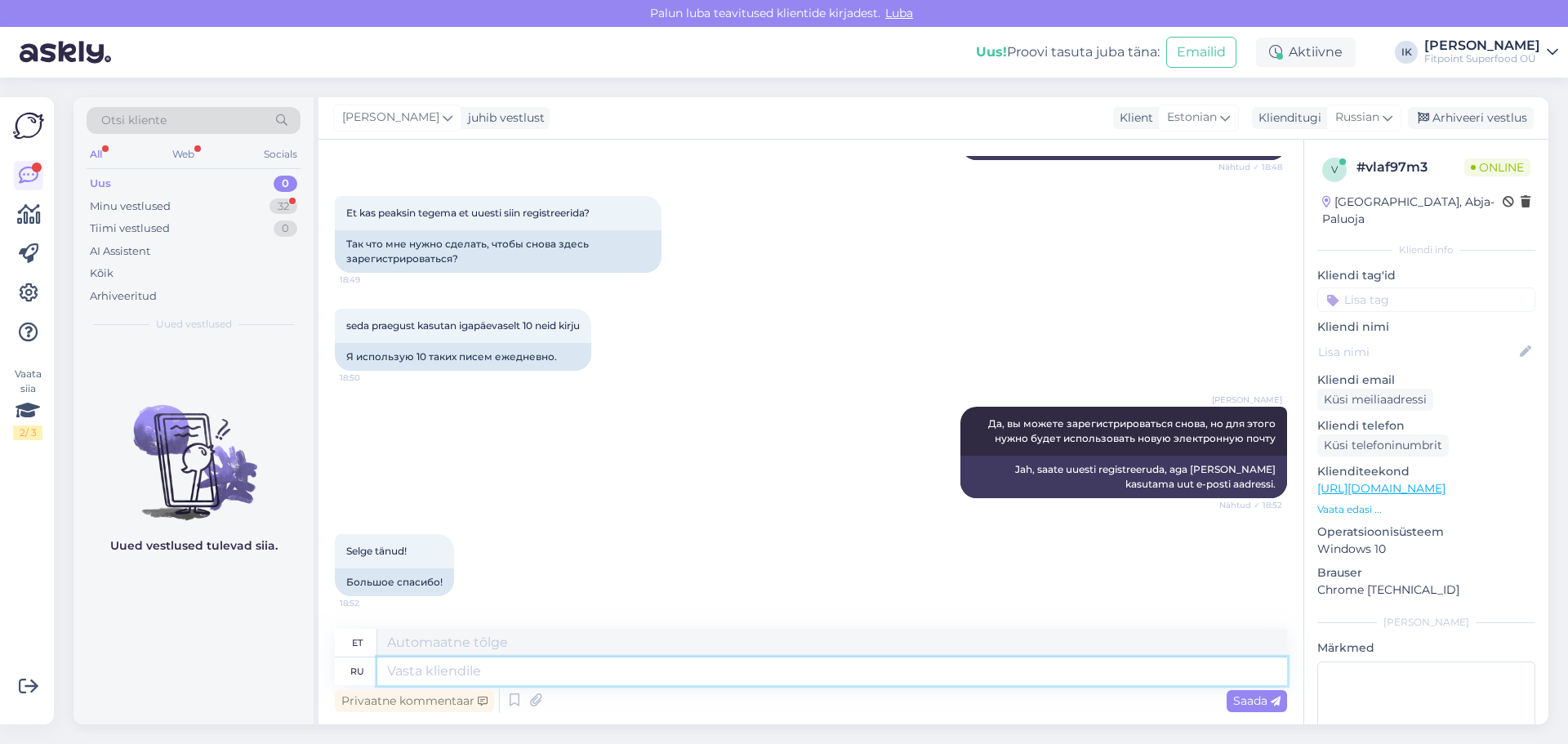
click at [455, 678] on textarea at bounding box center [832, 671] width 909 height 27
type textarea "В"
type textarea "Sisse"
type textarea "п"
type textarea "lk"
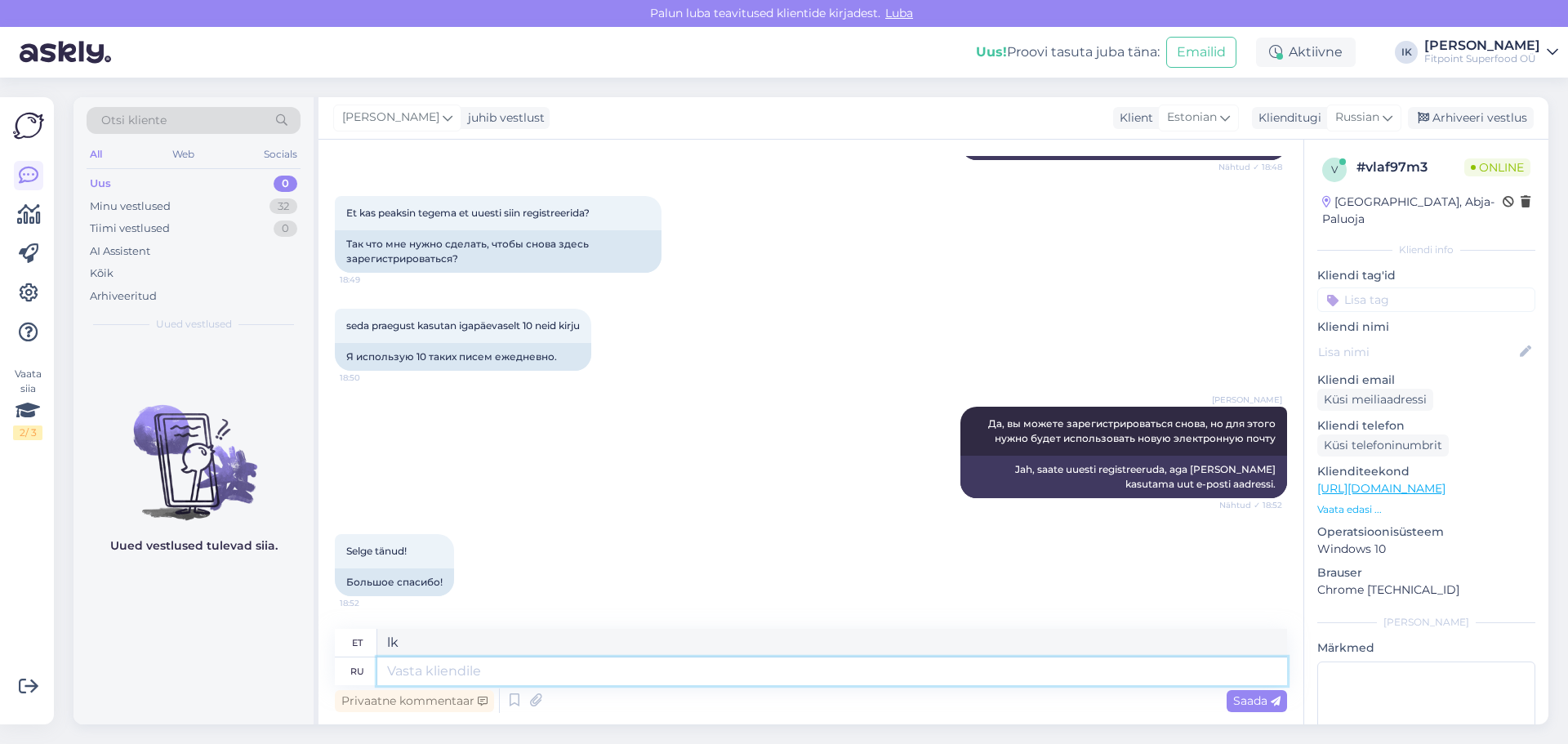
type textarea "П"
type textarea "P"
type textarea "Пожалуйста!"
type textarea "Palun"
type textarea "Пожалуйста! Х"
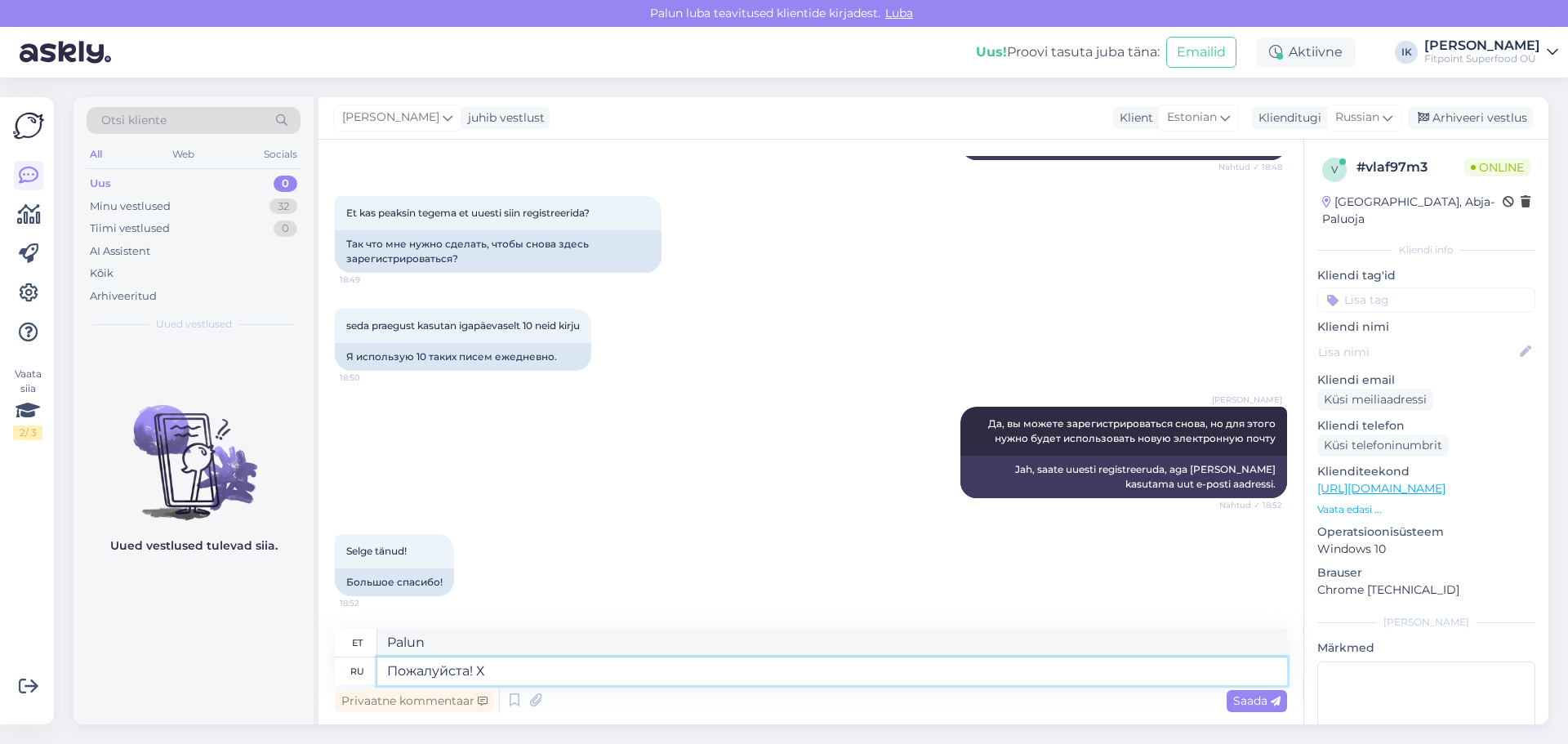
type textarea "Palun!"
type textarea "Пожалуйста! Хороего"
type textarea "Pole tänu väärt! Hea küll"
type textarea "Пожалуйста! Хоро"
type textarea "Pole tänu väärt! Tubli!"
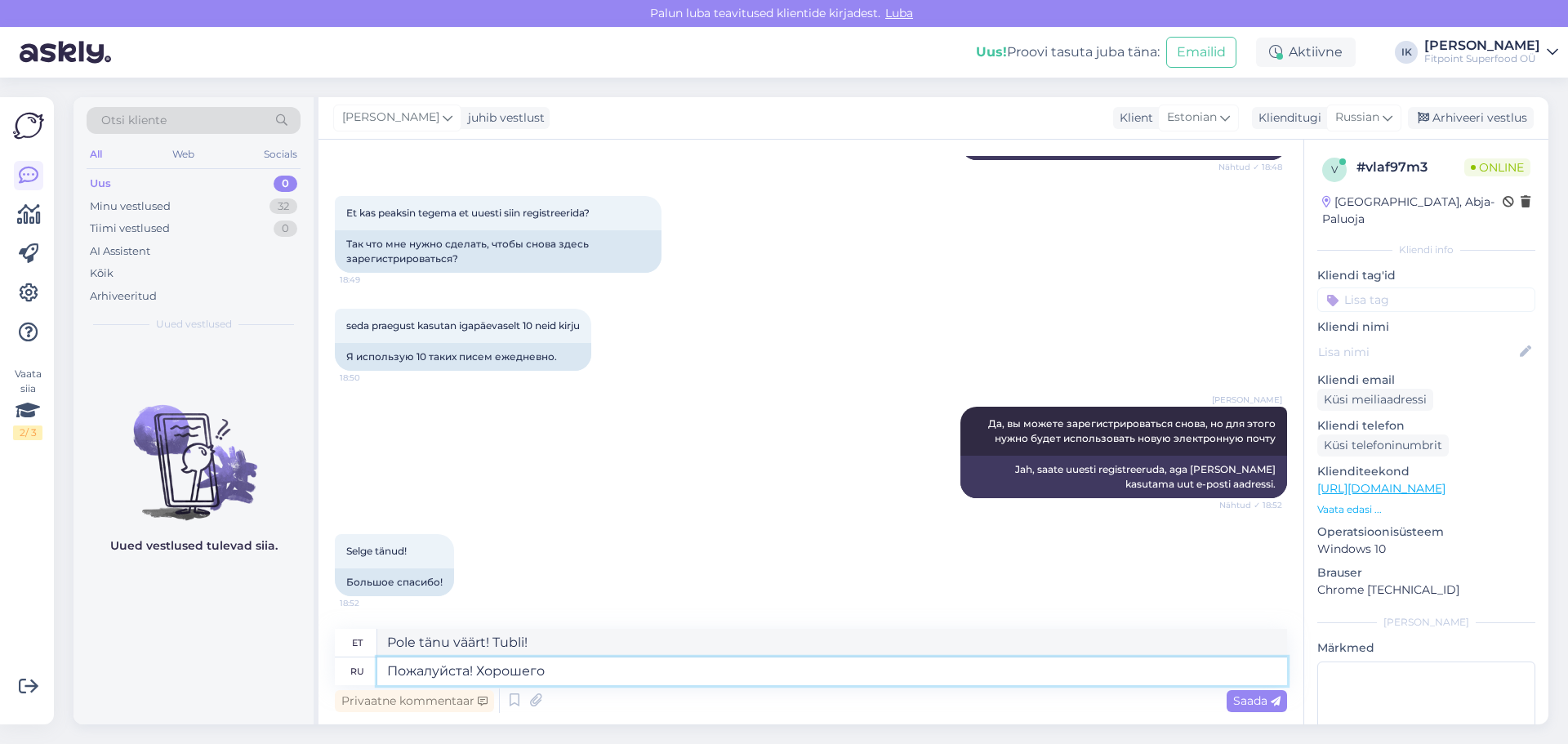
type textarea "Пожалуйста! Хорошего в"
type textarea "Pole tänu väärt! Ilusat päeva!"
type textarea "Пожалуйста! Хорошего вечера"
type textarea "Pole tänu väärt! Ilusat õhtut."
type textarea "Пожалуйста! Хорошего вечера"
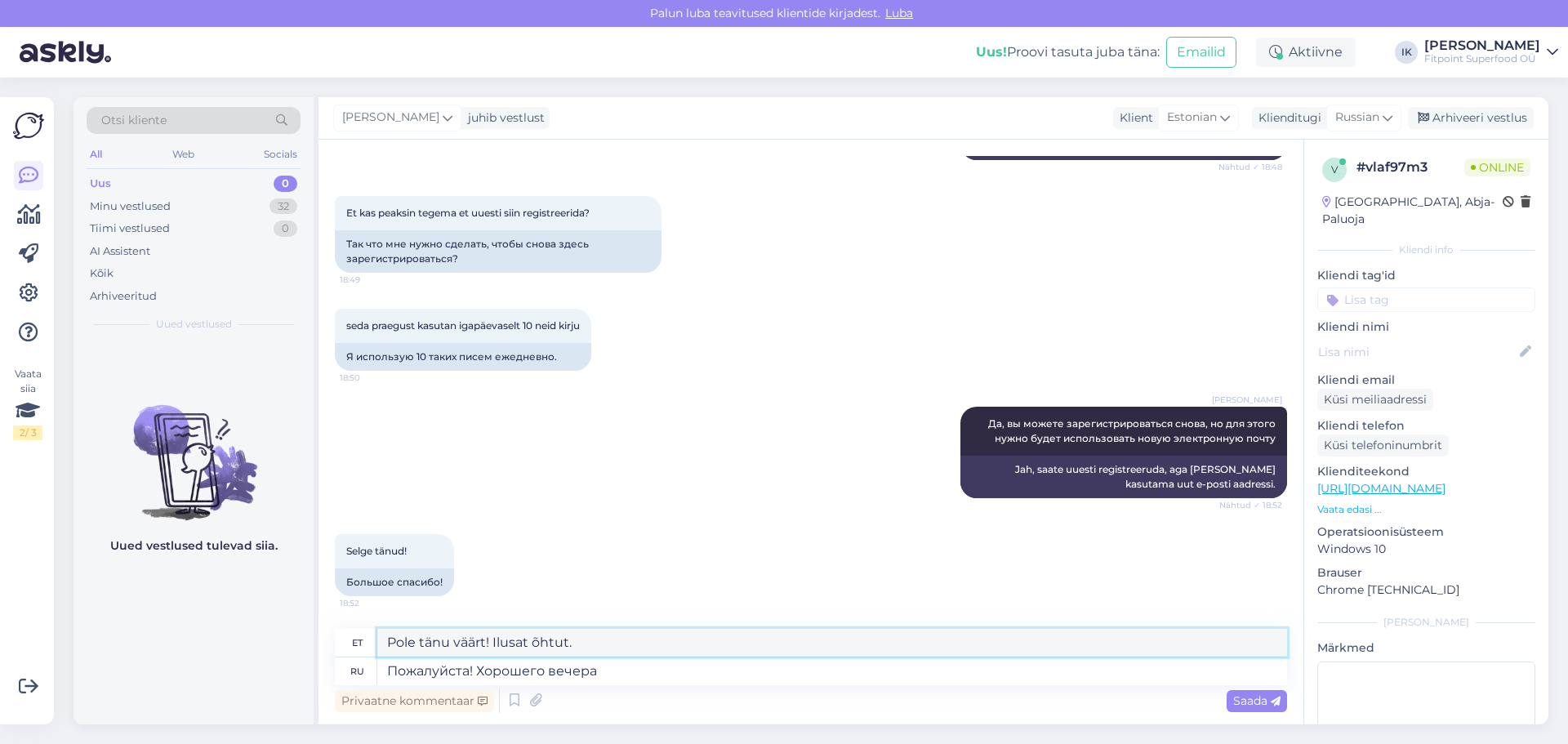
drag, startPoint x: 482, startPoint y: 646, endPoint x: 376, endPoint y: 643, distance: 106.0
click at [376, 643] on div "et Pole tänu väärt! Ilusat õhtut." at bounding box center [810, 643] width 953 height 28
click at [432, 641] on textarea "Palunt! Ilusat õhtut." at bounding box center [832, 642] width 909 height 27
click at [694, 635] on textarea "Palun! Ilusat õhtut." at bounding box center [832, 642] width 909 height 27
type textarea "Palun! Ilusat õhtut."
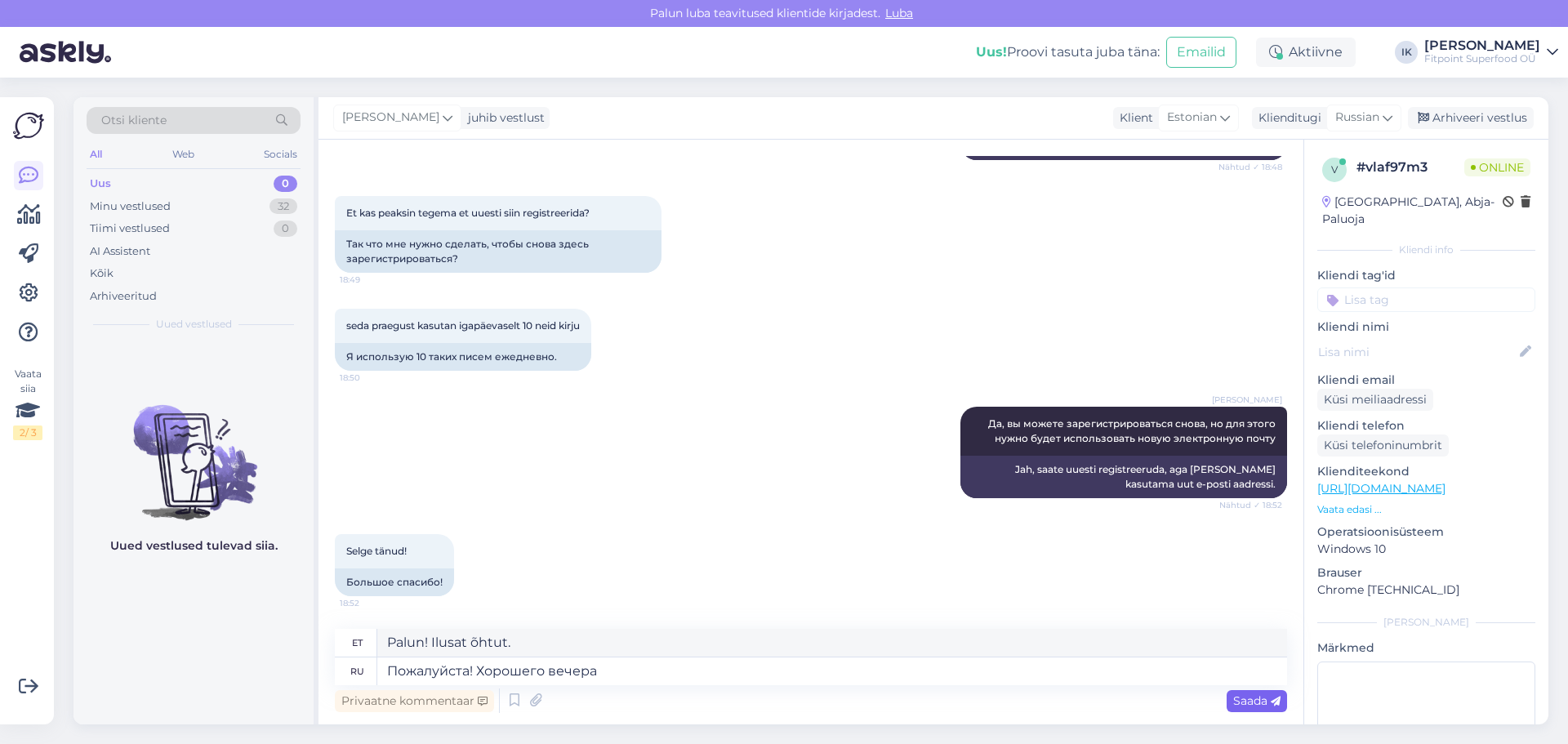
click at [1265, 702] on span "Saada" at bounding box center [1257, 700] width 48 height 15
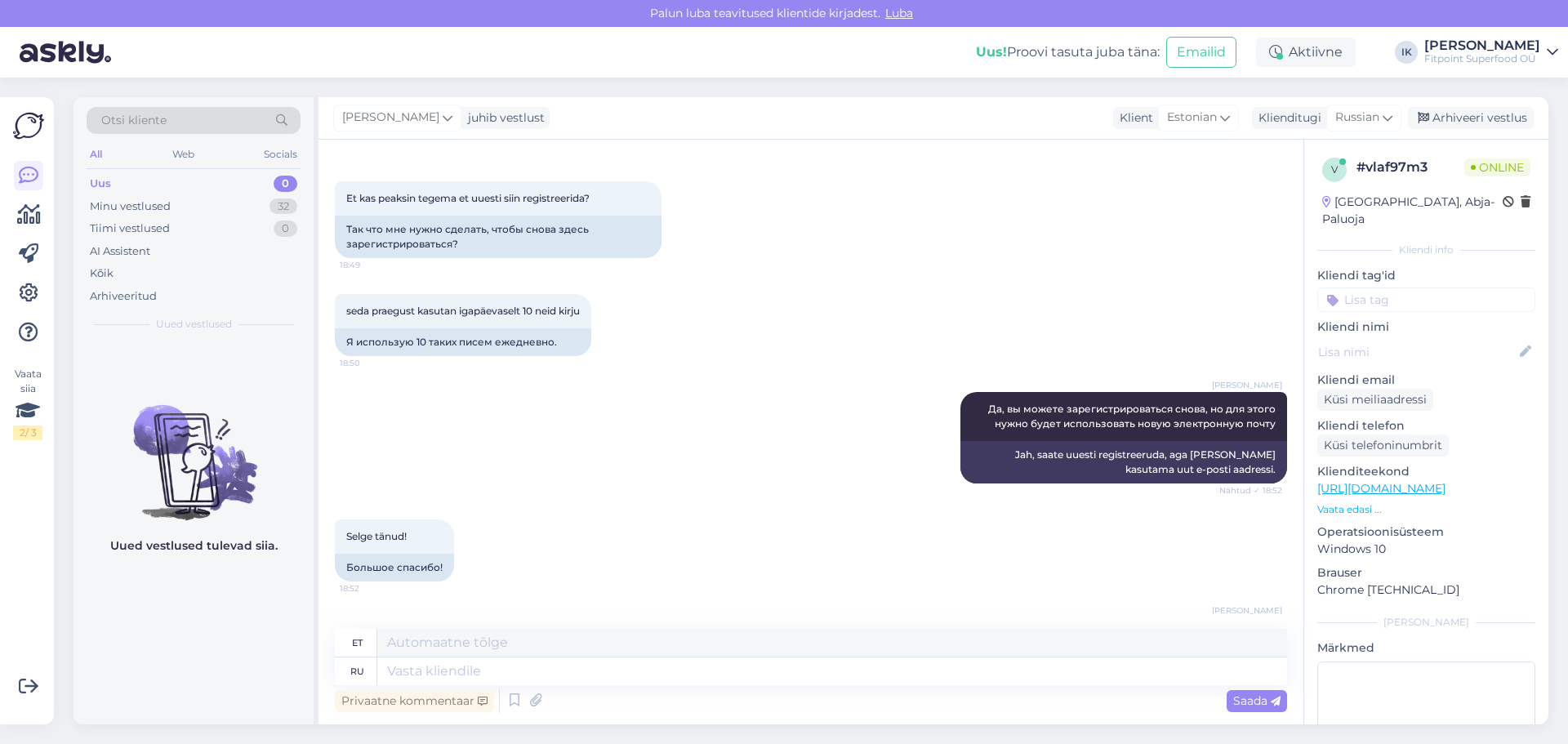
scroll to position [1555, 0]
